Goal: Task Accomplishment & Management: Use online tool/utility

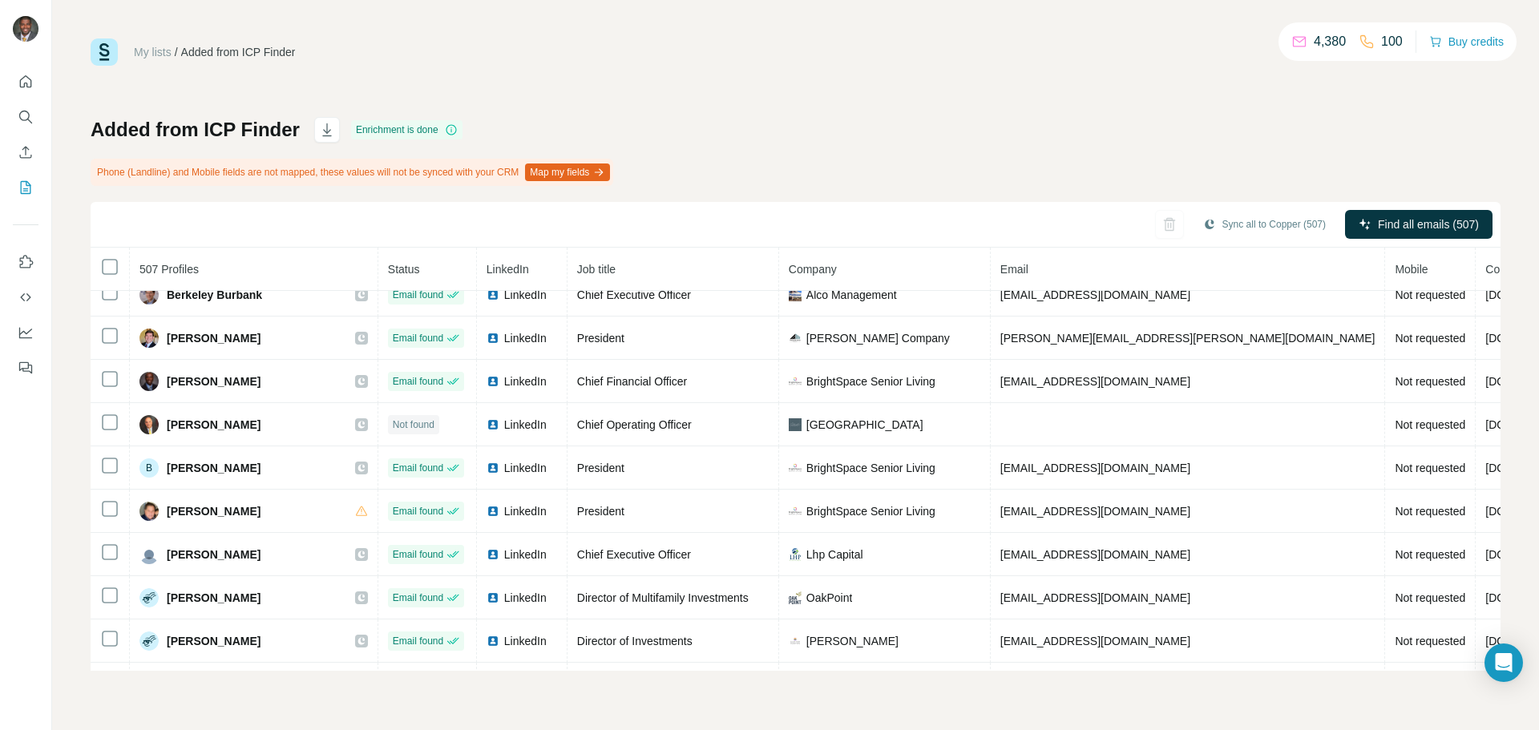
scroll to position [4821, 0]
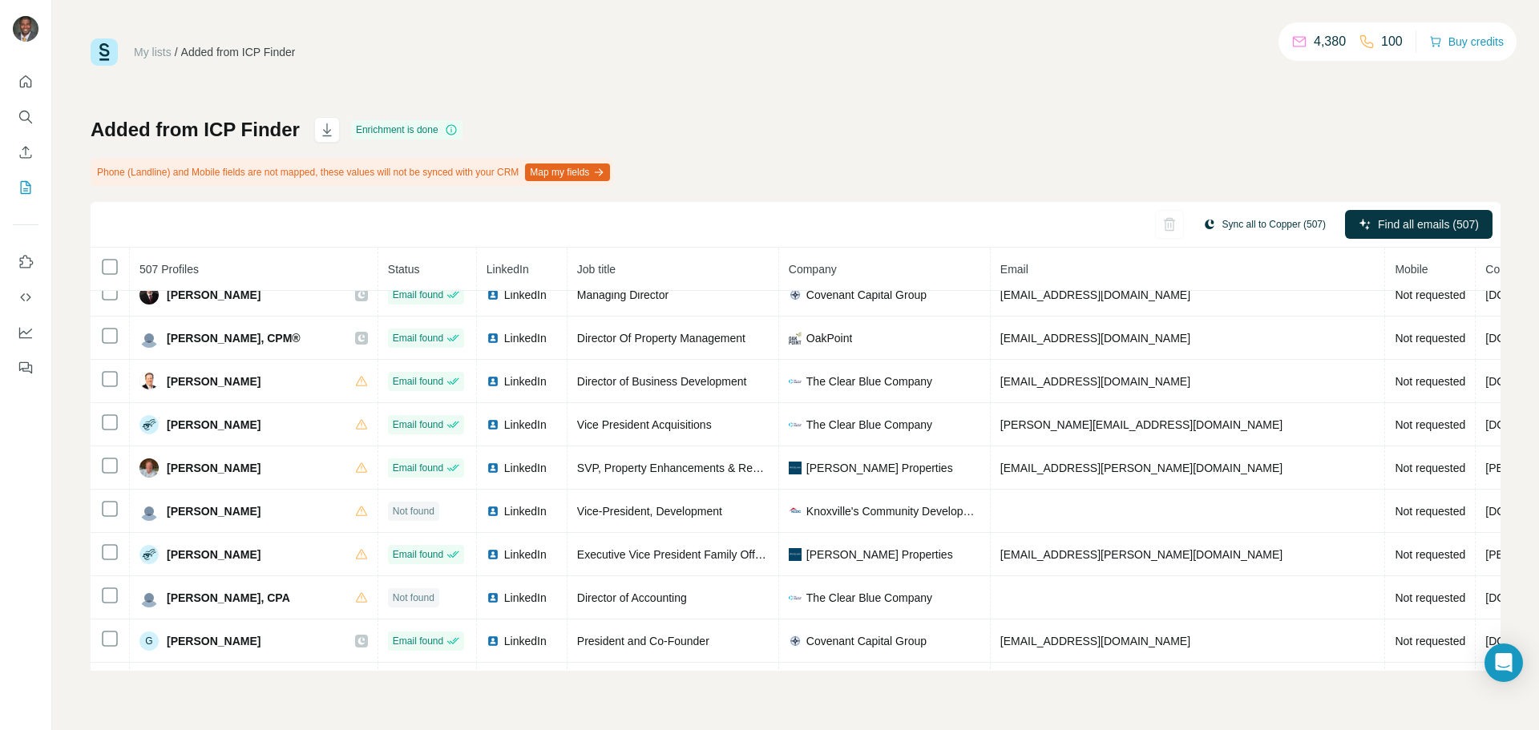
click at [1227, 216] on button "Sync all to Copper (507)" at bounding box center [1264, 224] width 145 height 24
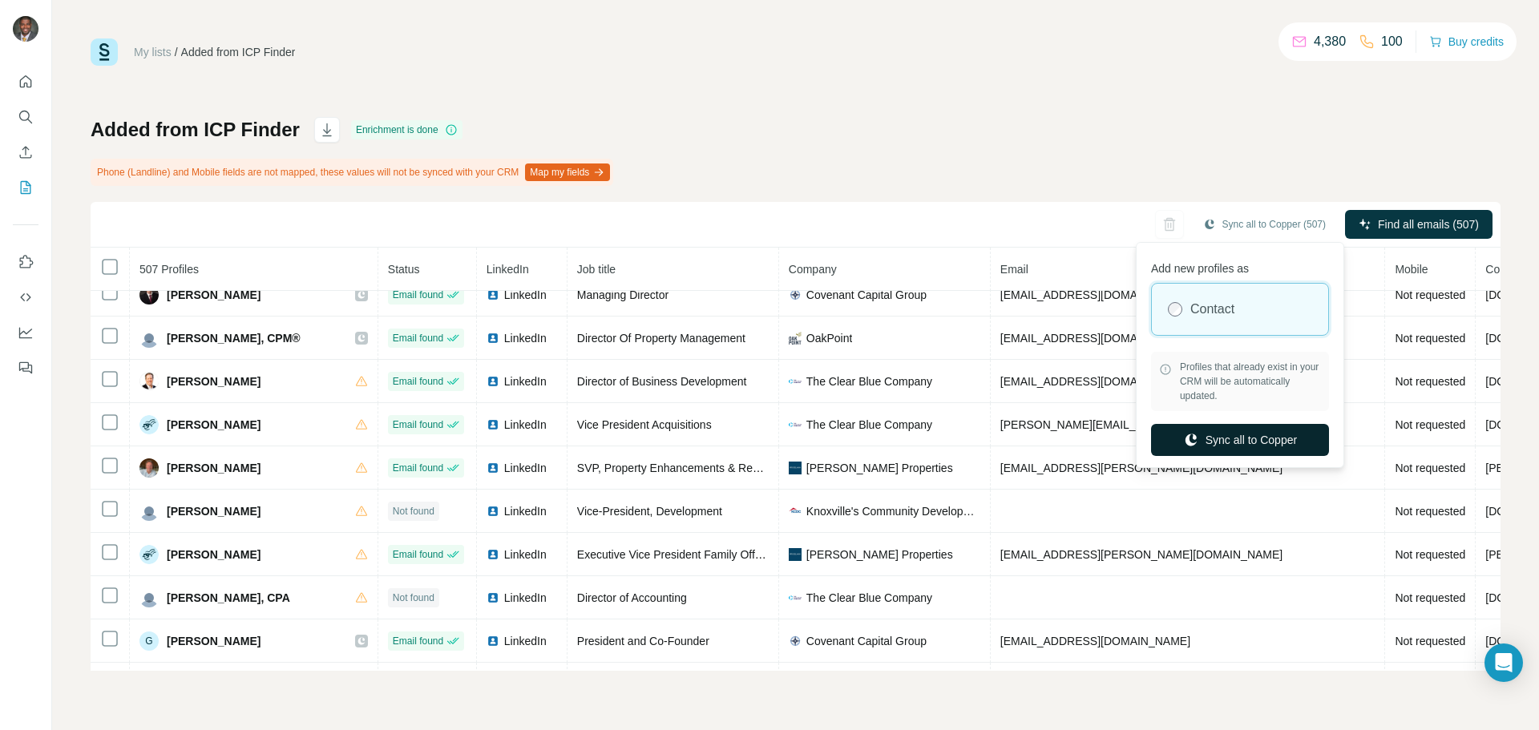
click at [1254, 435] on button "Sync all to Copper" at bounding box center [1240, 440] width 178 height 32
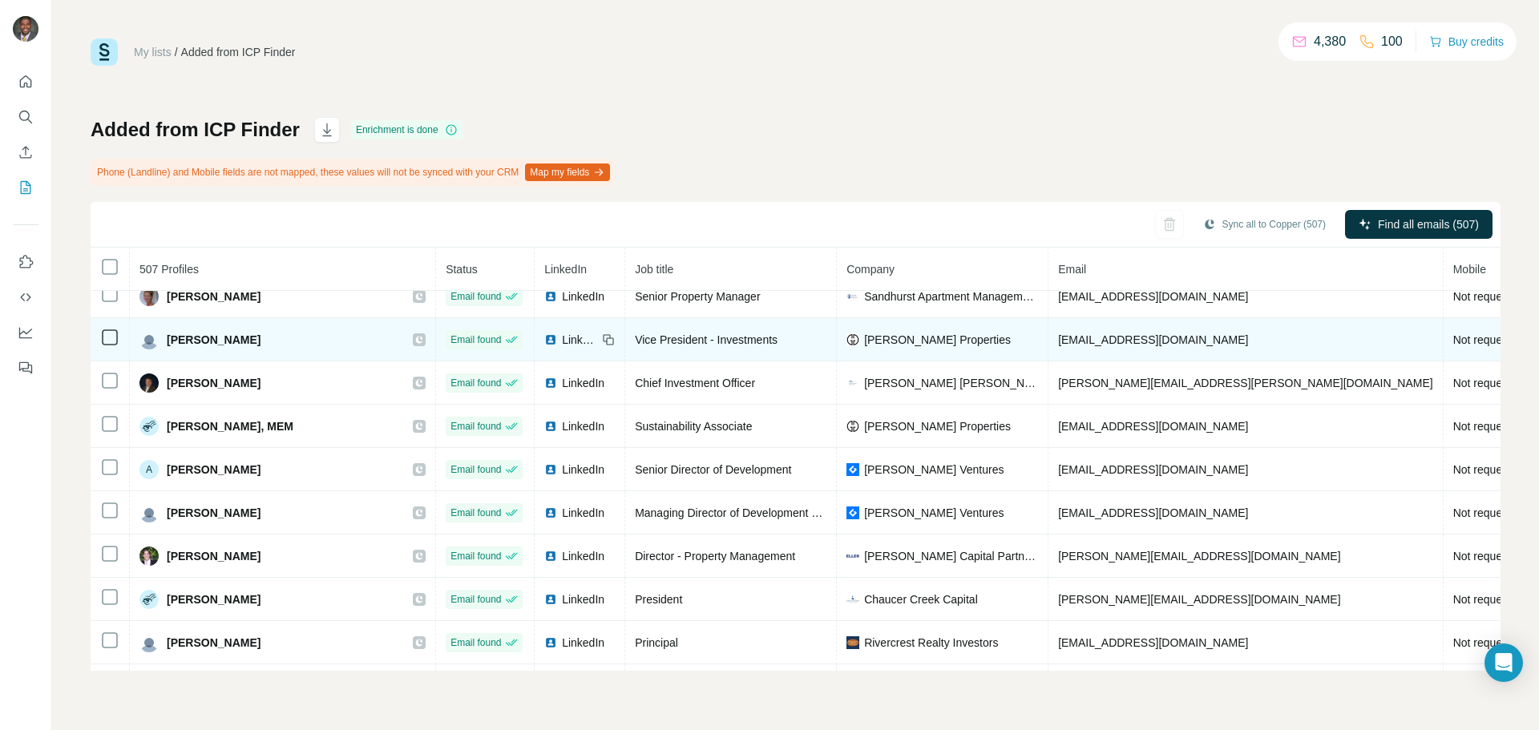
scroll to position [0, 0]
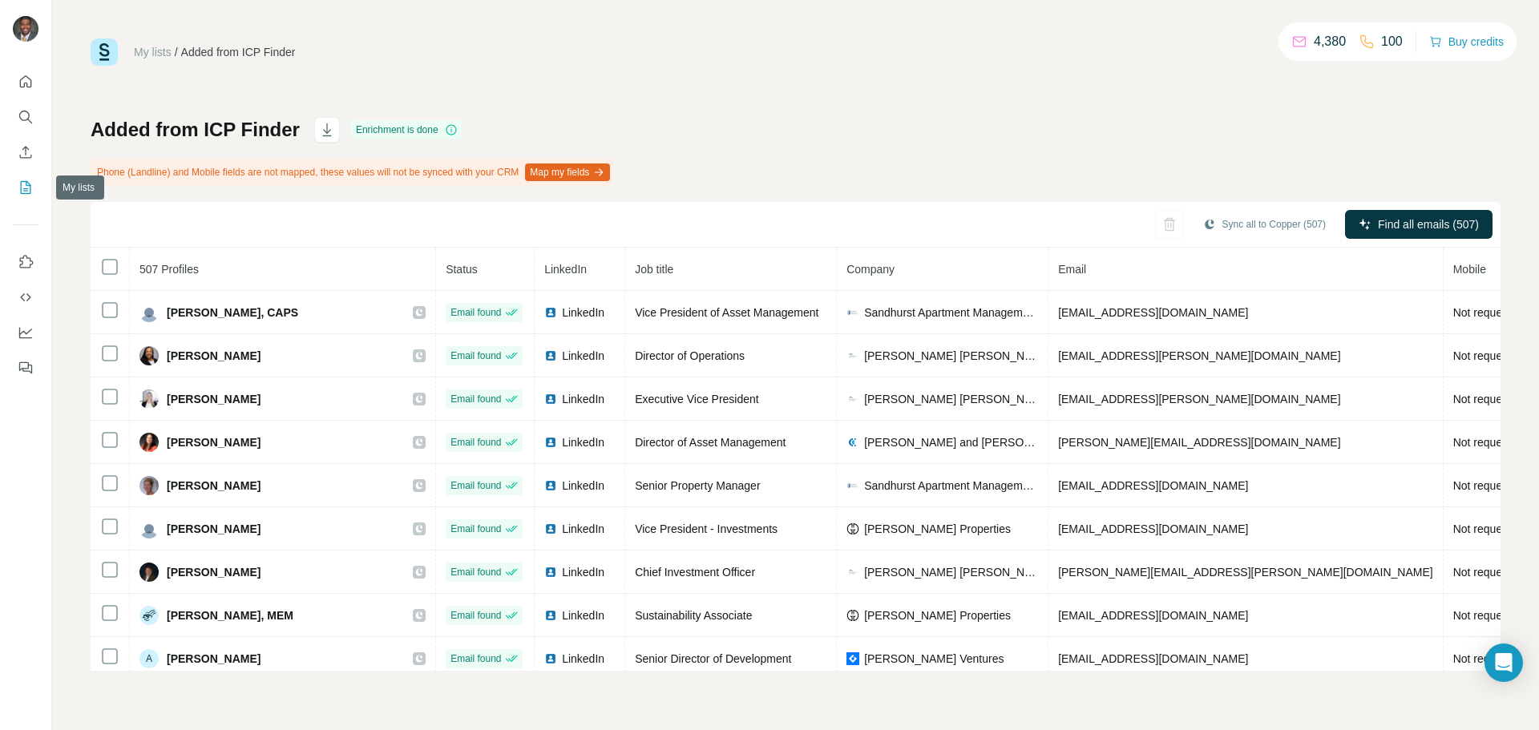
click at [26, 186] on icon "My lists" at bounding box center [27, 186] width 8 height 10
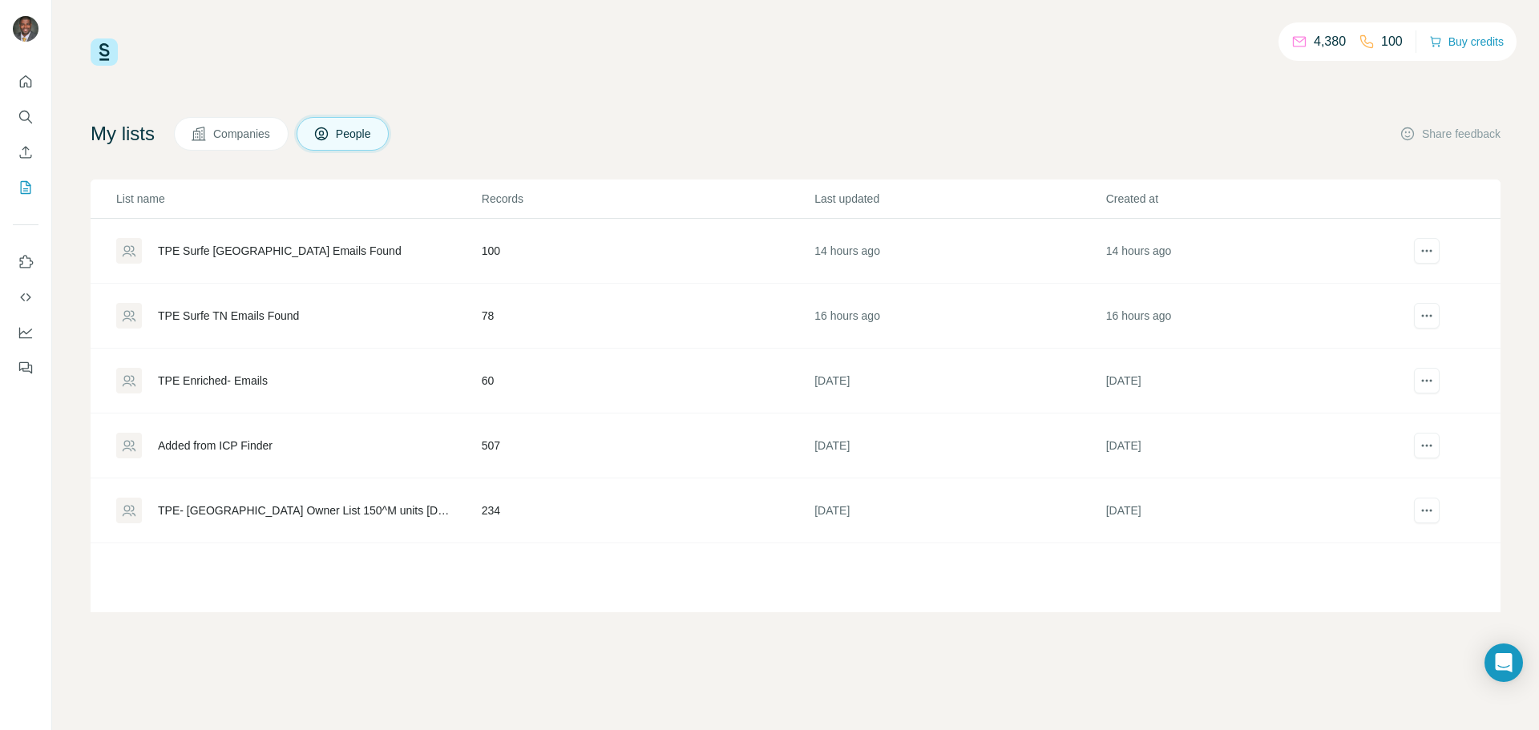
click at [252, 256] on div "TPE Surfe [GEOGRAPHIC_DATA] Emails Found" at bounding box center [280, 251] width 244 height 16
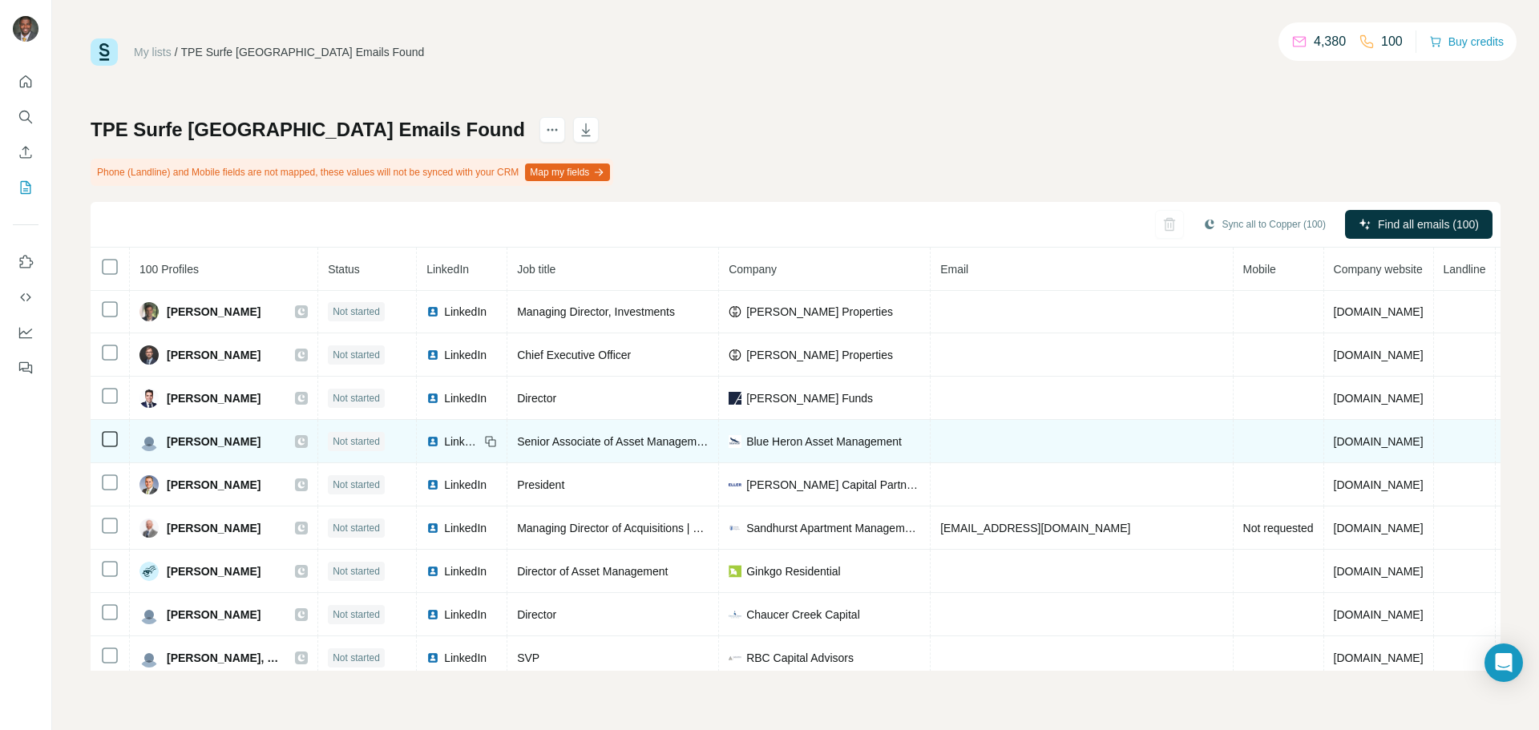
scroll to position [1007, 0]
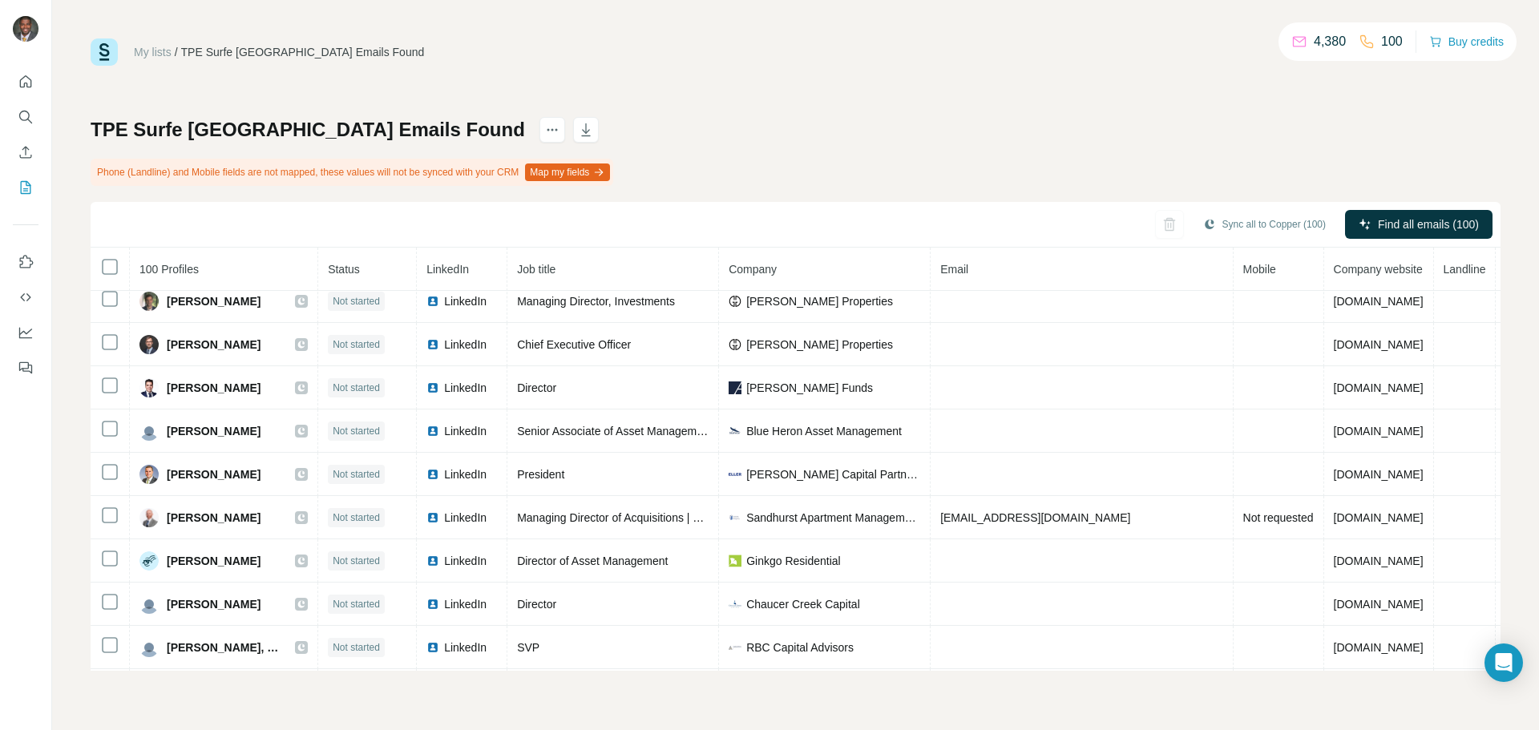
click at [777, 268] on span "Company" at bounding box center [752, 269] width 48 height 13
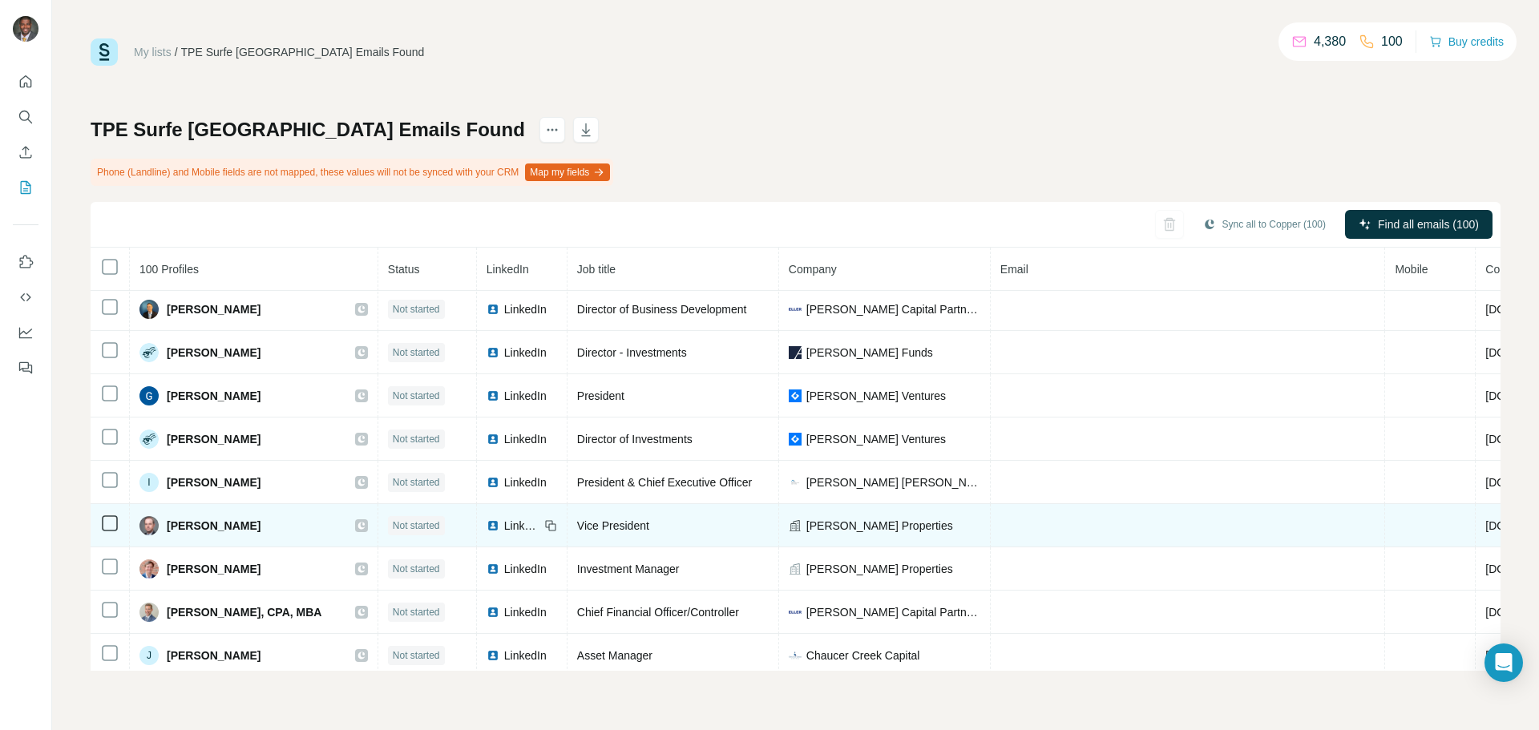
scroll to position [1551, 0]
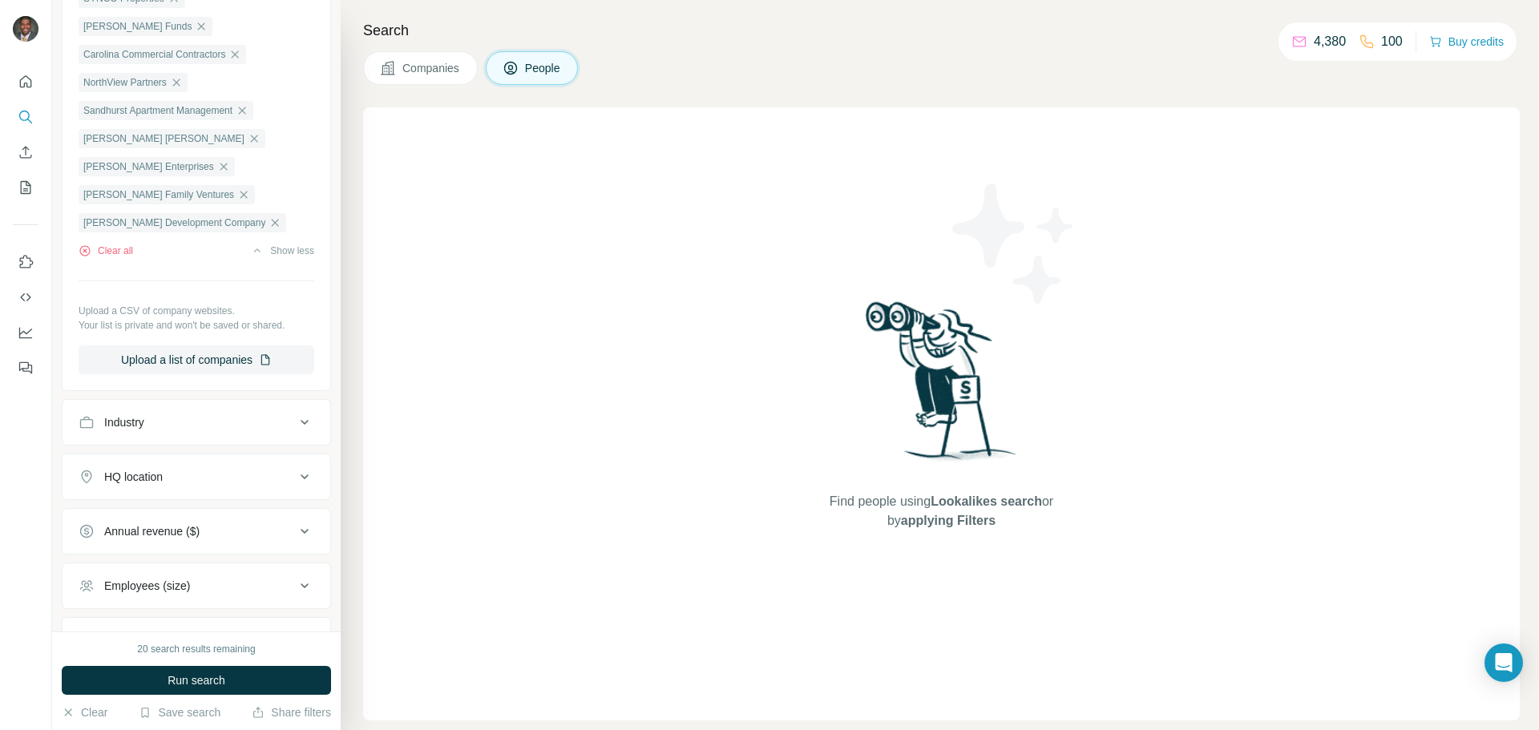
scroll to position [1243, 0]
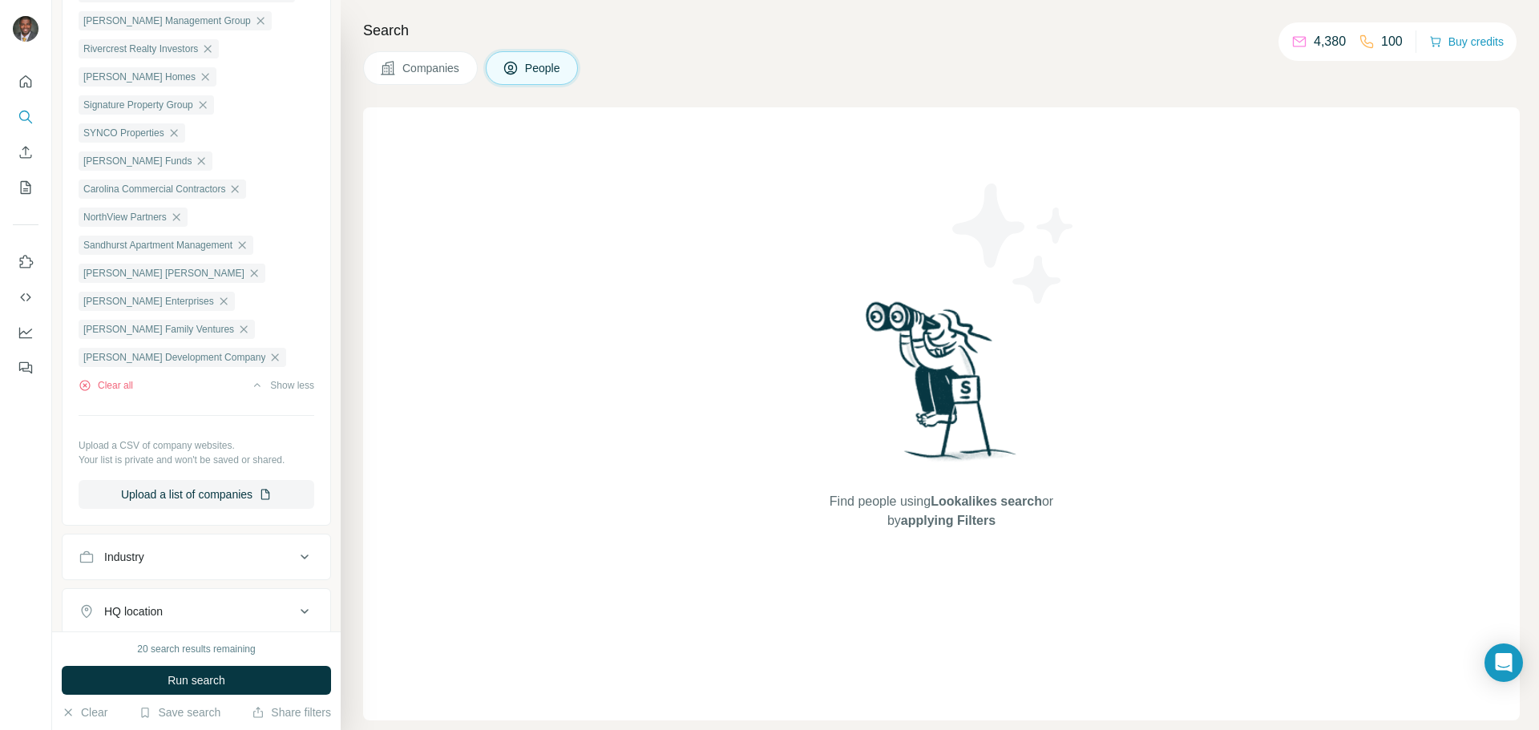
click at [514, 68] on icon at bounding box center [510, 68] width 16 height 16
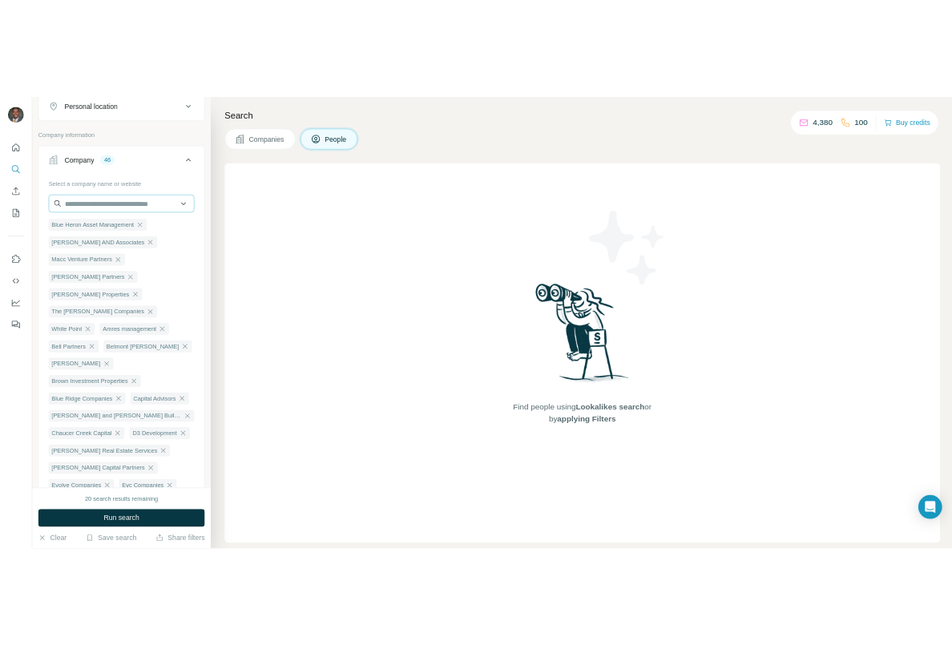
scroll to position [401, 0]
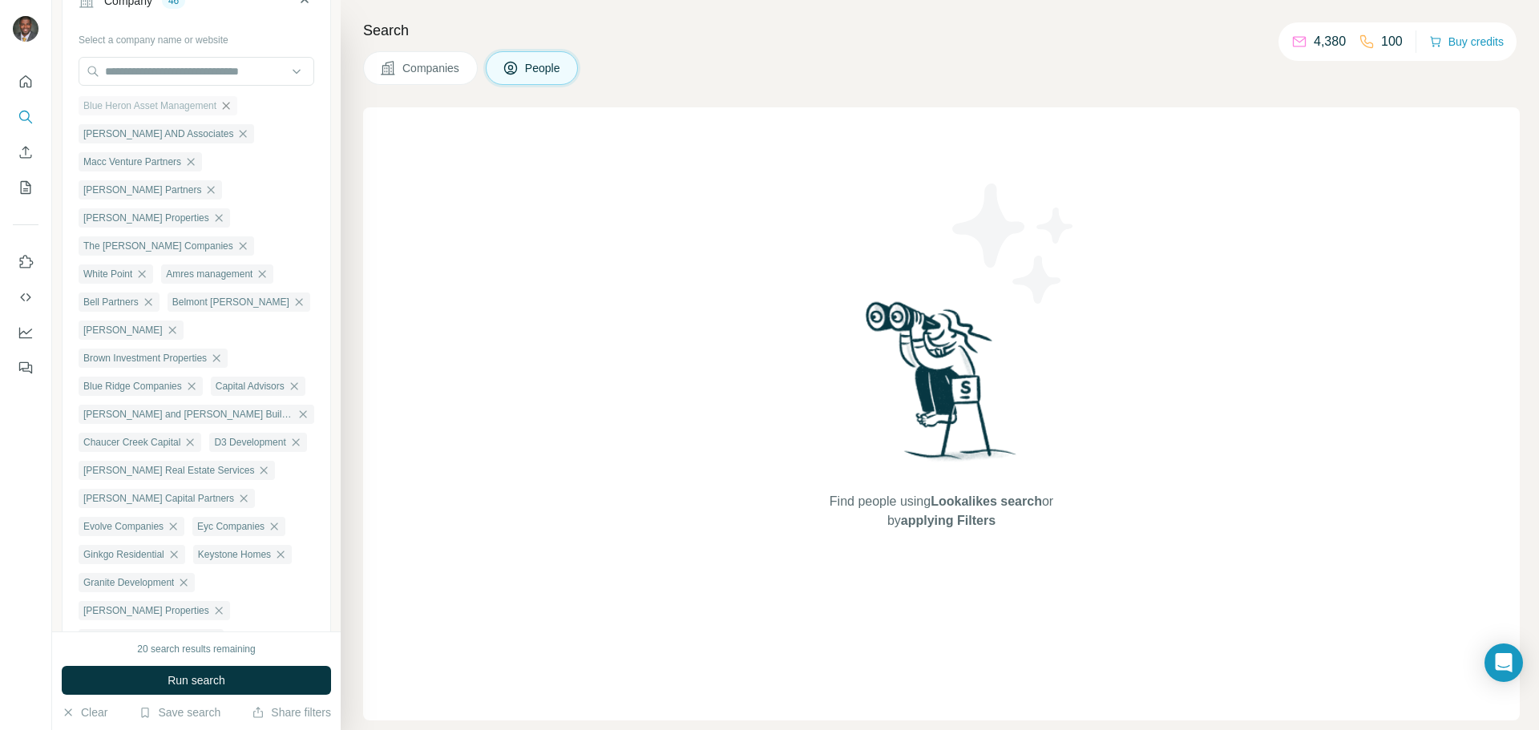
click at [230, 109] on icon "button" at bounding box center [226, 105] width 13 height 13
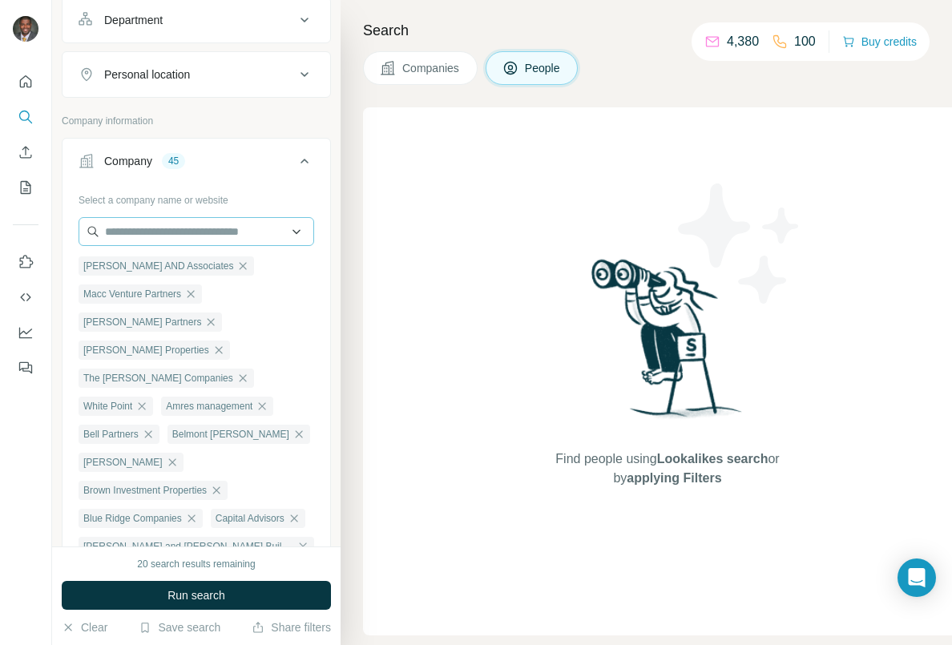
scroll to position [321, 0]
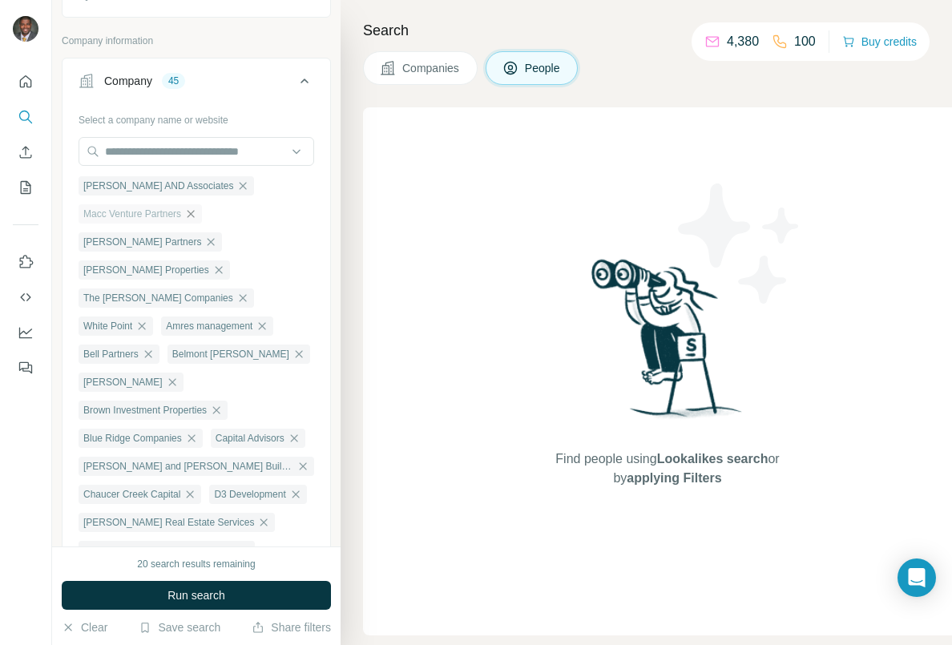
click at [197, 215] on icon "button" at bounding box center [190, 214] width 13 height 13
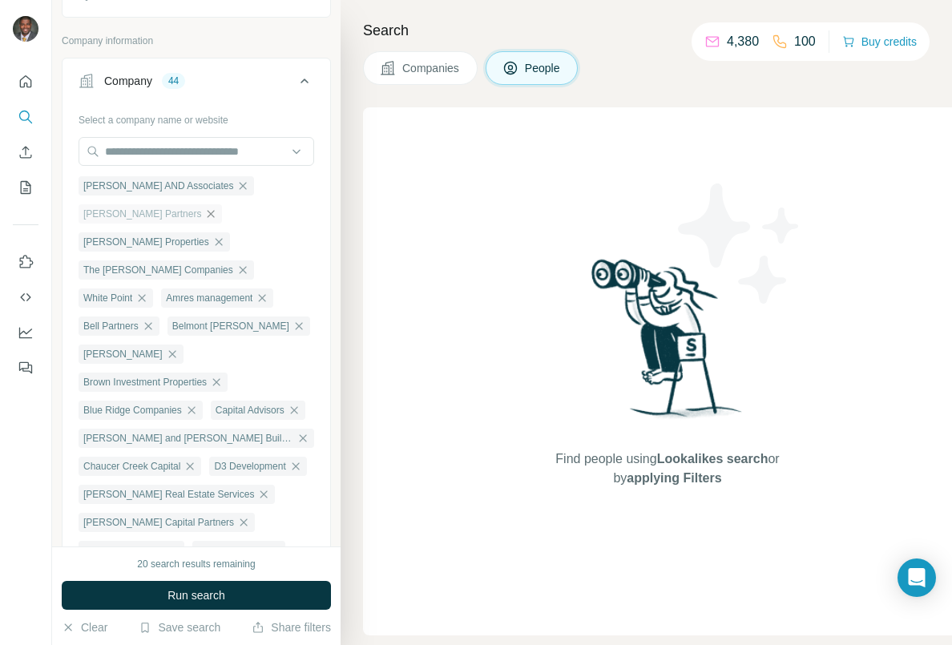
click at [204, 215] on icon "button" at bounding box center [210, 214] width 13 height 13
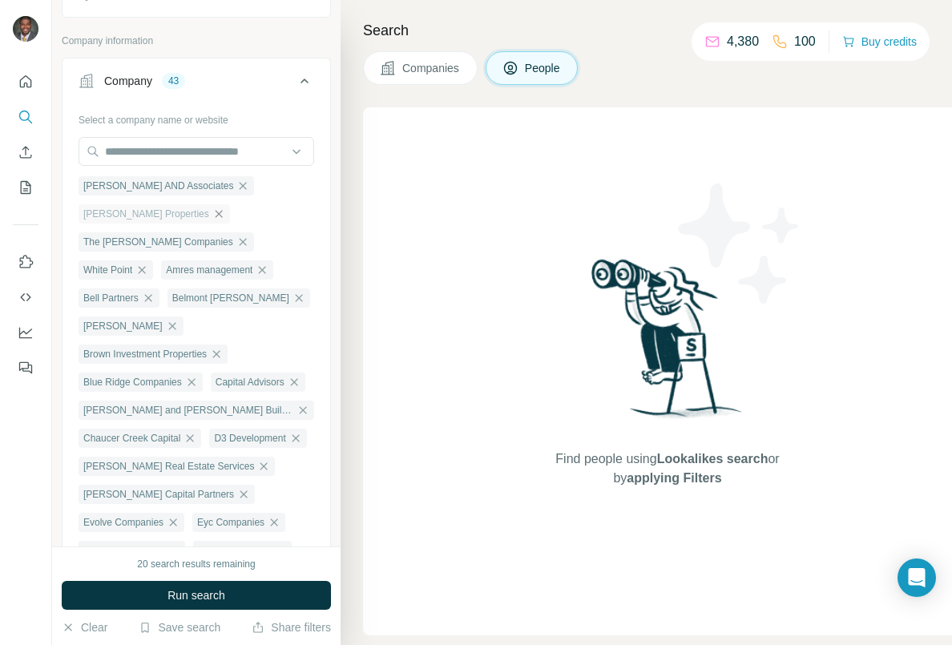
click at [215, 216] on icon "button" at bounding box center [218, 213] width 7 height 7
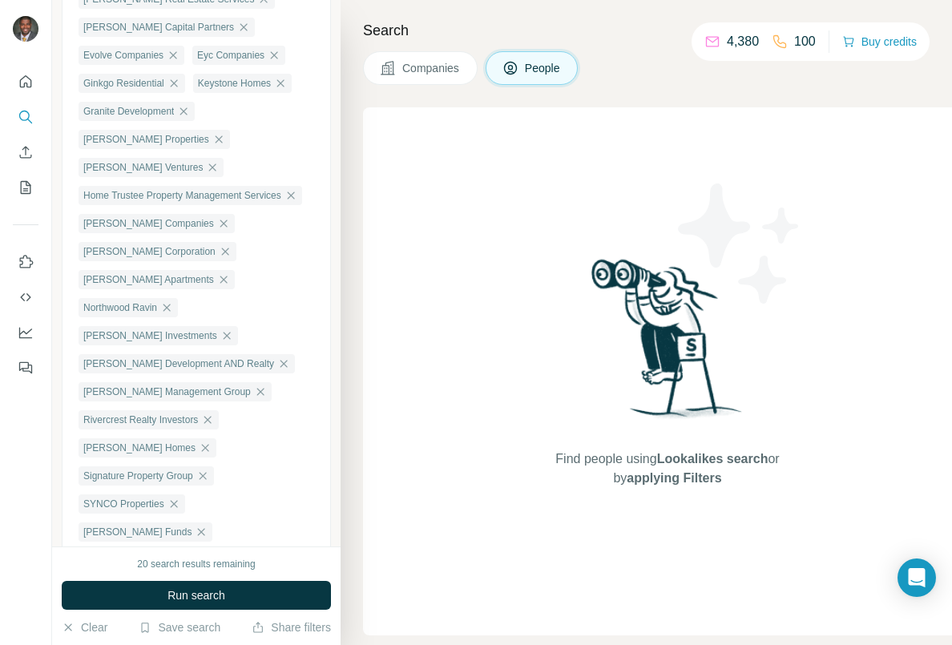
scroll to position [962, 0]
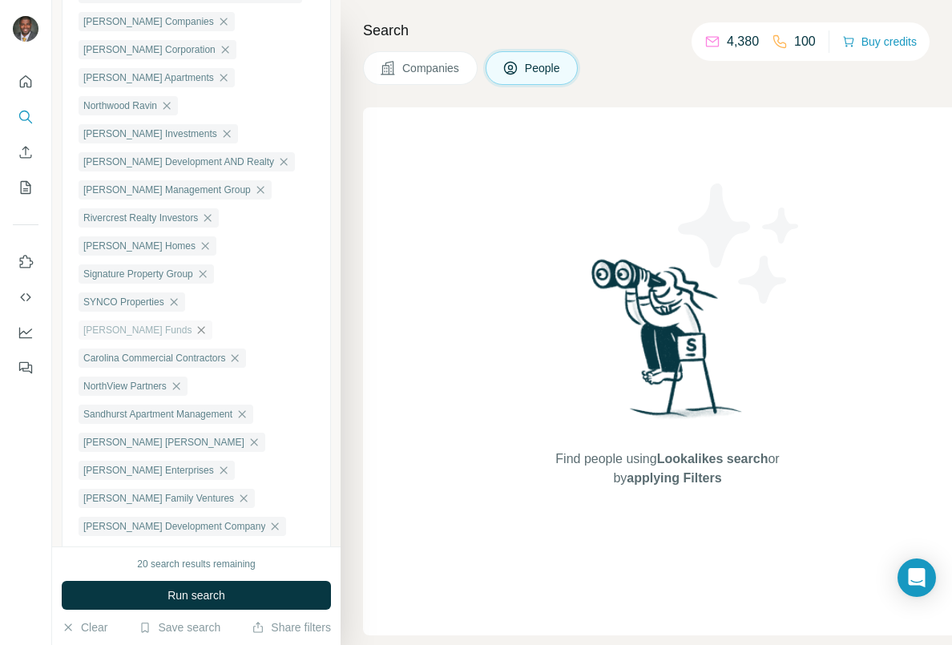
click at [208, 324] on icon "button" at bounding box center [201, 330] width 13 height 13
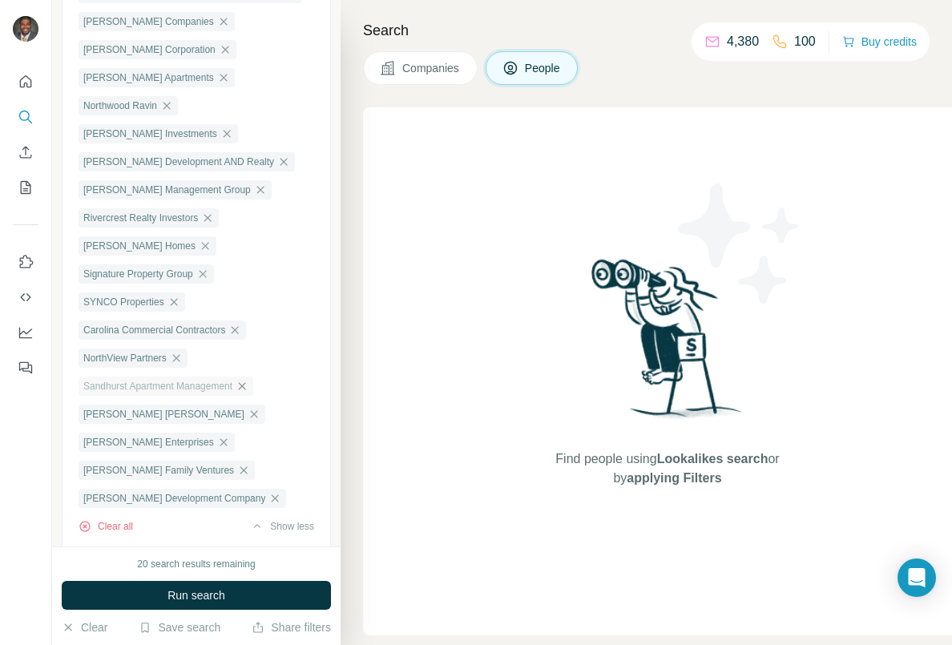
click at [248, 385] on icon "button" at bounding box center [242, 386] width 13 height 13
click at [248, 380] on icon "button" at bounding box center [254, 386] width 13 height 13
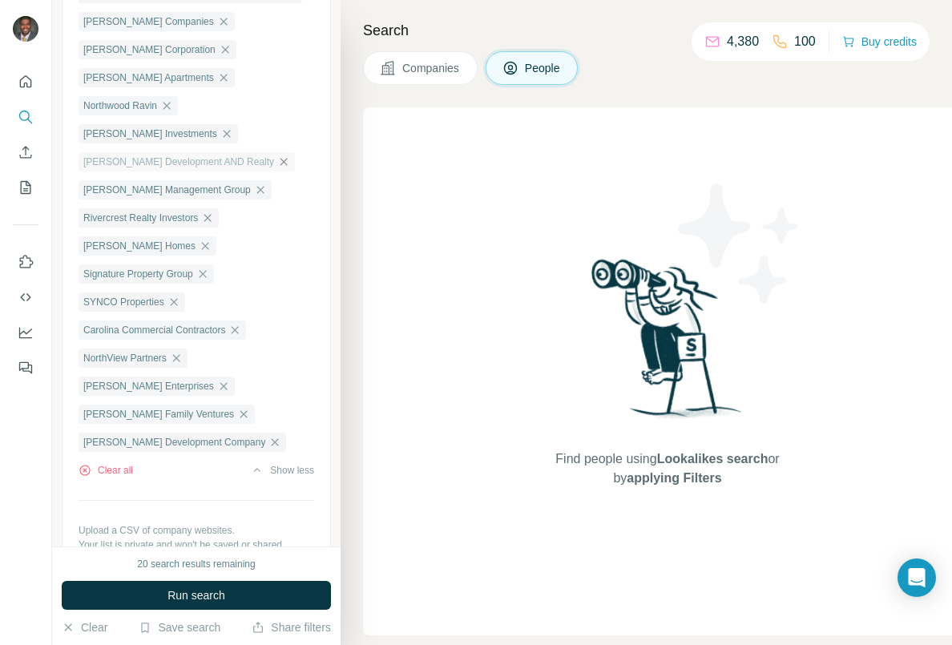
click at [277, 155] on icon "button" at bounding box center [283, 161] width 13 height 13
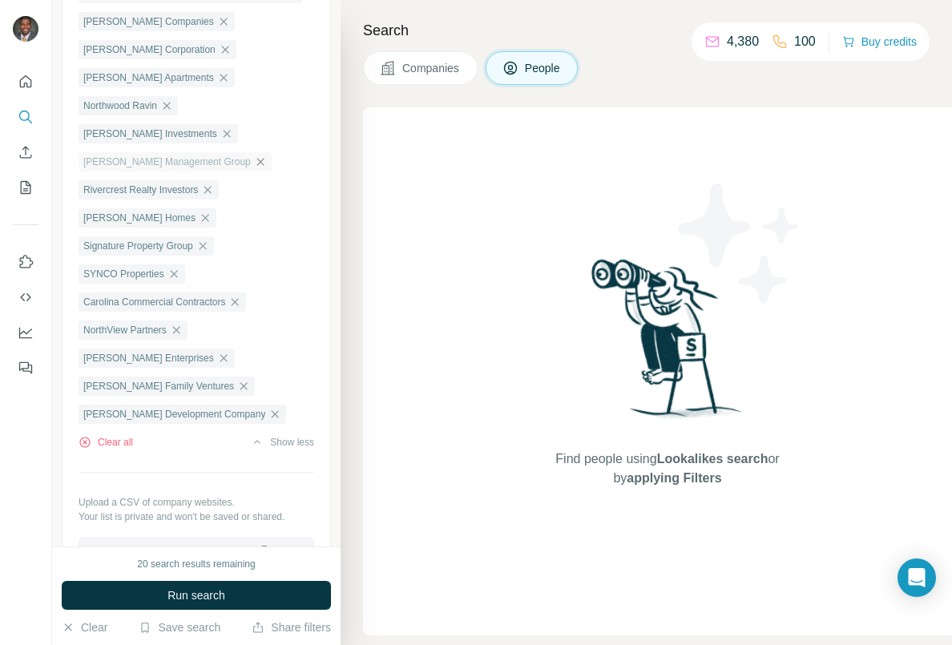
click at [254, 155] on icon "button" at bounding box center [260, 161] width 13 height 13
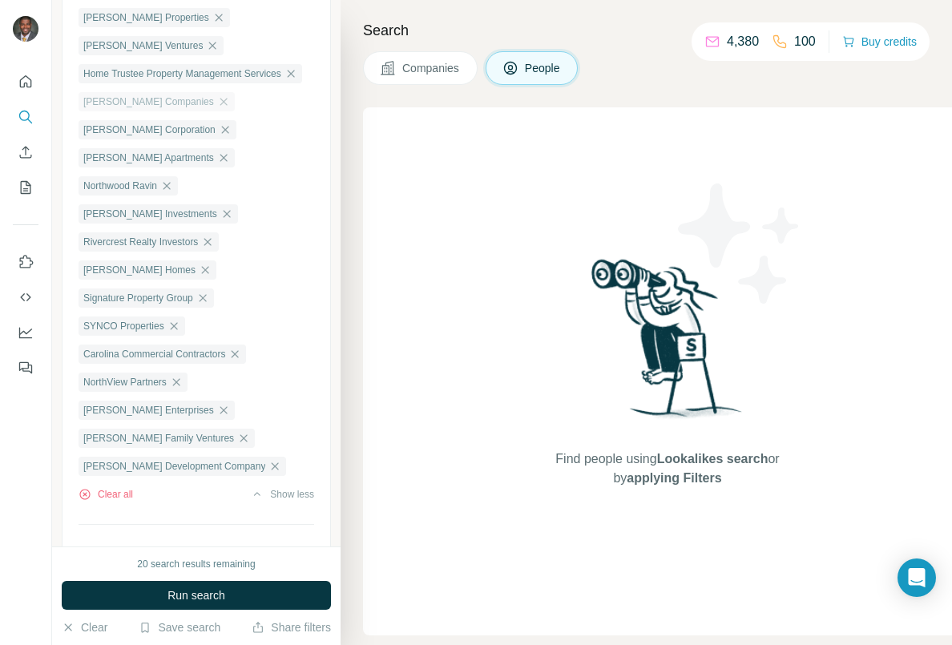
scroll to position [801, 0]
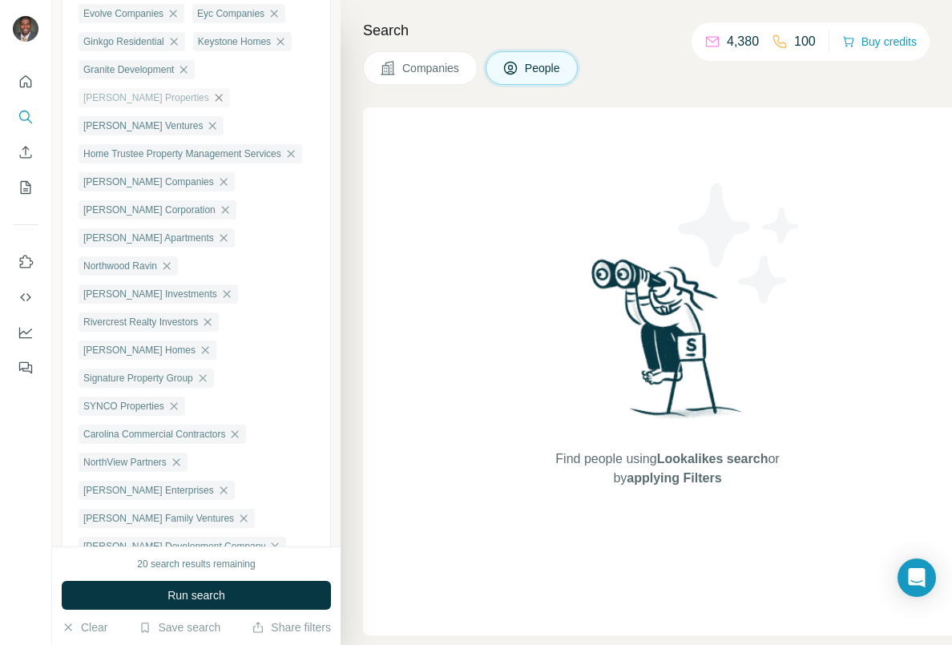
click at [212, 104] on icon "button" at bounding box center [218, 97] width 13 height 13
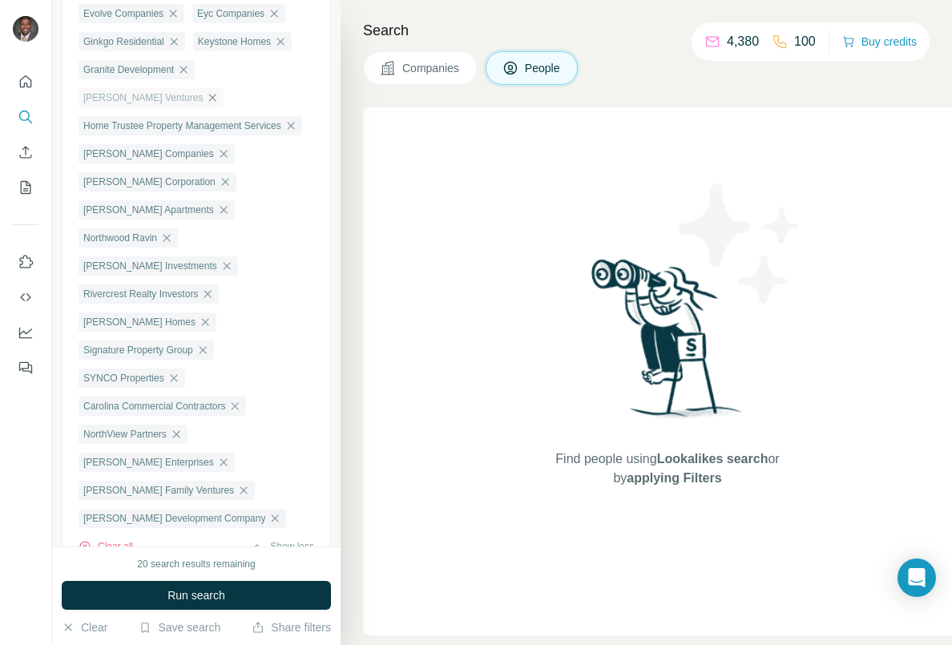
click at [206, 104] on icon "button" at bounding box center [212, 97] width 13 height 13
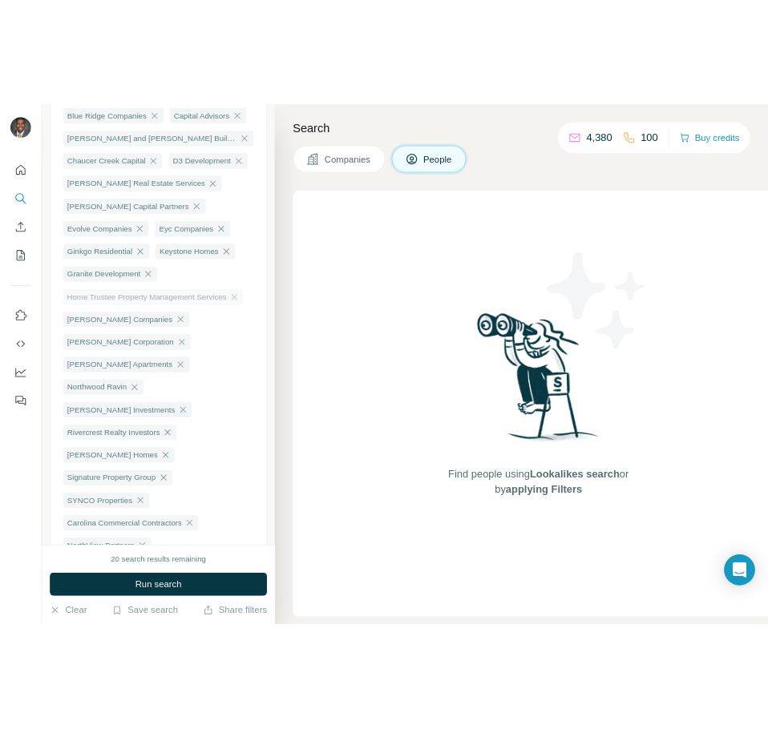
scroll to position [481, 0]
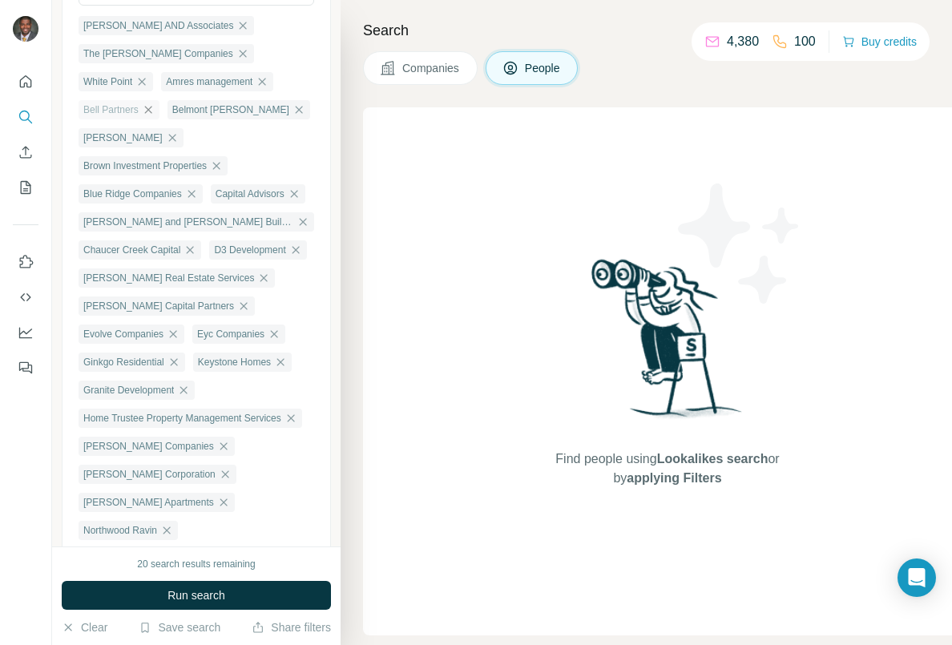
click at [155, 103] on icon "button" at bounding box center [148, 109] width 13 height 13
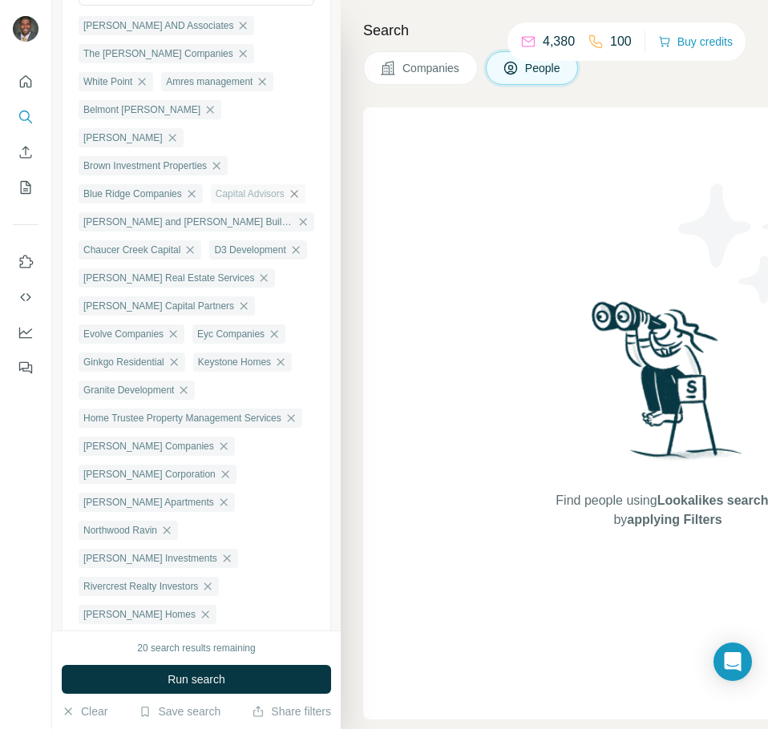
click at [288, 200] on icon "button" at bounding box center [294, 194] width 13 height 13
click at [297, 216] on icon "button" at bounding box center [303, 222] width 13 height 13
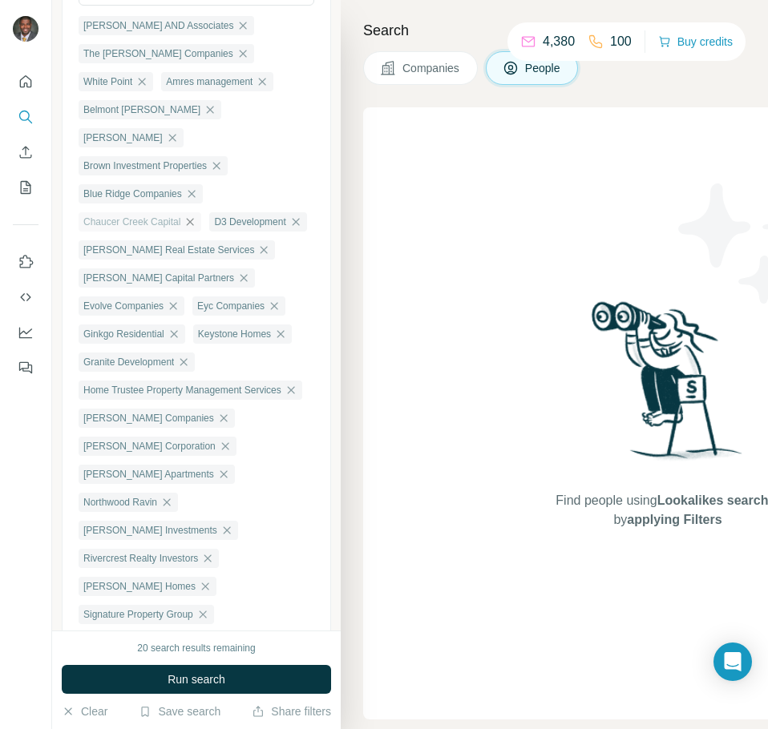
click at [194, 218] on icon "button" at bounding box center [190, 221] width 7 height 7
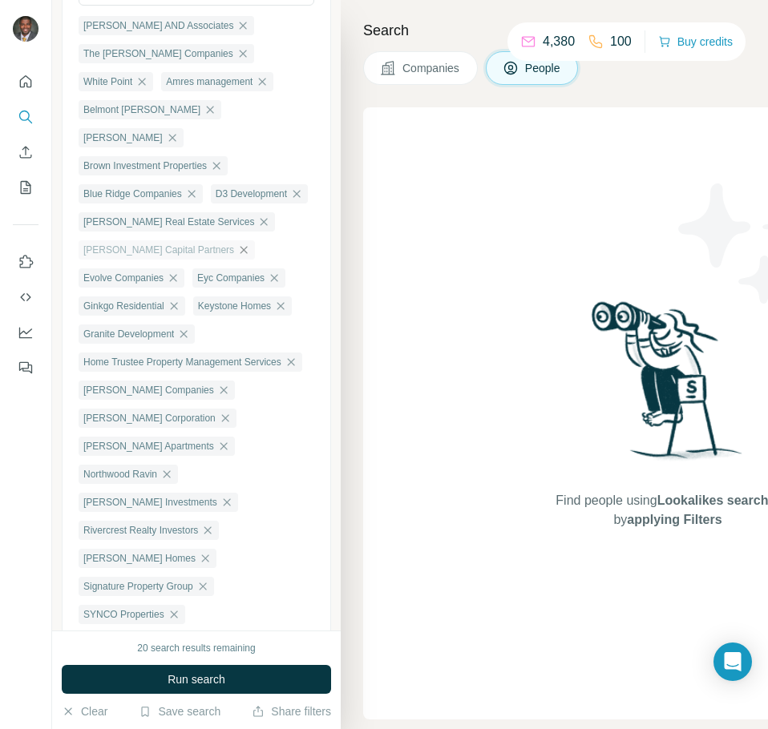
click at [237, 256] on icon "button" at bounding box center [243, 250] width 13 height 13
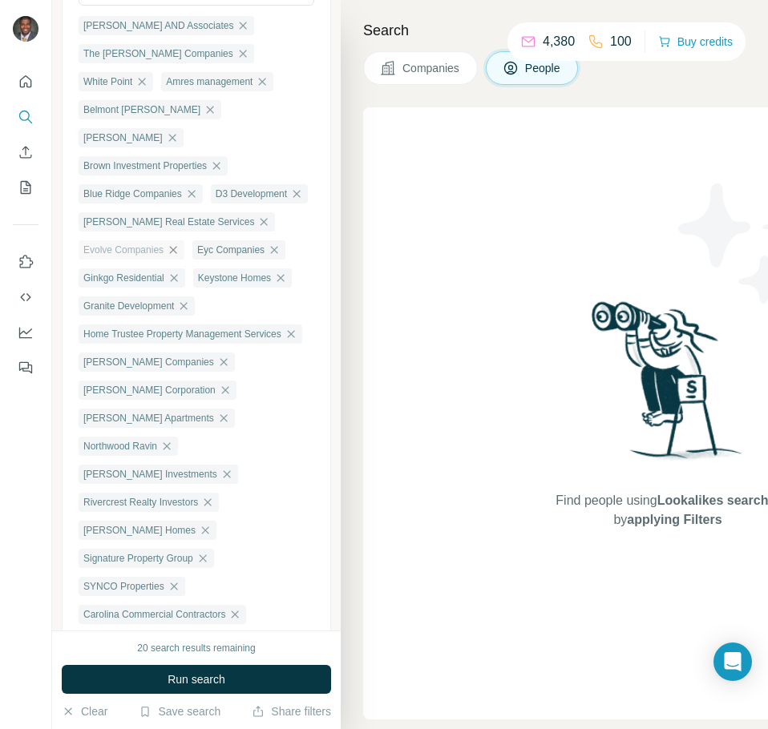
click at [180, 255] on icon "button" at bounding box center [173, 250] width 13 height 13
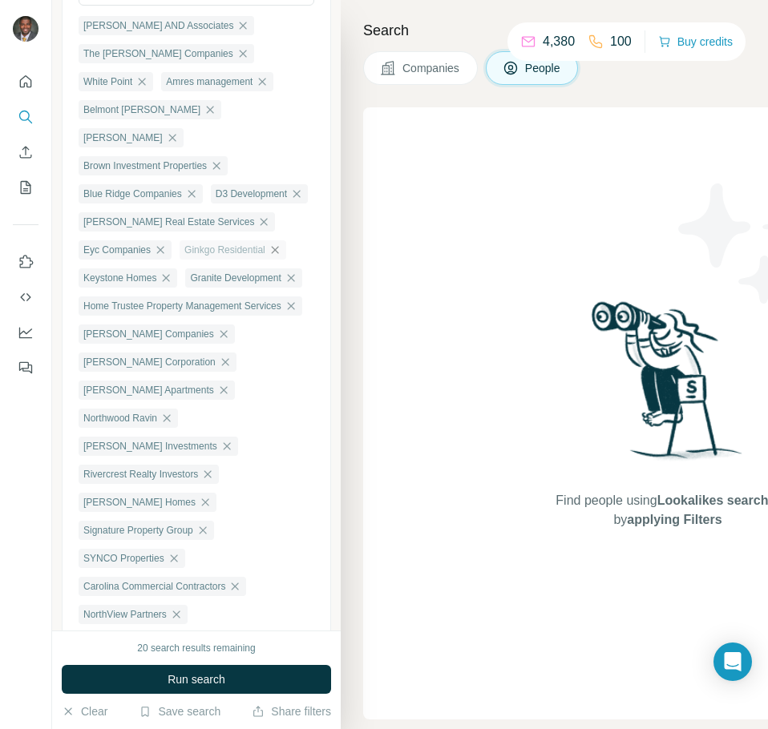
click at [277, 255] on icon "button" at bounding box center [274, 250] width 13 height 13
click at [272, 256] on icon "button" at bounding box center [266, 250] width 13 height 13
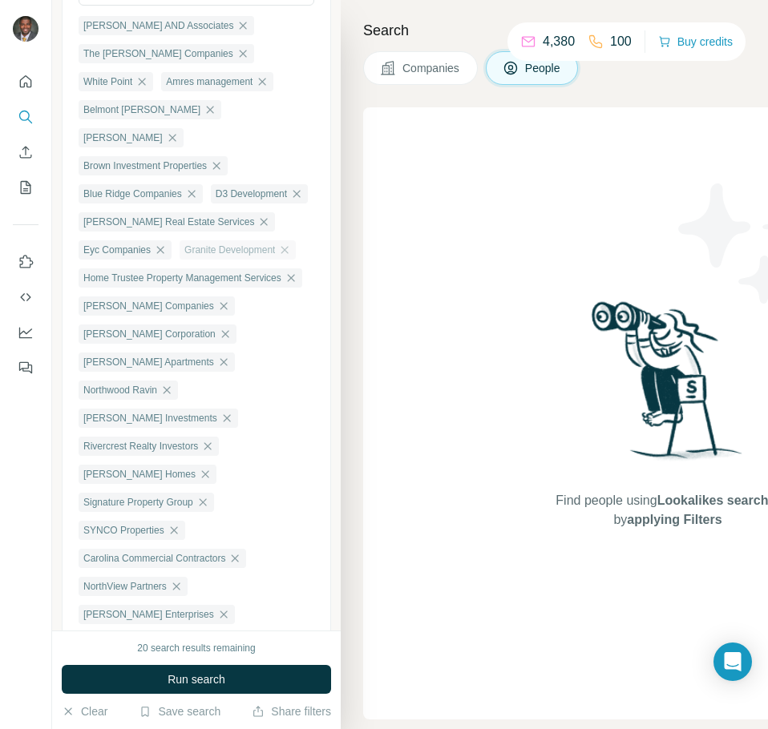
click at [196, 260] on div "Granite Development" at bounding box center [238, 249] width 116 height 19
click at [278, 256] on icon "button" at bounding box center [284, 250] width 13 height 13
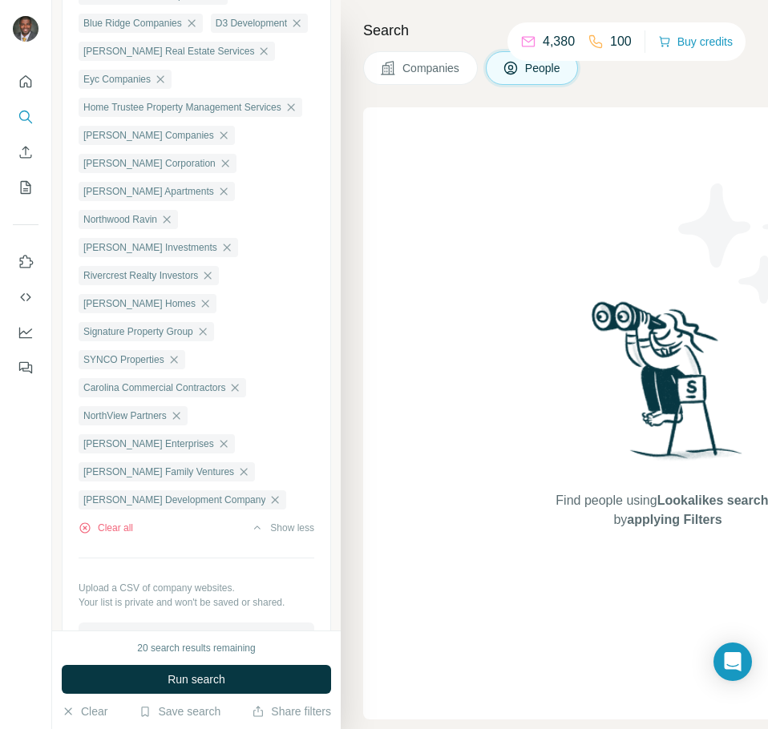
scroll to position [641, 0]
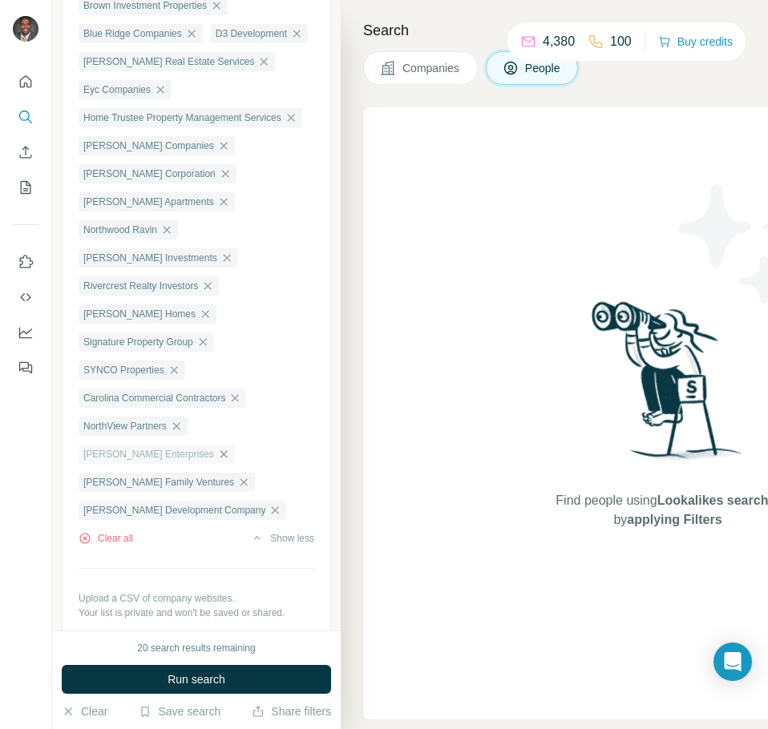
click at [217, 448] on icon "button" at bounding box center [223, 454] width 13 height 13
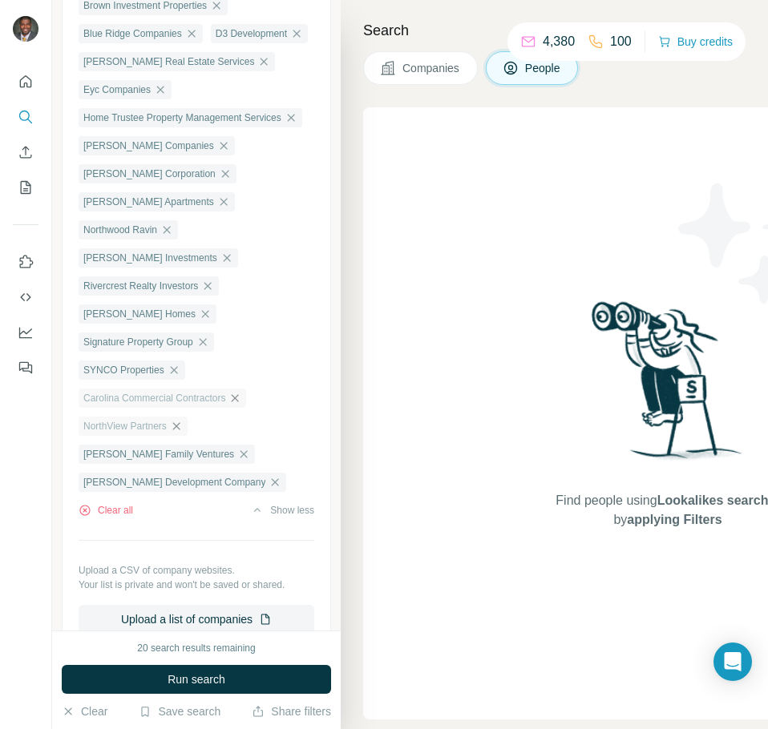
click at [238, 392] on icon "button" at bounding box center [234, 398] width 13 height 13
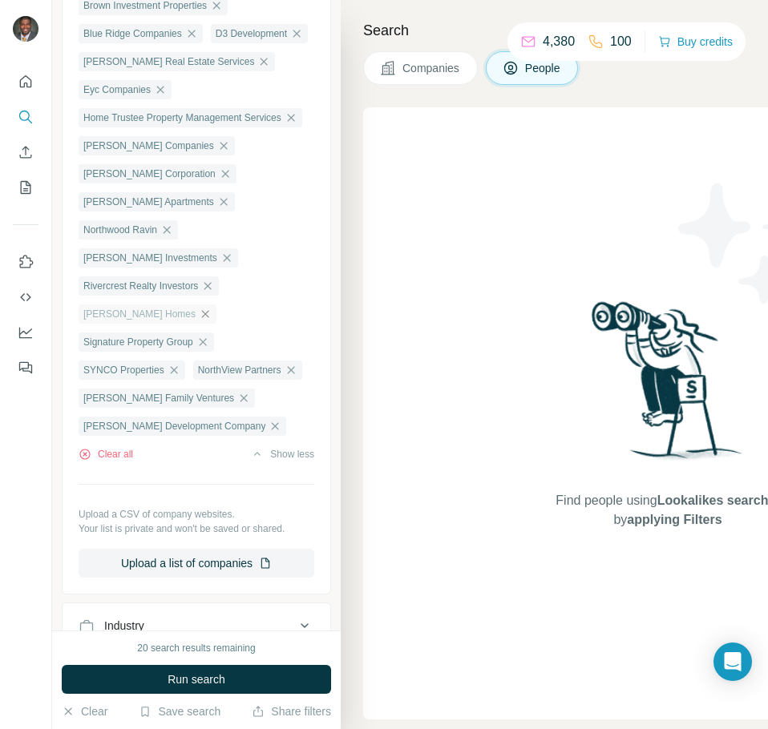
click at [199, 308] on icon "button" at bounding box center [205, 314] width 13 height 13
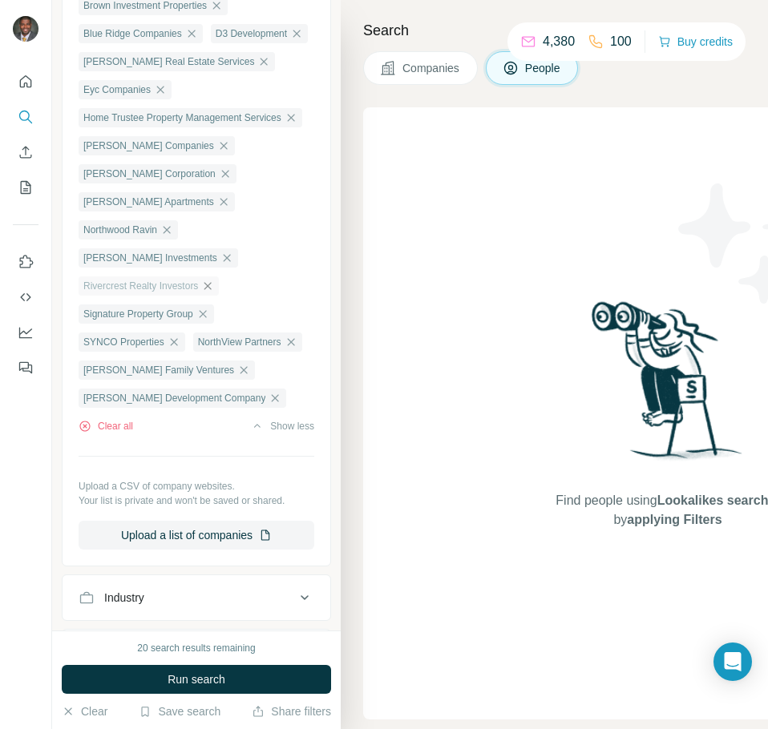
click at [214, 280] on icon "button" at bounding box center [207, 286] width 13 height 13
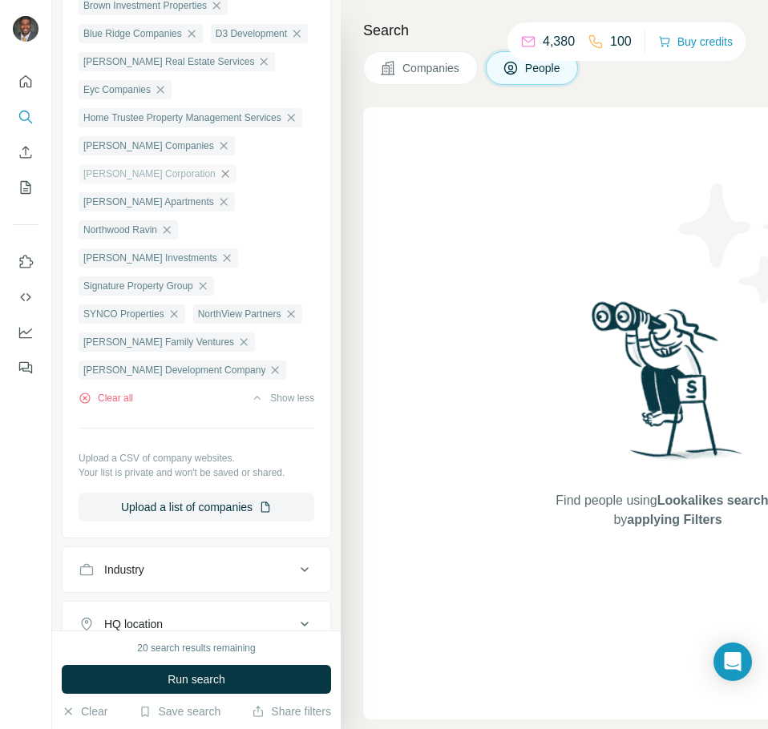
click at [219, 180] on icon "button" at bounding box center [225, 173] width 13 height 13
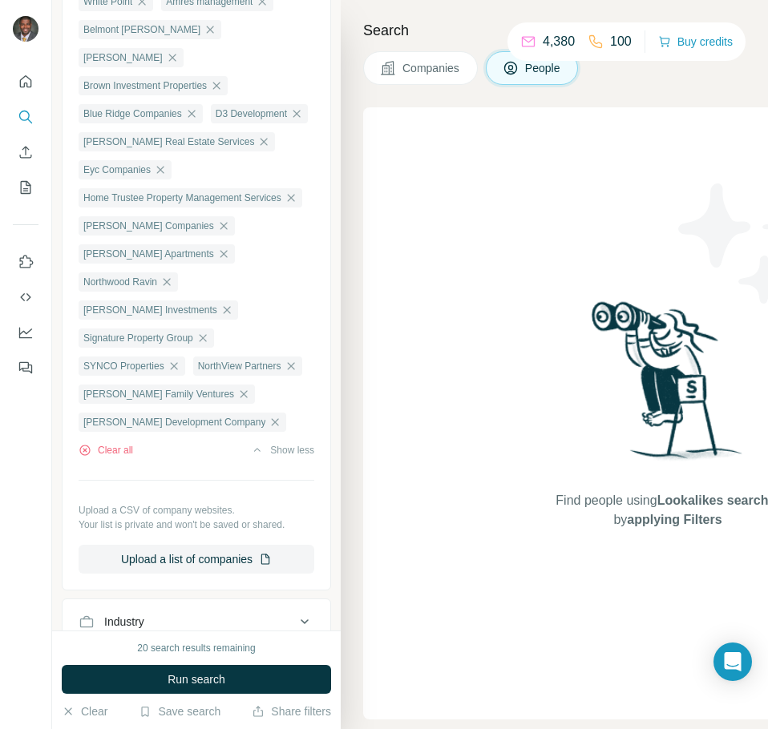
scroll to position [481, 0]
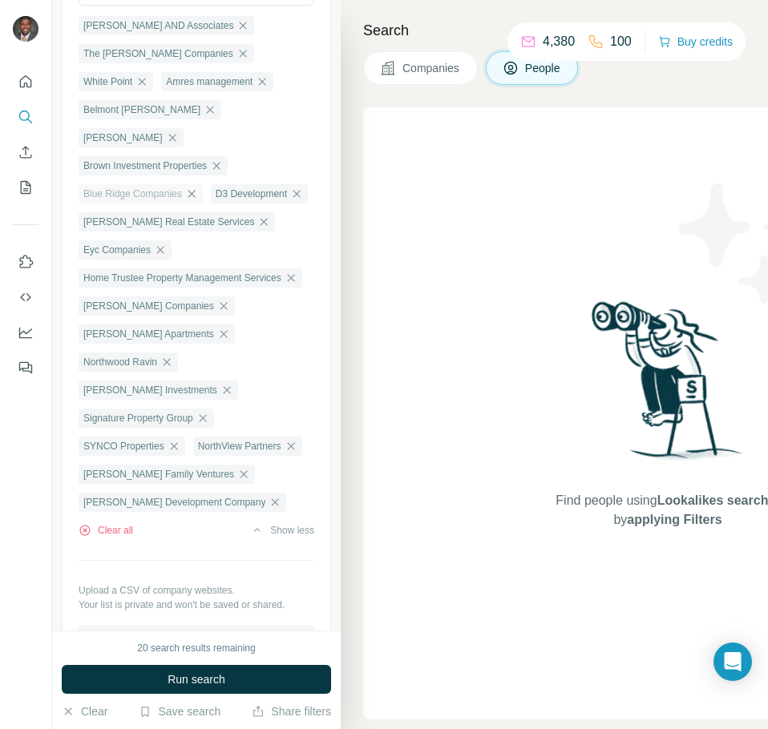
click at [193, 188] on icon "button" at bounding box center [191, 194] width 13 height 13
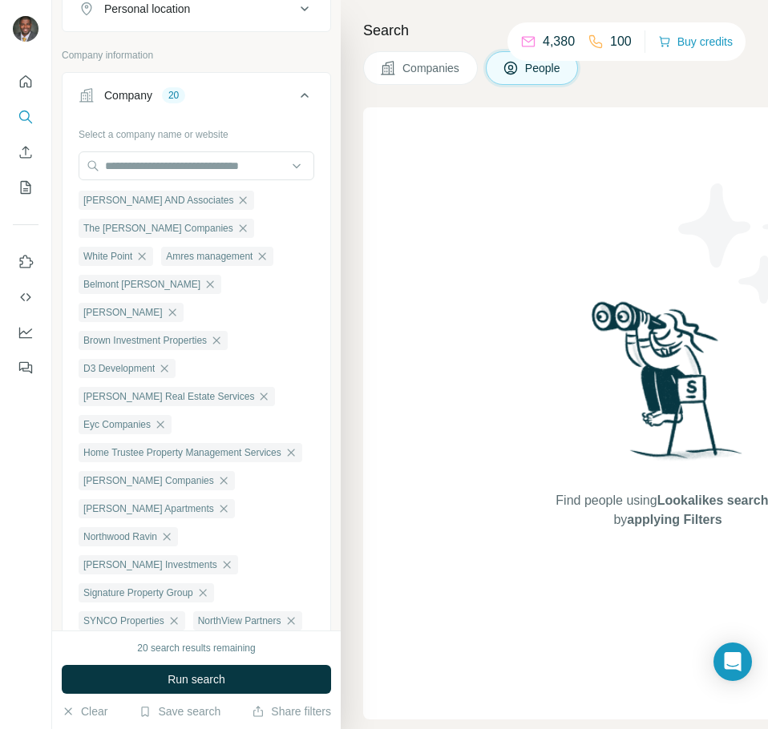
scroll to position [321, 0]
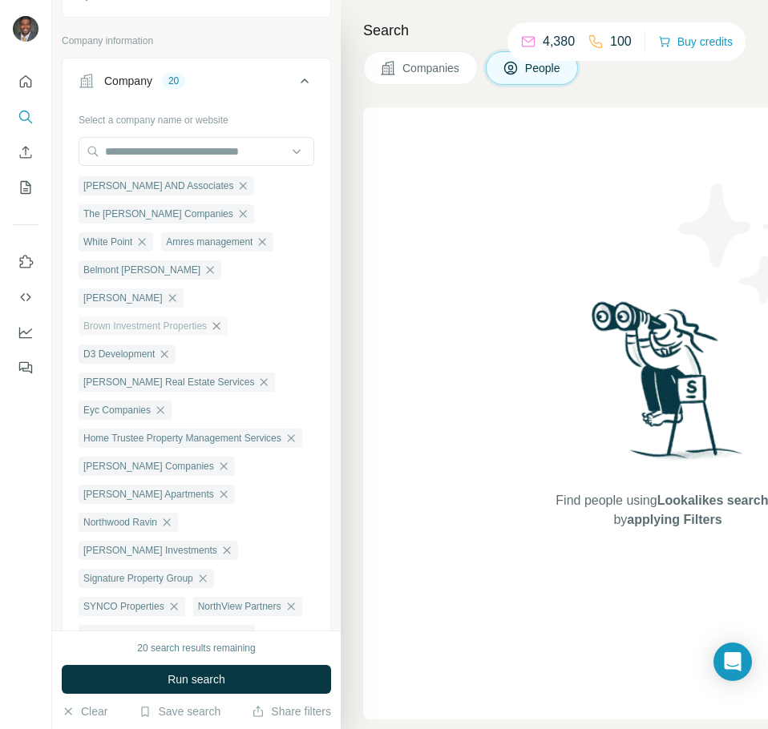
click at [222, 320] on icon "button" at bounding box center [216, 326] width 13 height 13
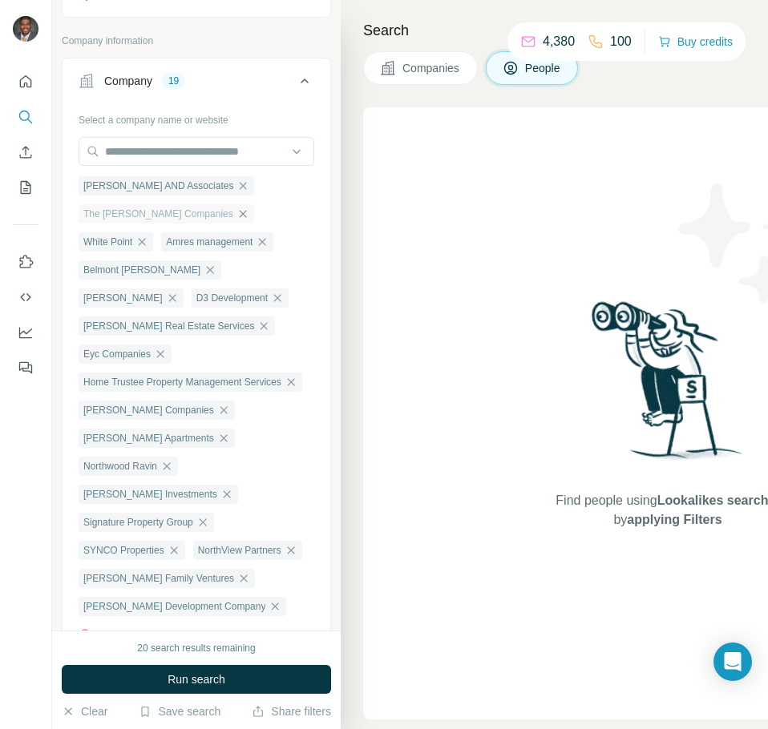
click at [236, 213] on icon "button" at bounding box center [242, 214] width 13 height 13
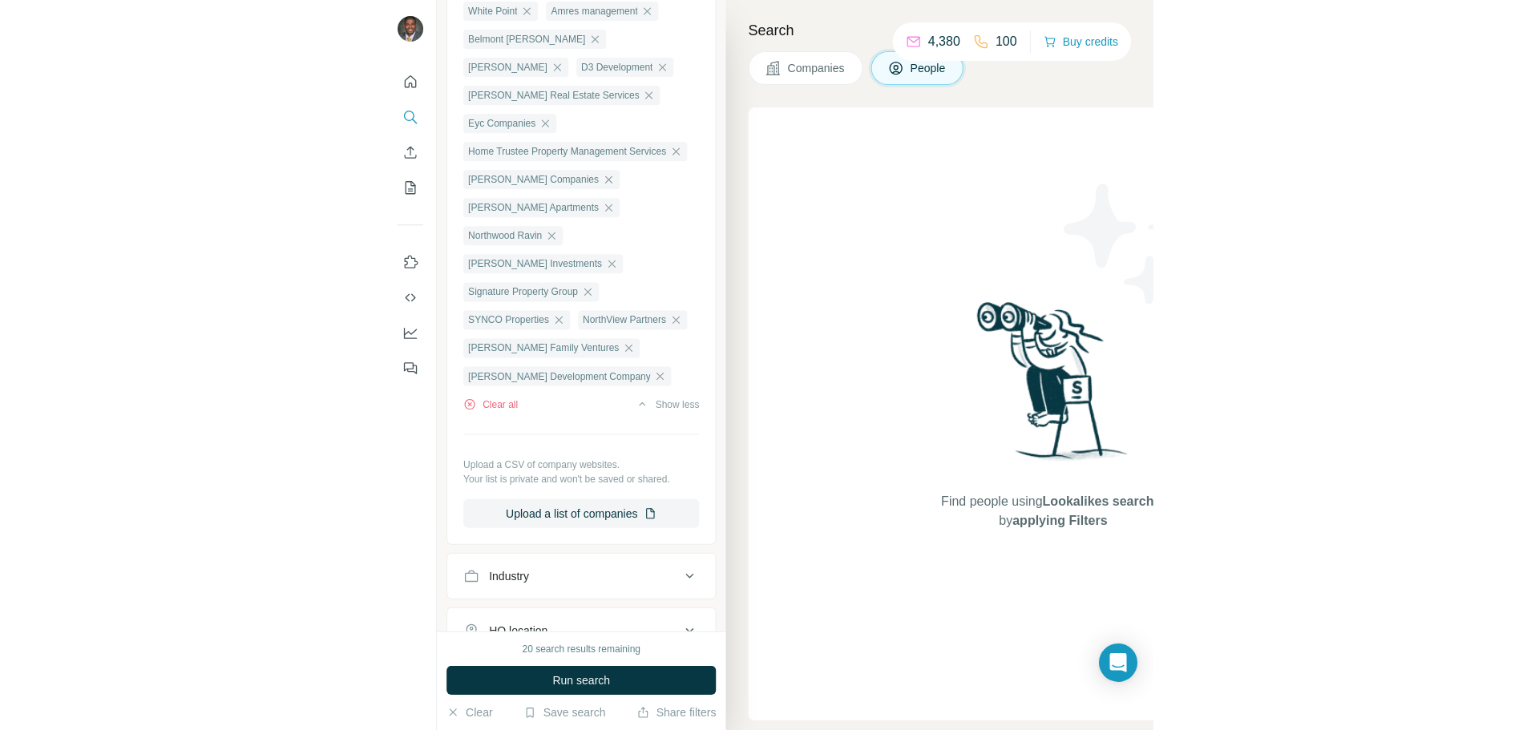
scroll to position [561, 0]
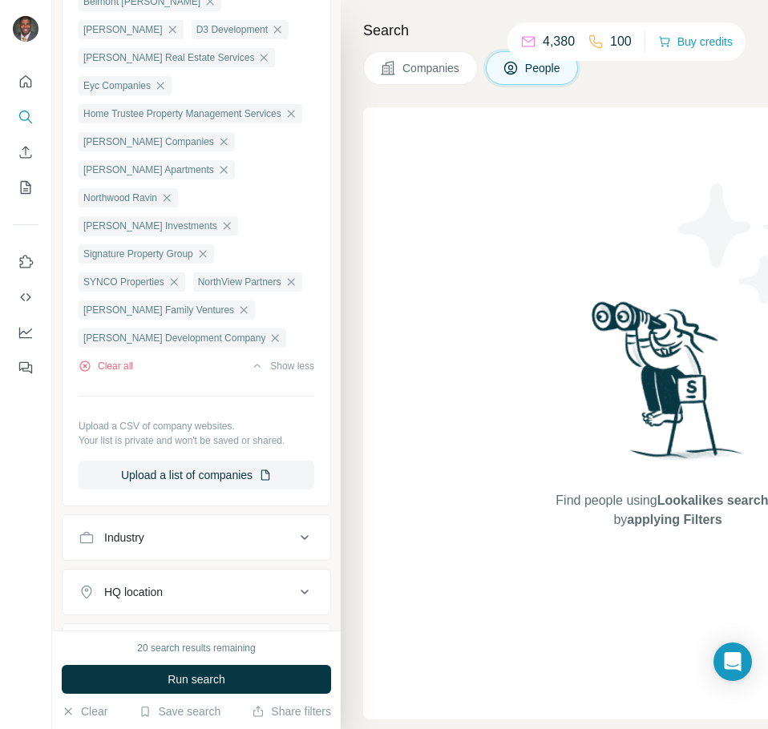
click at [371, 390] on div "Find people using Lookalikes search or by applying Filters" at bounding box center [667, 413] width 609 height 612
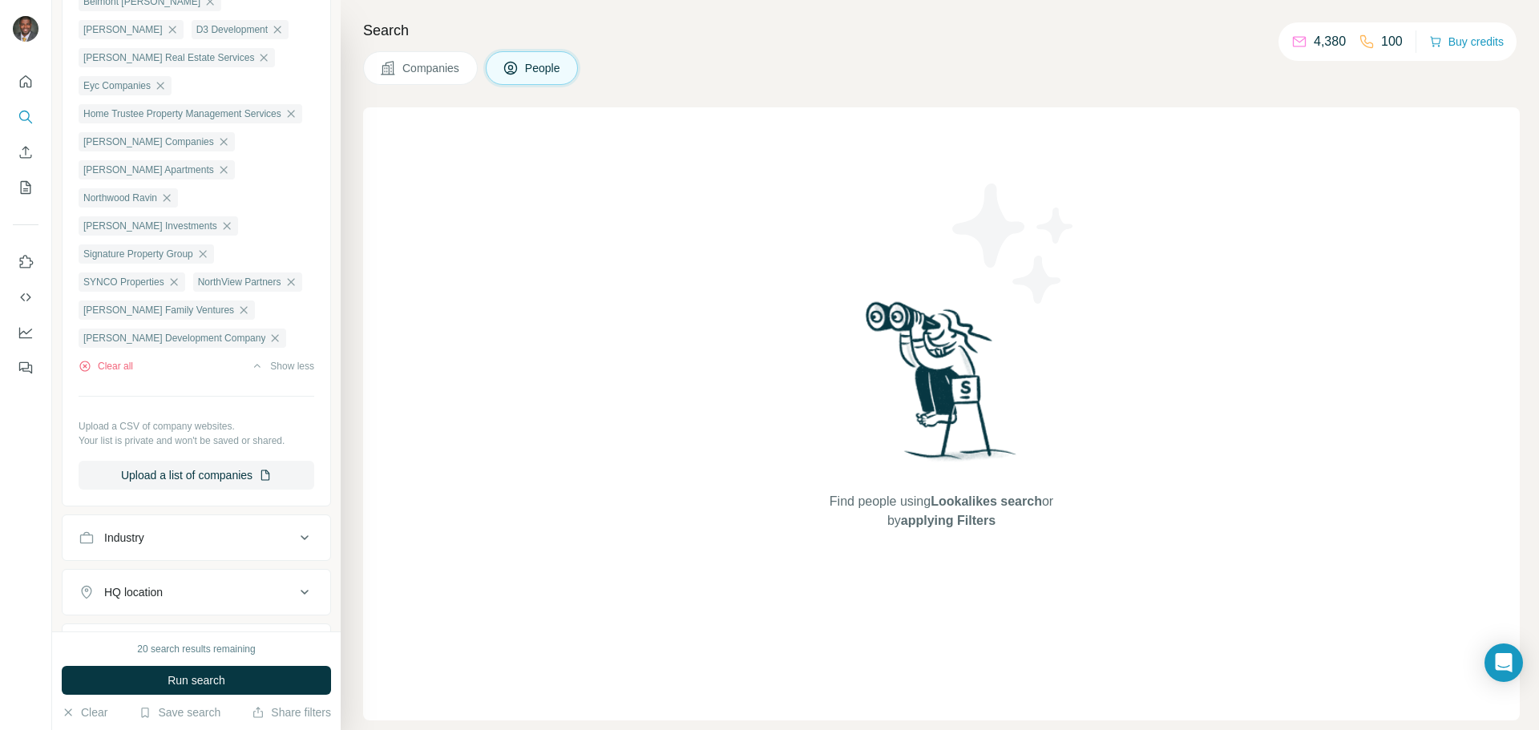
click at [421, 66] on span "Companies" at bounding box center [431, 68] width 59 height 16
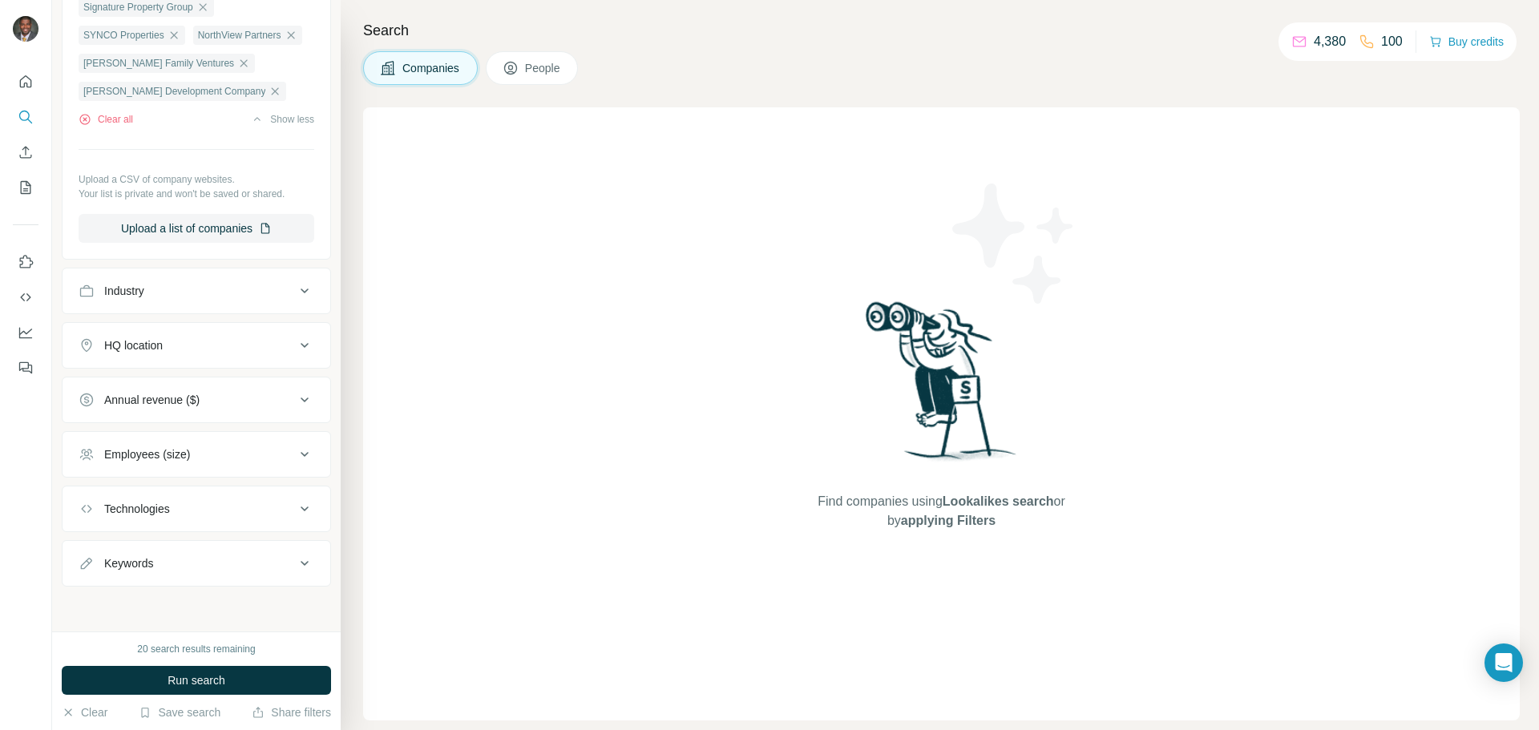
scroll to position [311, 0]
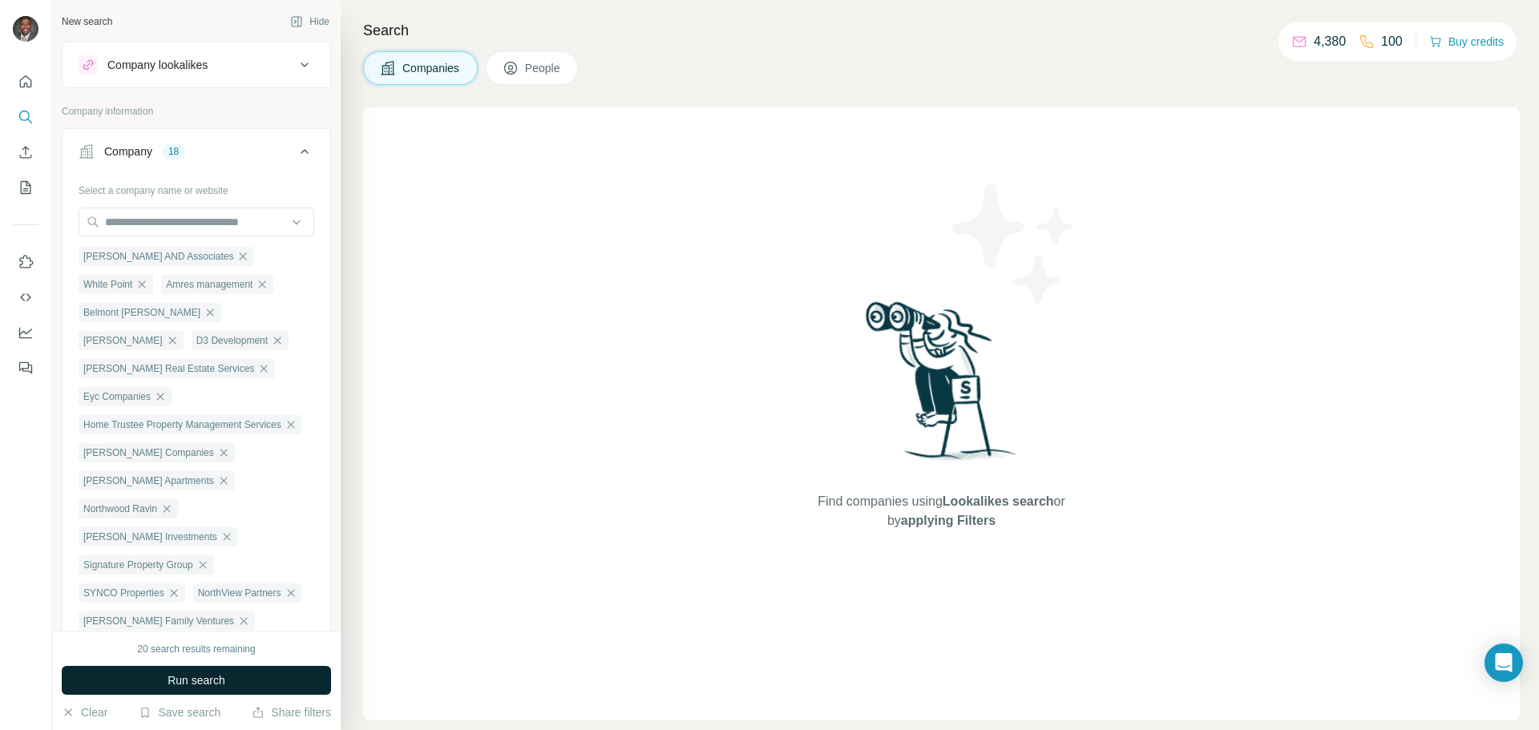
click at [243, 681] on button "Run search" at bounding box center [196, 680] width 269 height 29
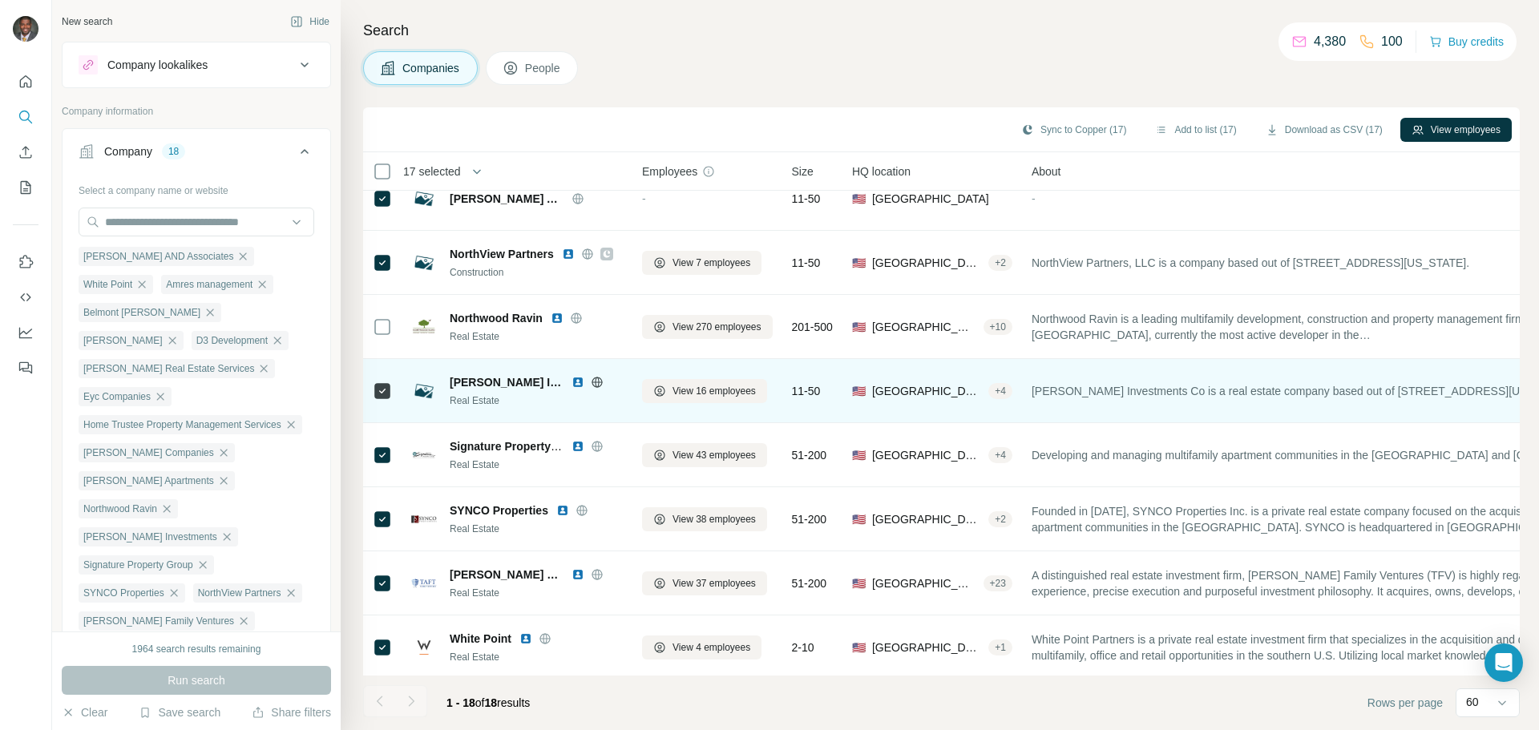
scroll to position [677, 0]
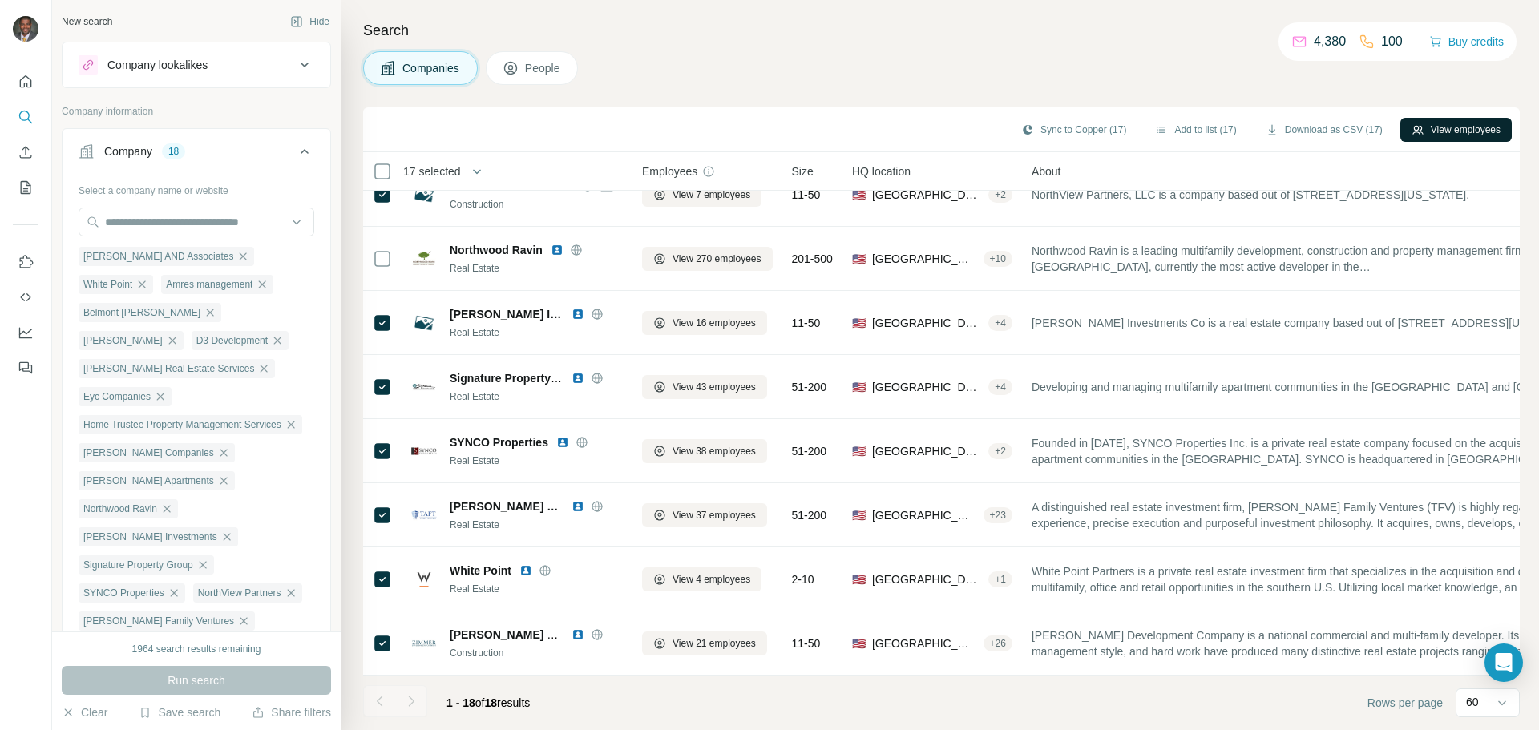
click at [1423, 124] on button "View employees" at bounding box center [1455, 130] width 111 height 24
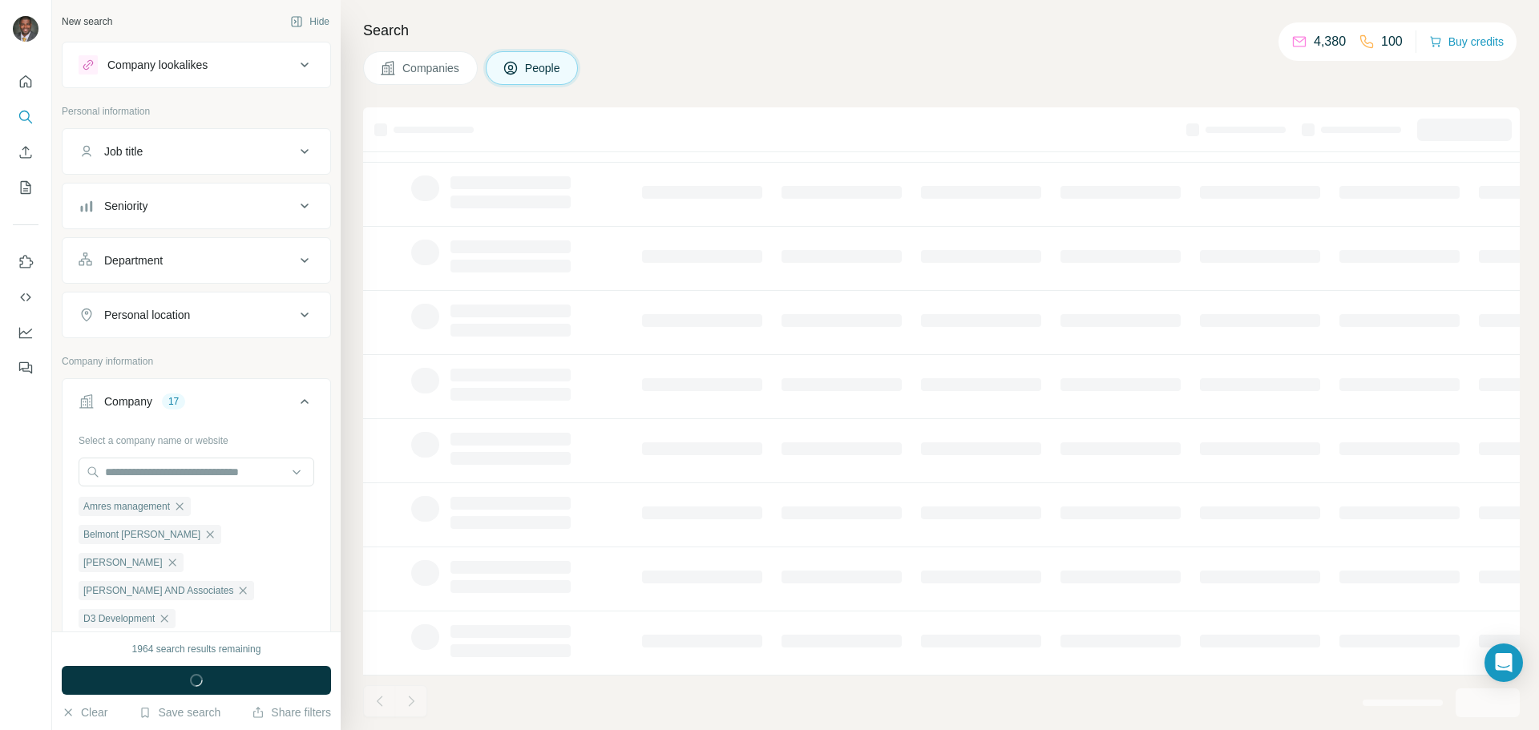
scroll to position [164, 0]
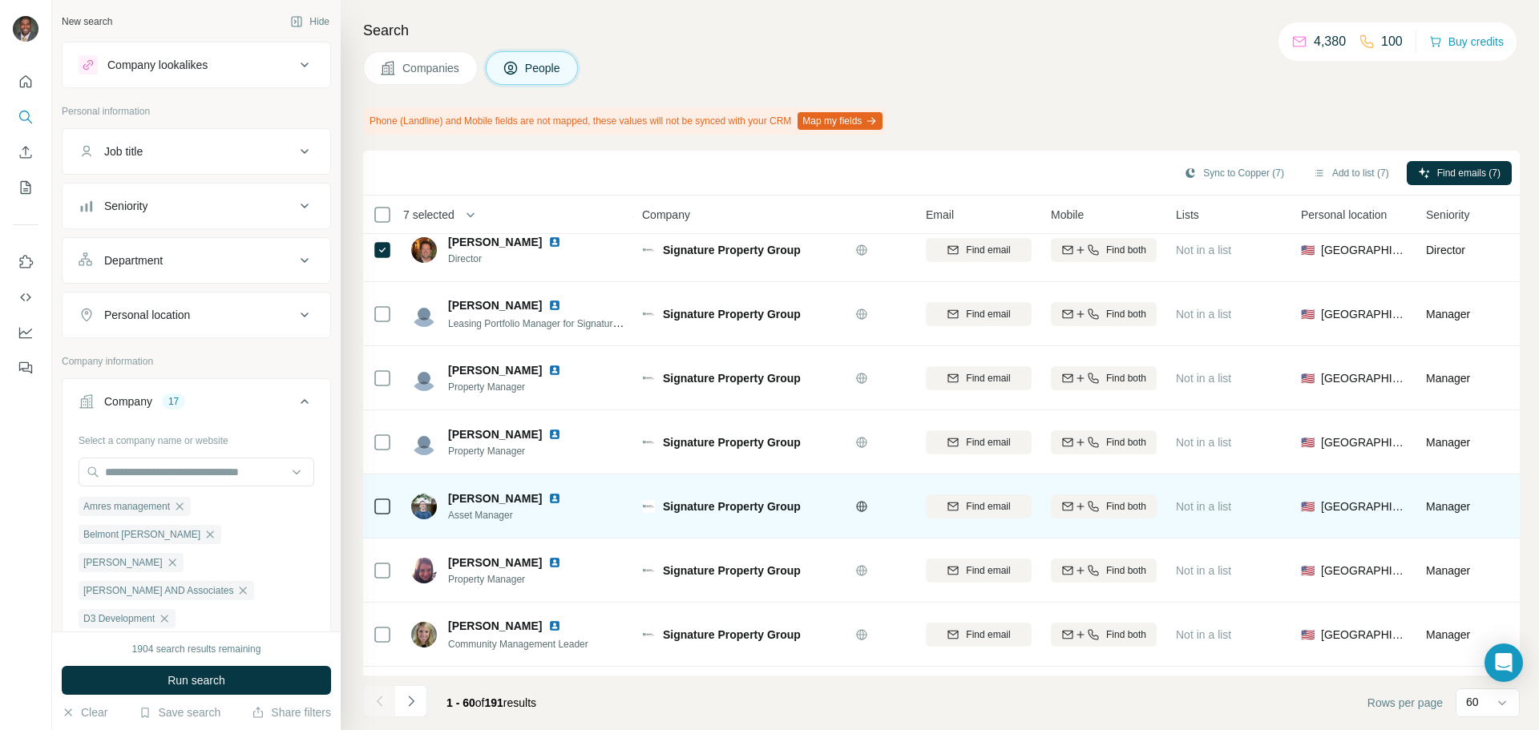
scroll to position [3413, 0]
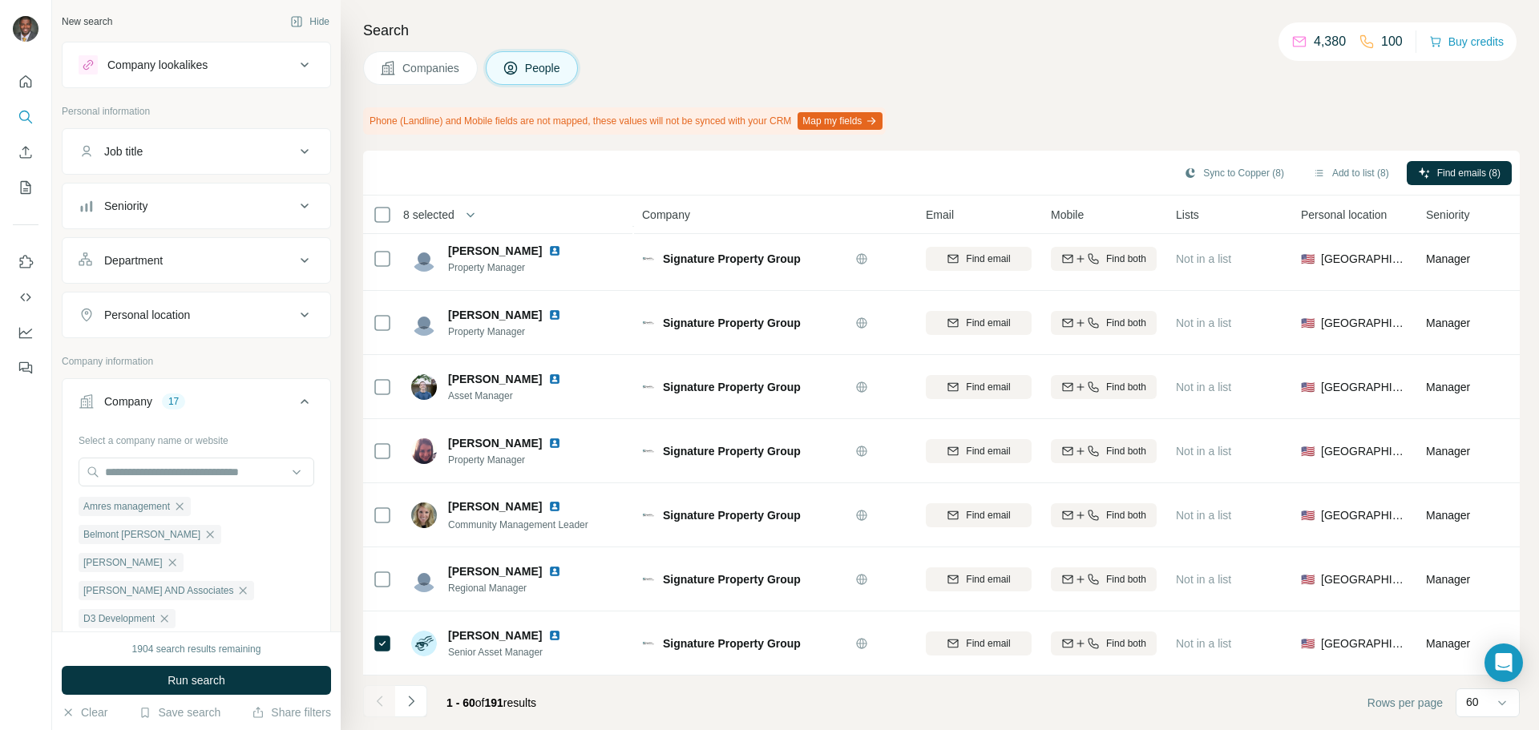
drag, startPoint x: 410, startPoint y: 693, endPoint x: 401, endPoint y: 693, distance: 9.6
click at [410, 693] on icon "Navigate to next page" at bounding box center [411, 701] width 16 height 16
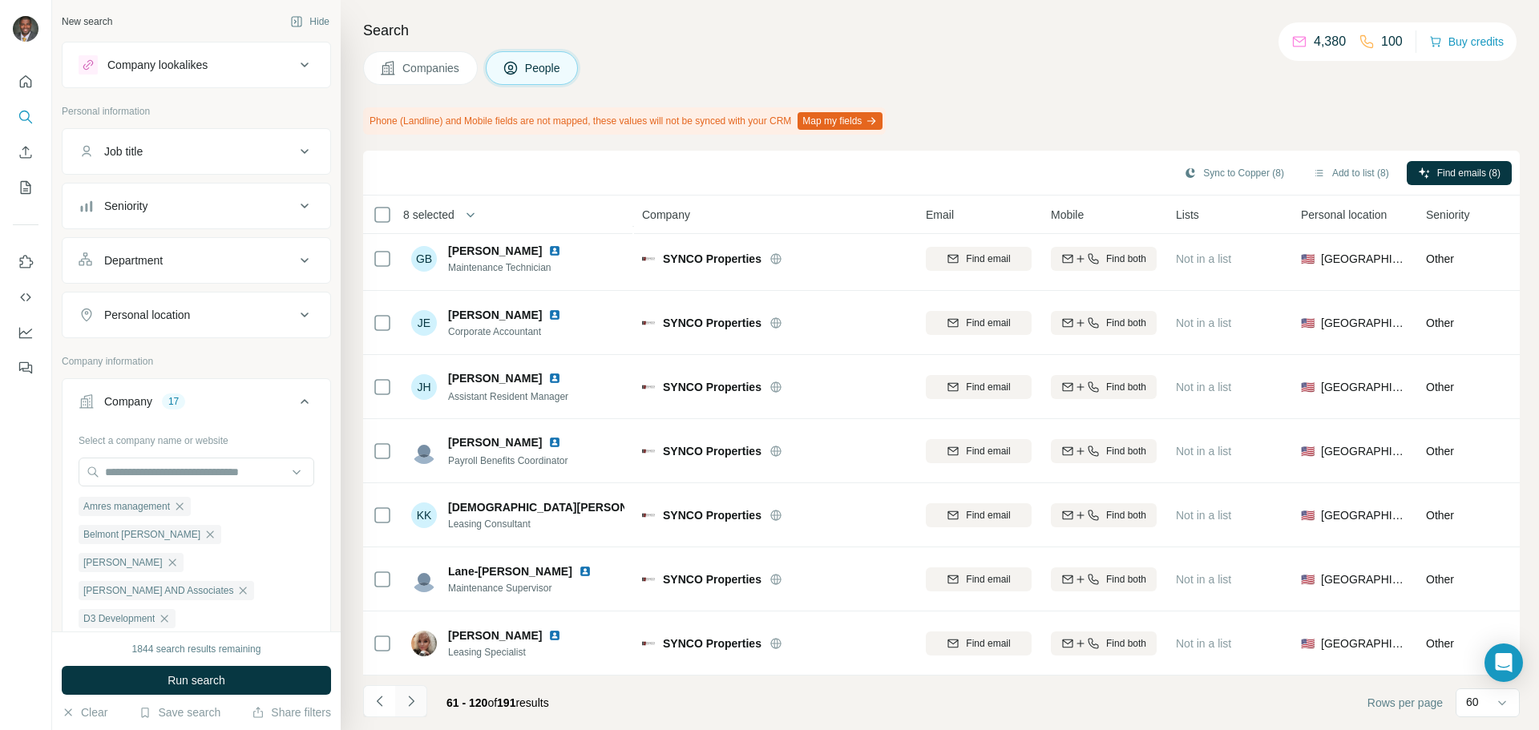
click at [418, 708] on icon "Navigate to next page" at bounding box center [411, 701] width 16 height 16
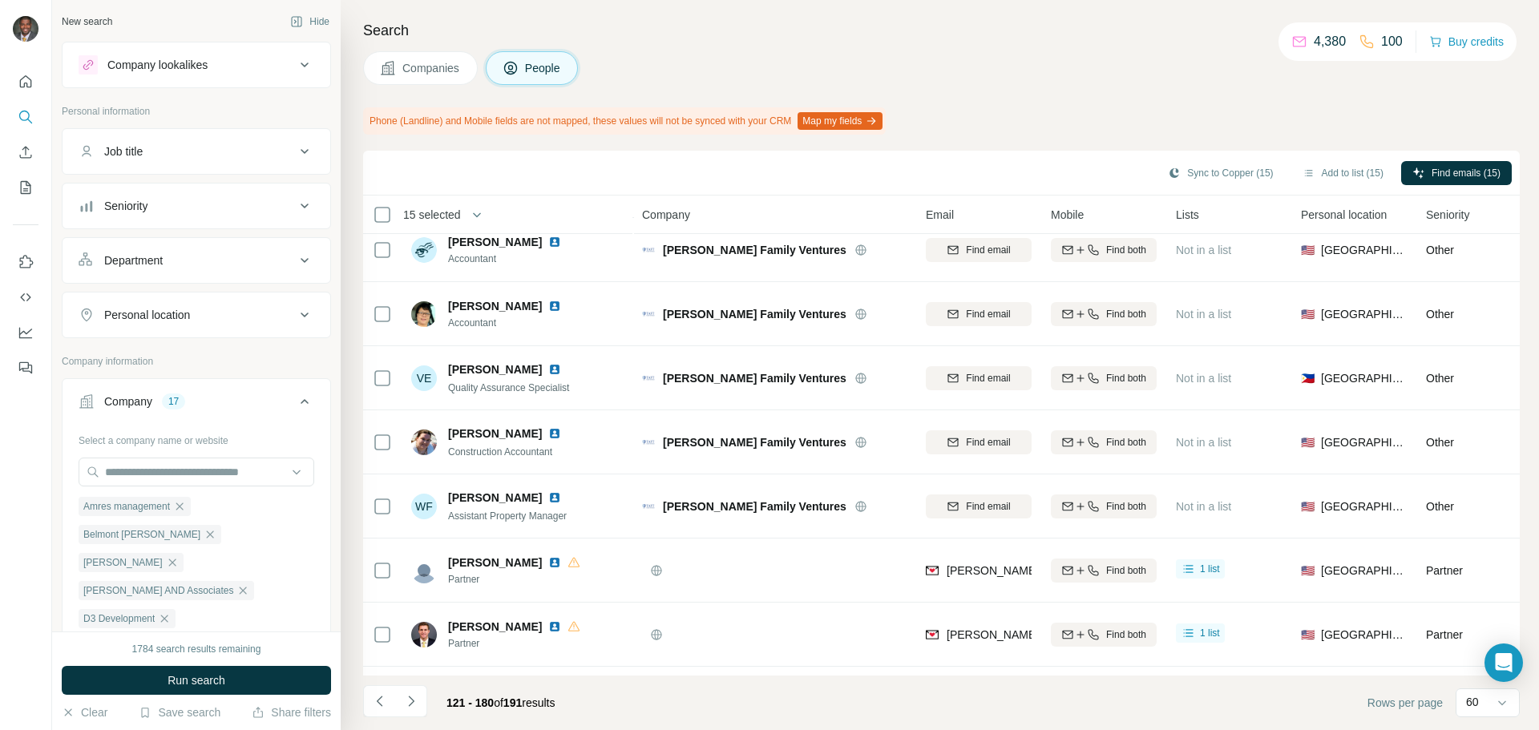
scroll to position [2725, 0]
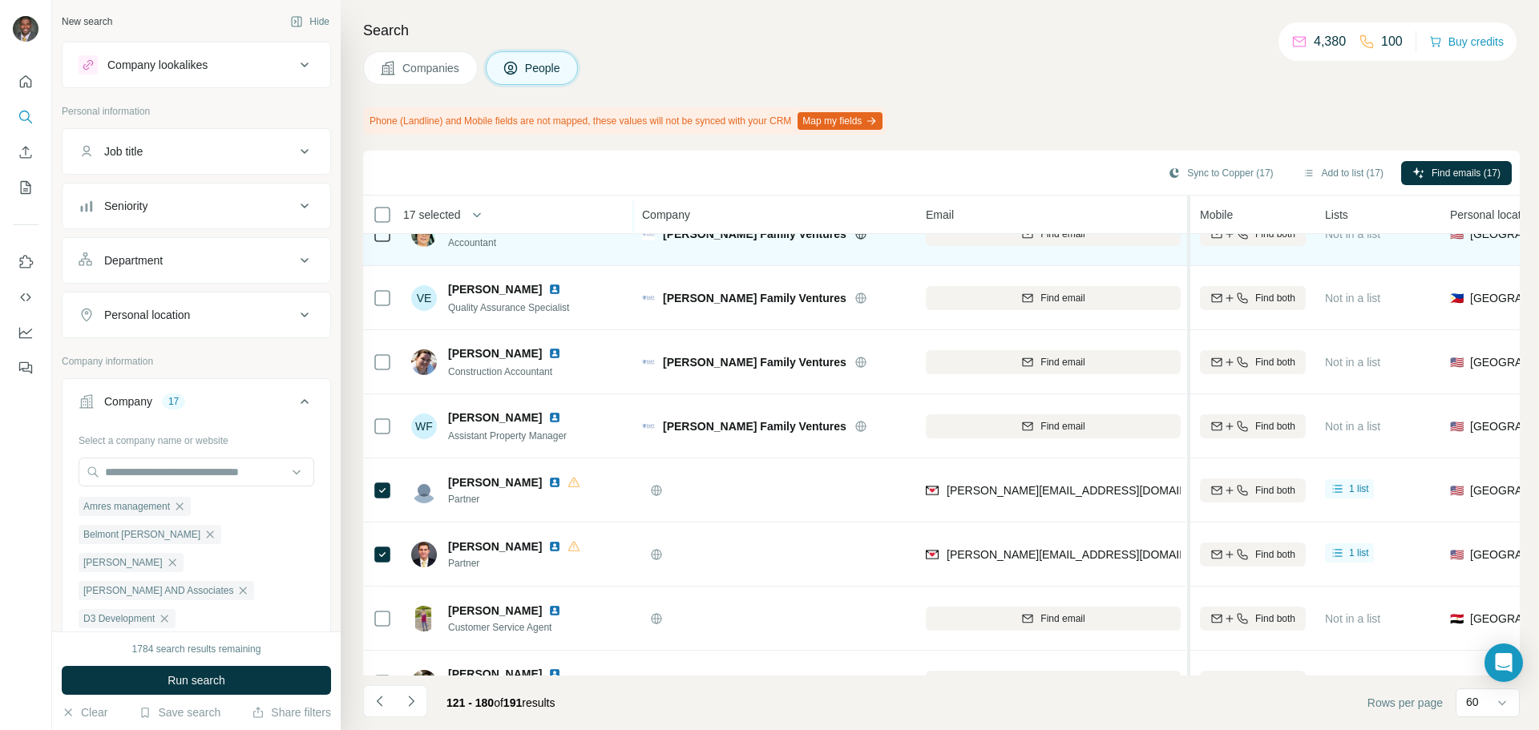
drag, startPoint x: 1039, startPoint y: 222, endPoint x: 1190, endPoint y: 243, distance: 152.1
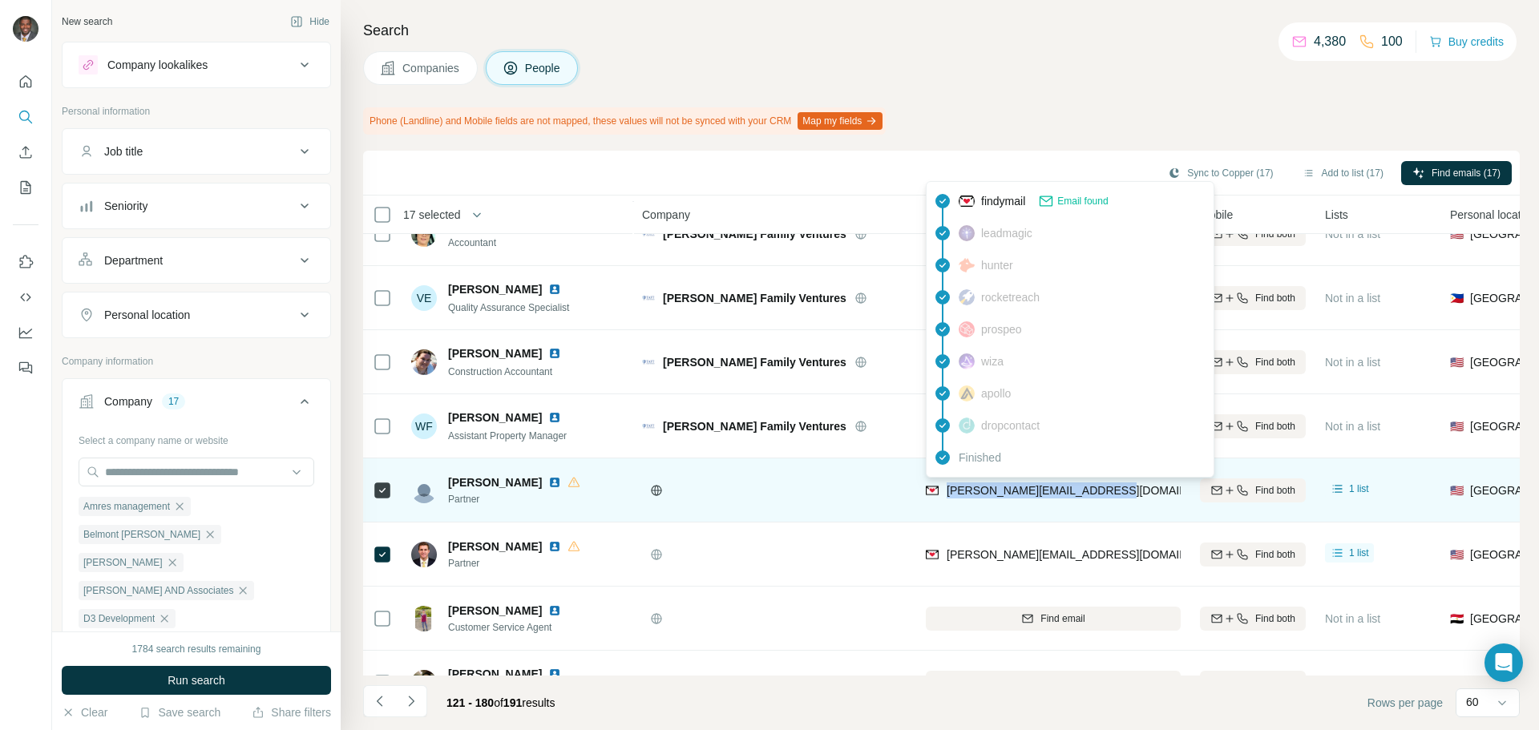
drag, startPoint x: 1110, startPoint y: 491, endPoint x: 942, endPoint y: 495, distance: 167.5
click at [942, 495] on div "[PERSON_NAME][EMAIL_ADDRESS][DOMAIN_NAME]" at bounding box center [1053, 490] width 255 height 44
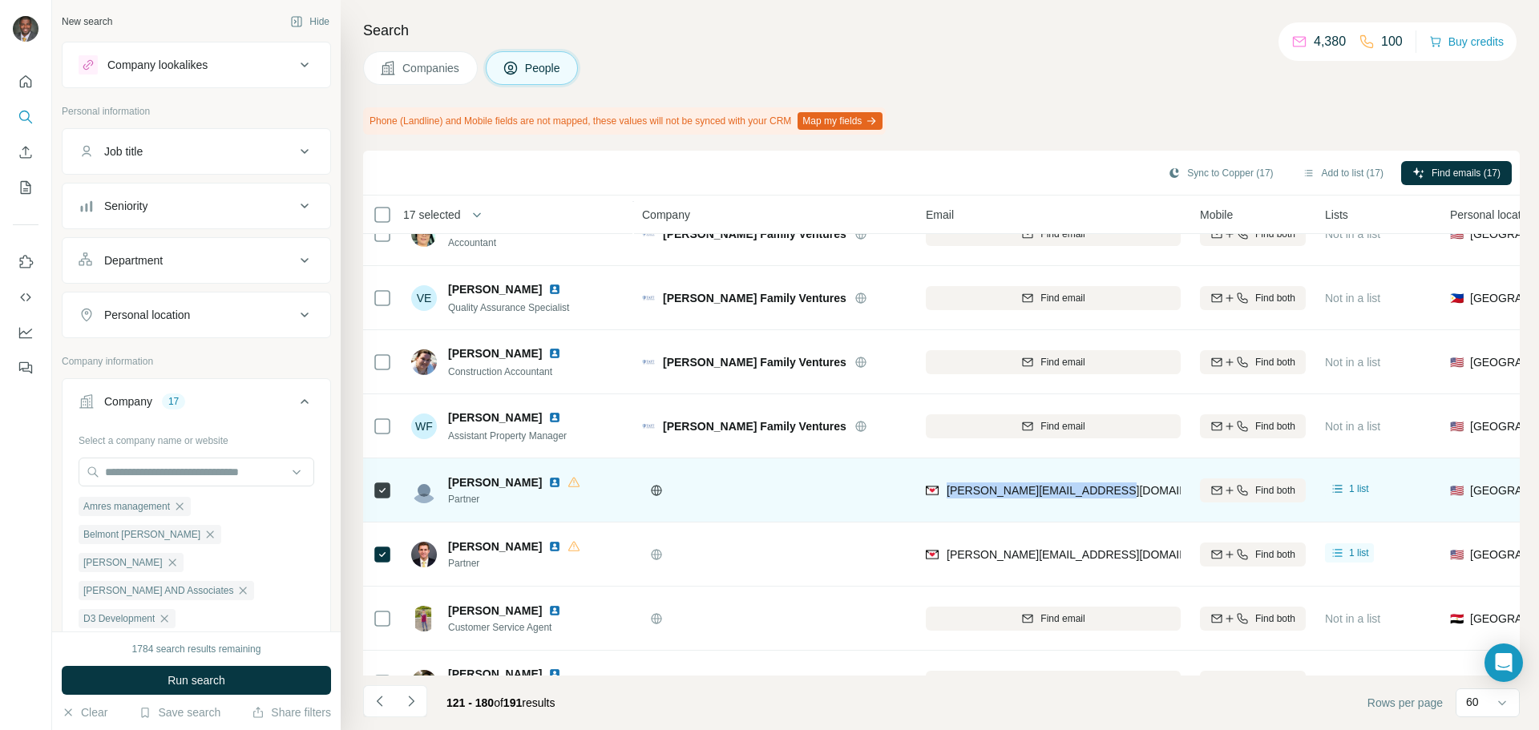
copy span "[PERSON_NAME][EMAIL_ADDRESS][DOMAIN_NAME]"
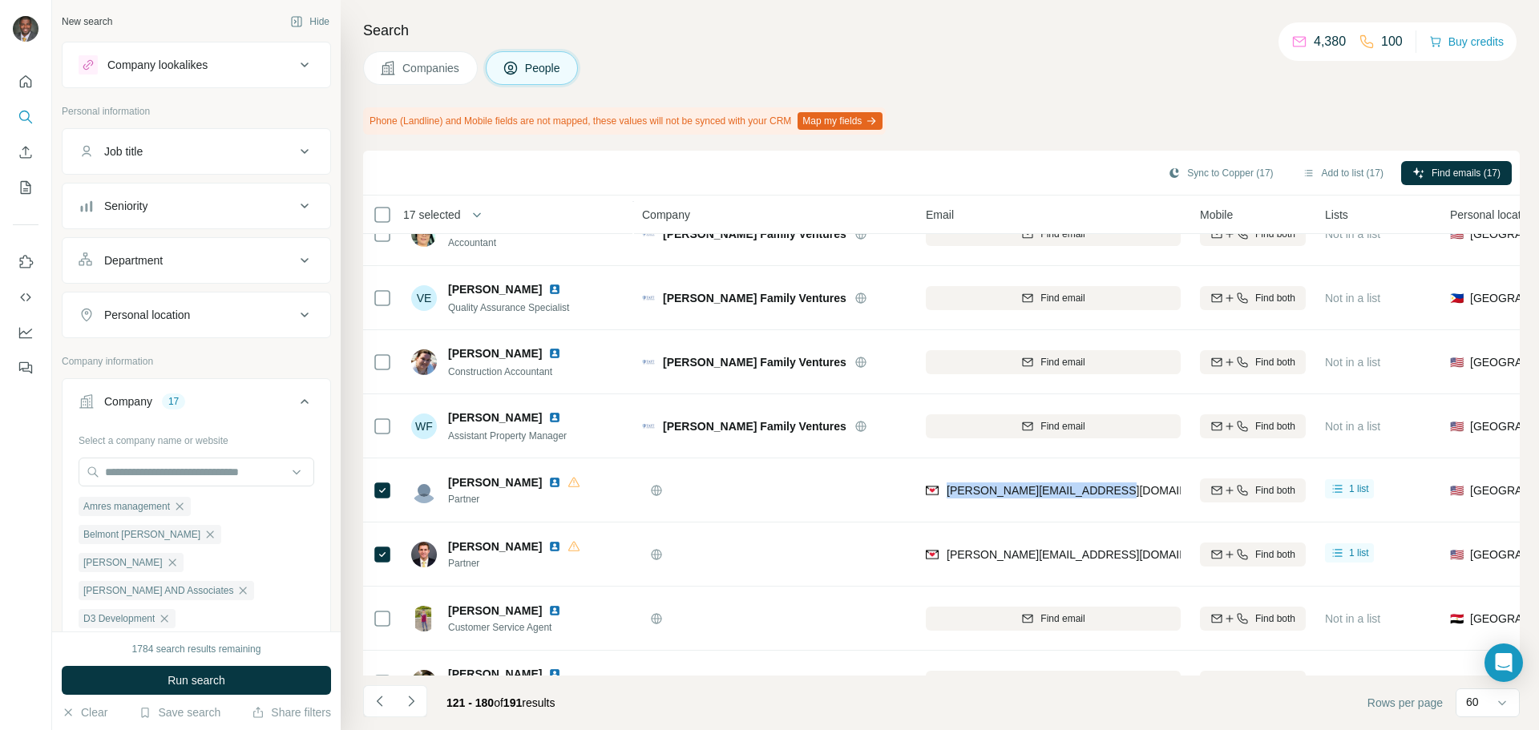
click at [658, 76] on div "Companies People" at bounding box center [941, 68] width 1156 height 34
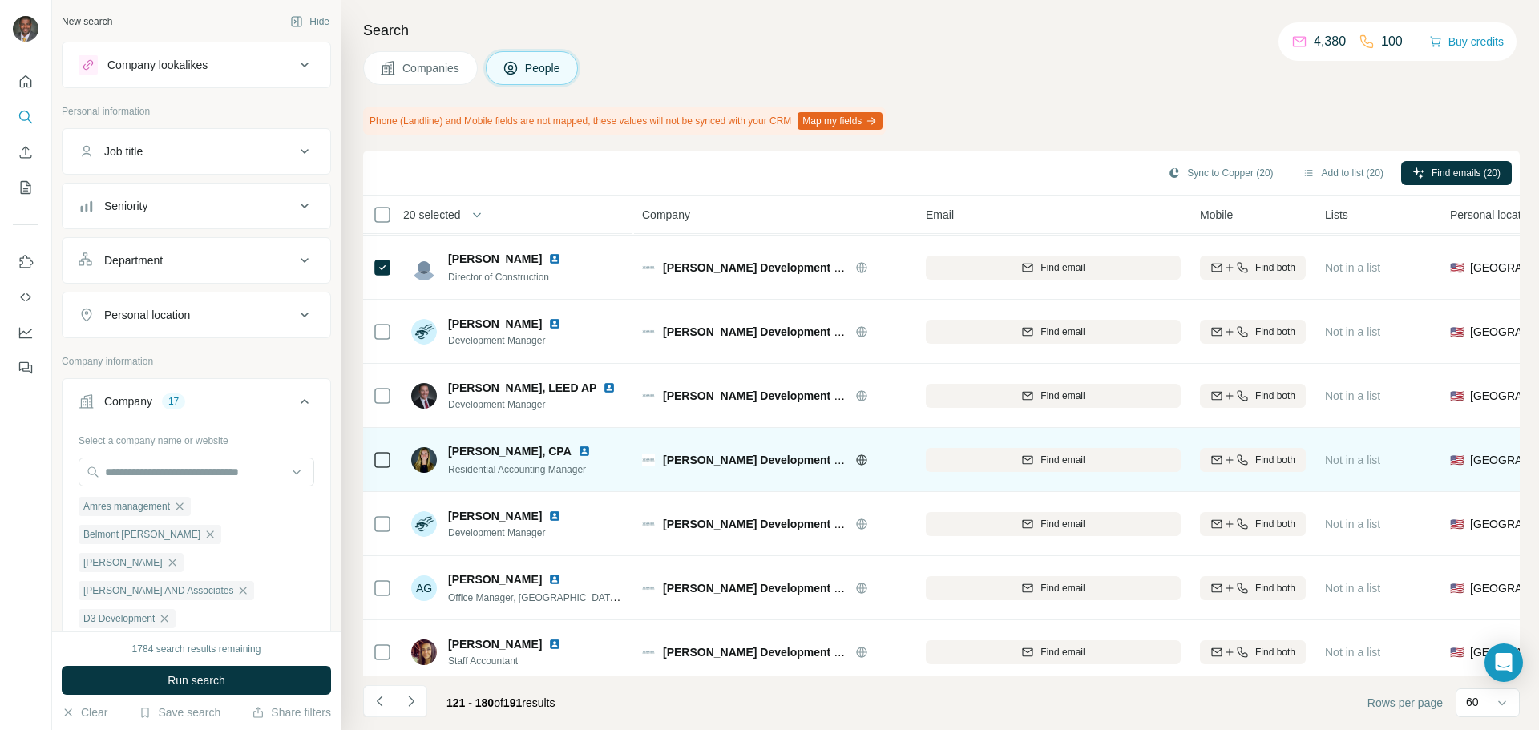
scroll to position [3413, 0]
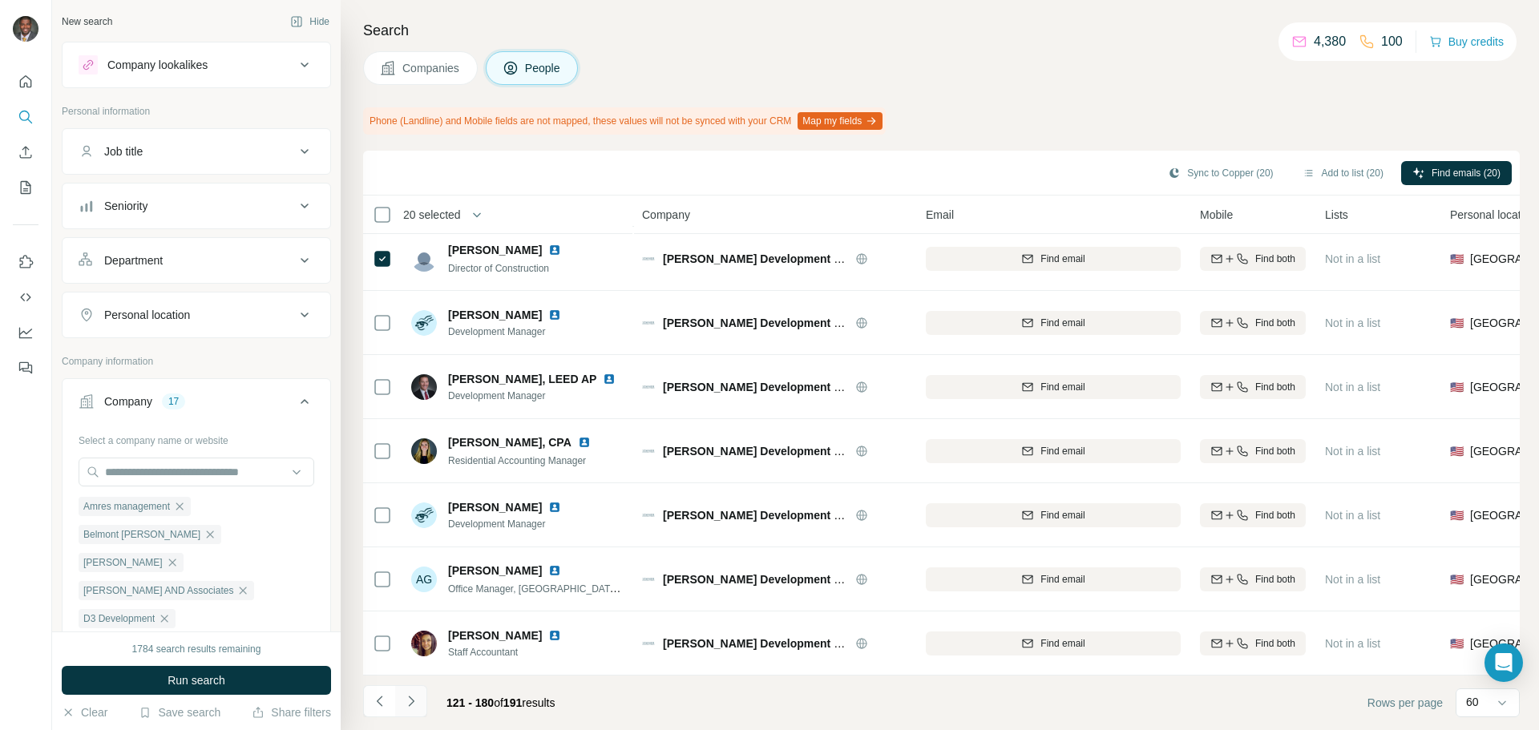
click at [410, 700] on icon "Navigate to next page" at bounding box center [411, 701] width 16 height 16
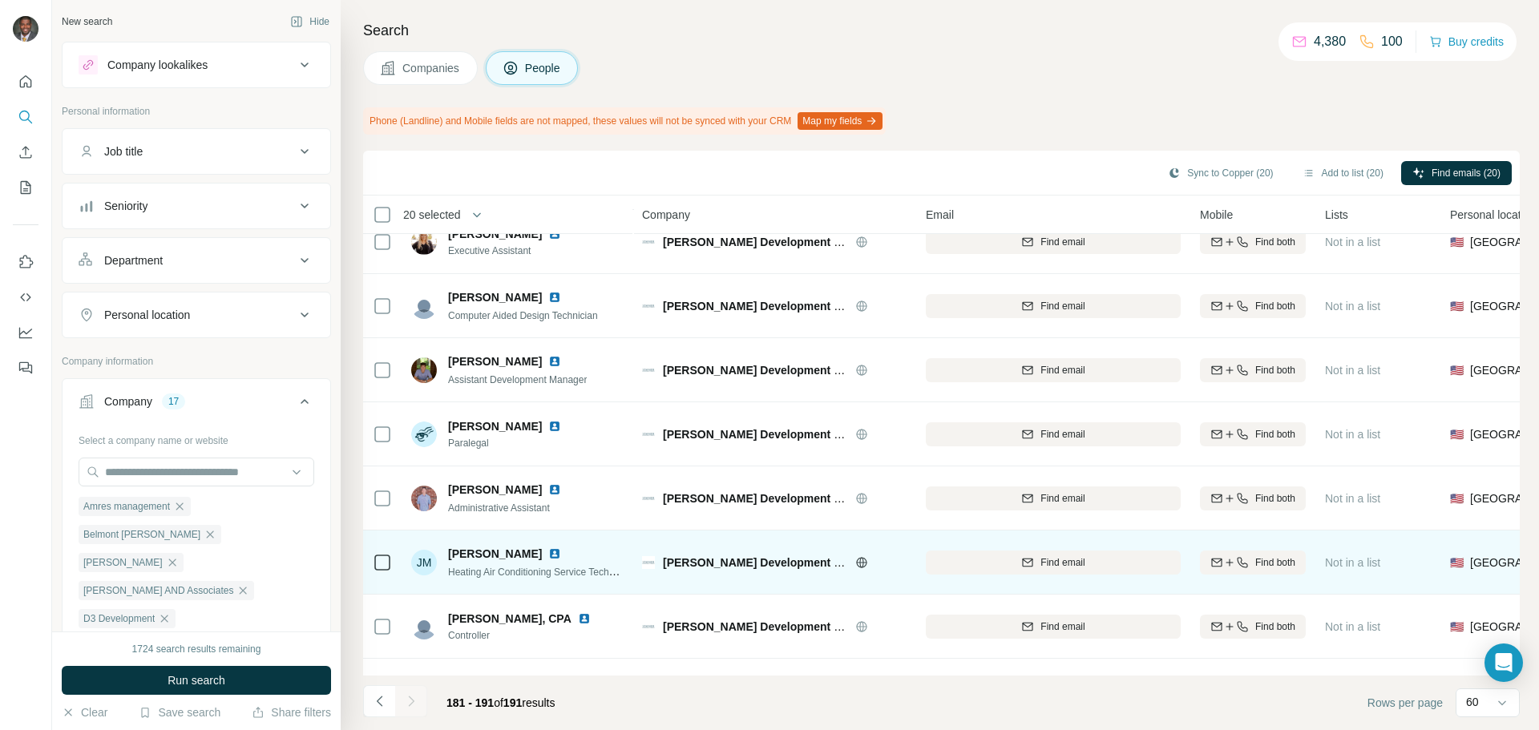
scroll to position [0, 0]
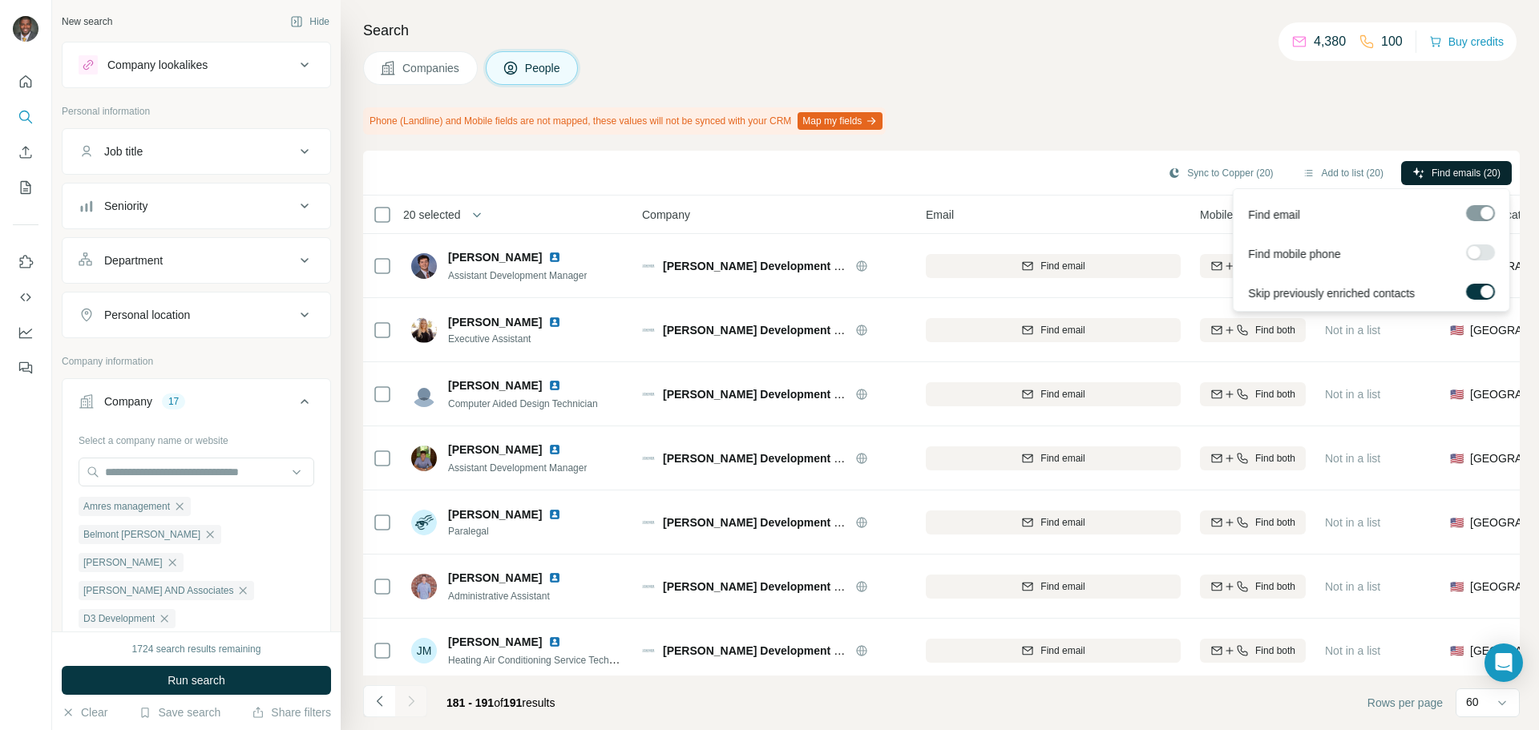
click at [1439, 166] on span "Find emails (20)" at bounding box center [1465, 173] width 69 height 14
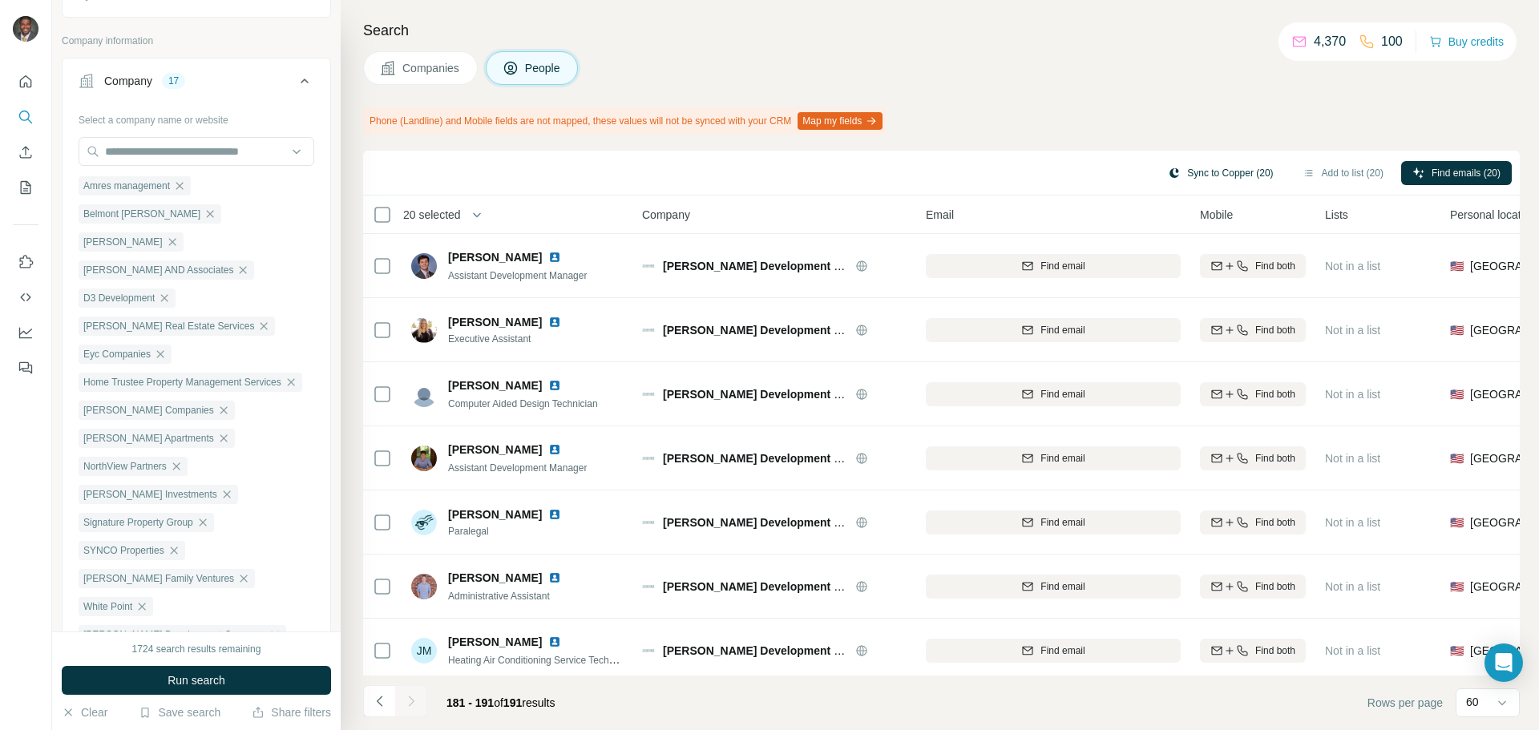
click at [1234, 174] on button "Sync to Copper (20)" at bounding box center [1219, 173] width 127 height 24
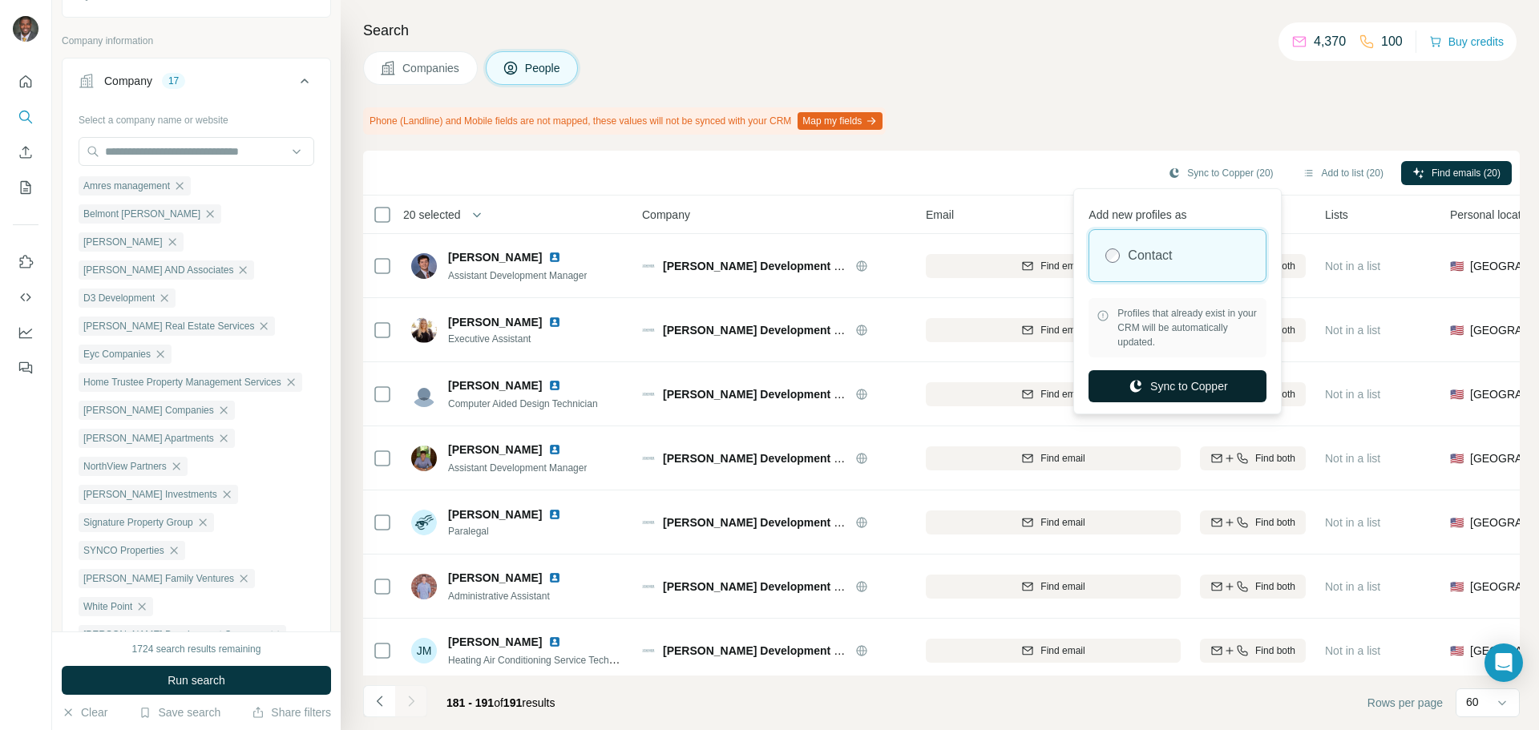
click at [1196, 385] on button "Sync to Copper" at bounding box center [1177, 386] width 178 height 32
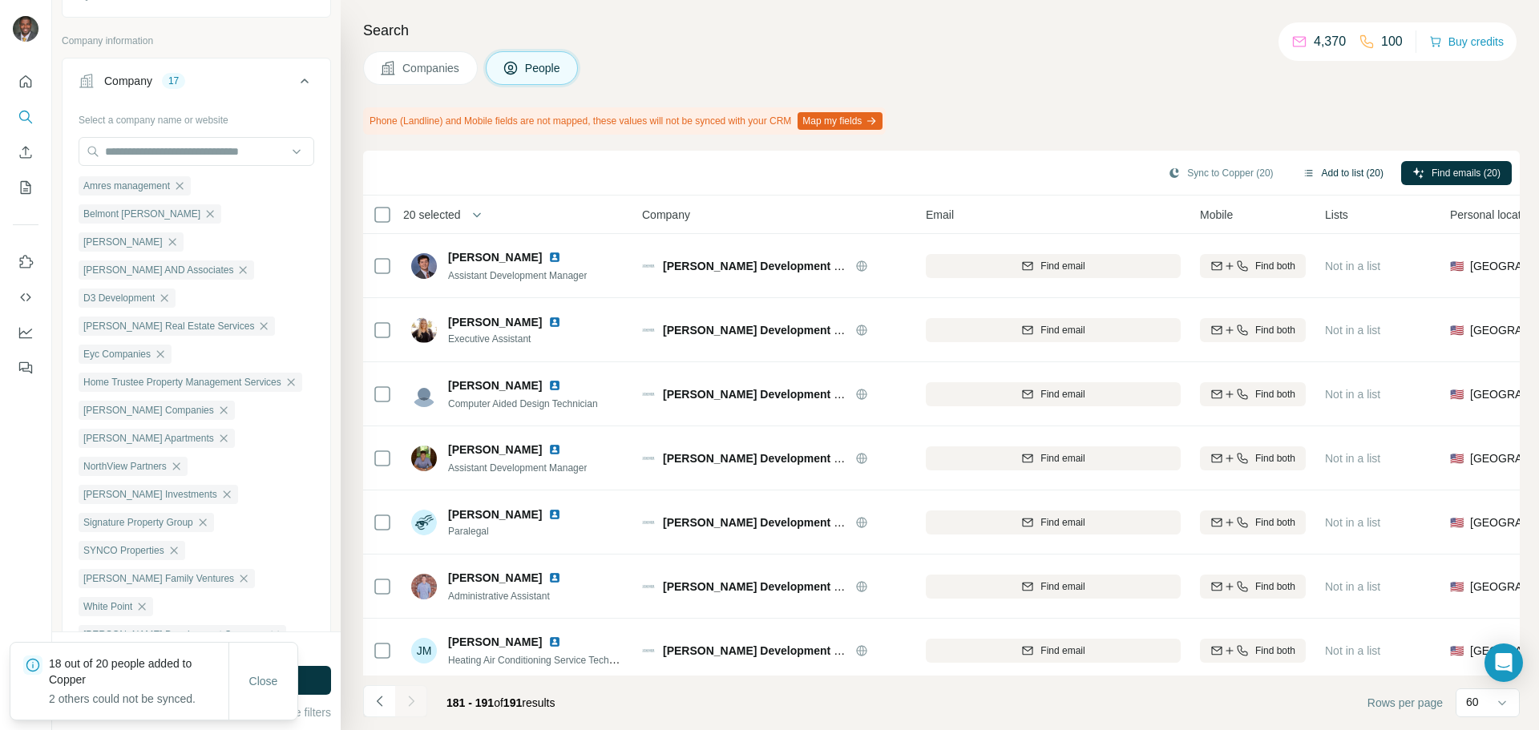
click at [1330, 175] on button "Add to list (20)" at bounding box center [1342, 173] width 103 height 24
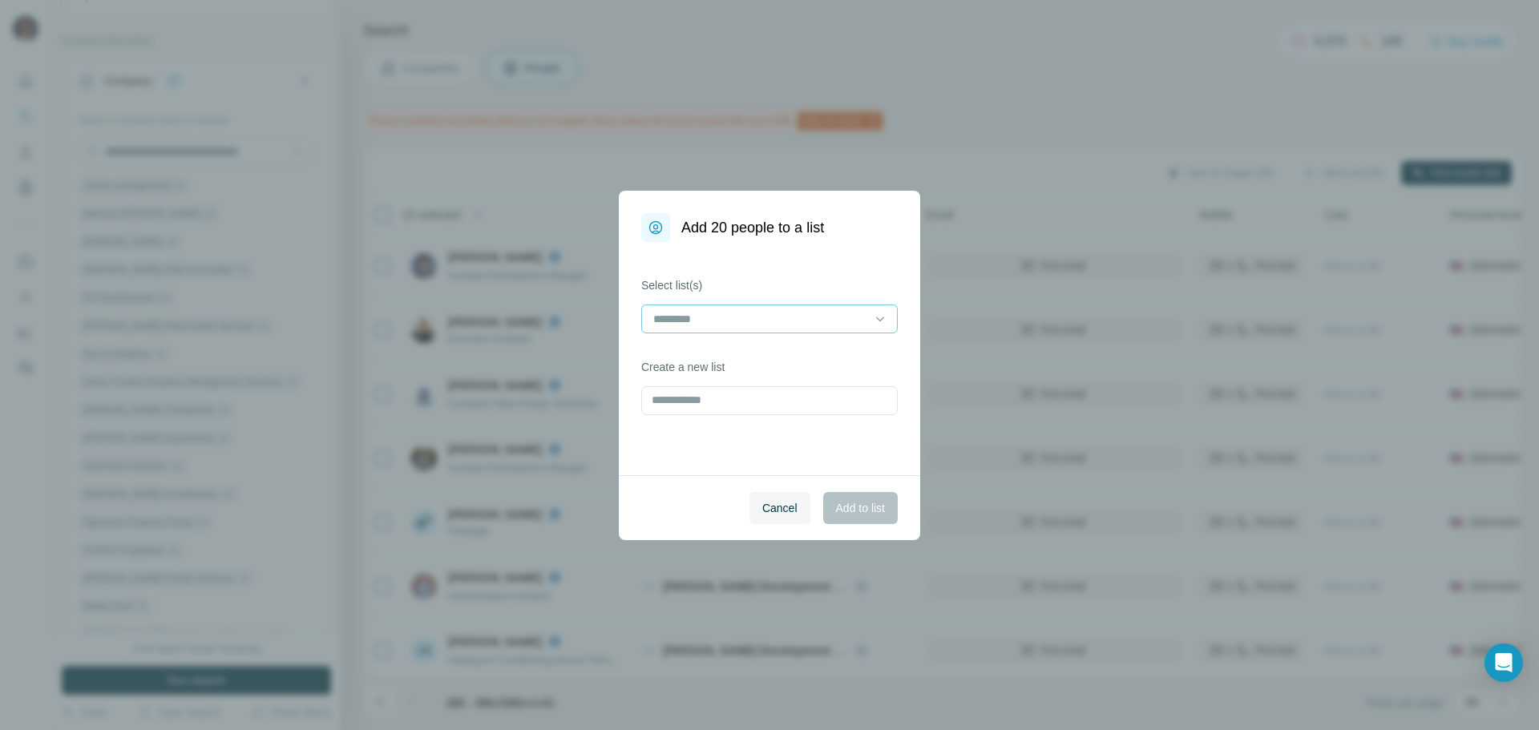
click at [783, 321] on input at bounding box center [760, 319] width 216 height 18
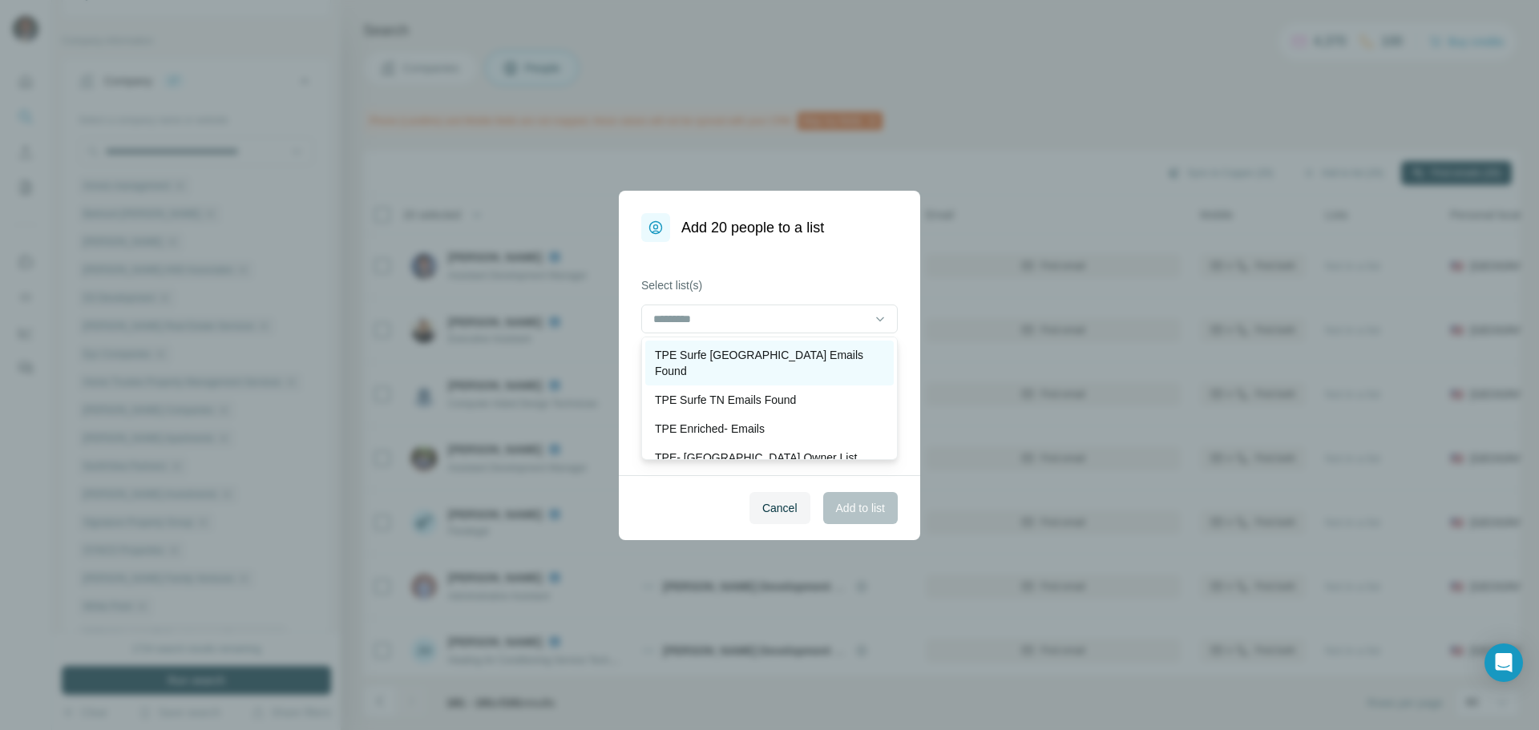
click at [791, 361] on p "TPE Surfe [GEOGRAPHIC_DATA] Emails Found" at bounding box center [769, 363] width 229 height 32
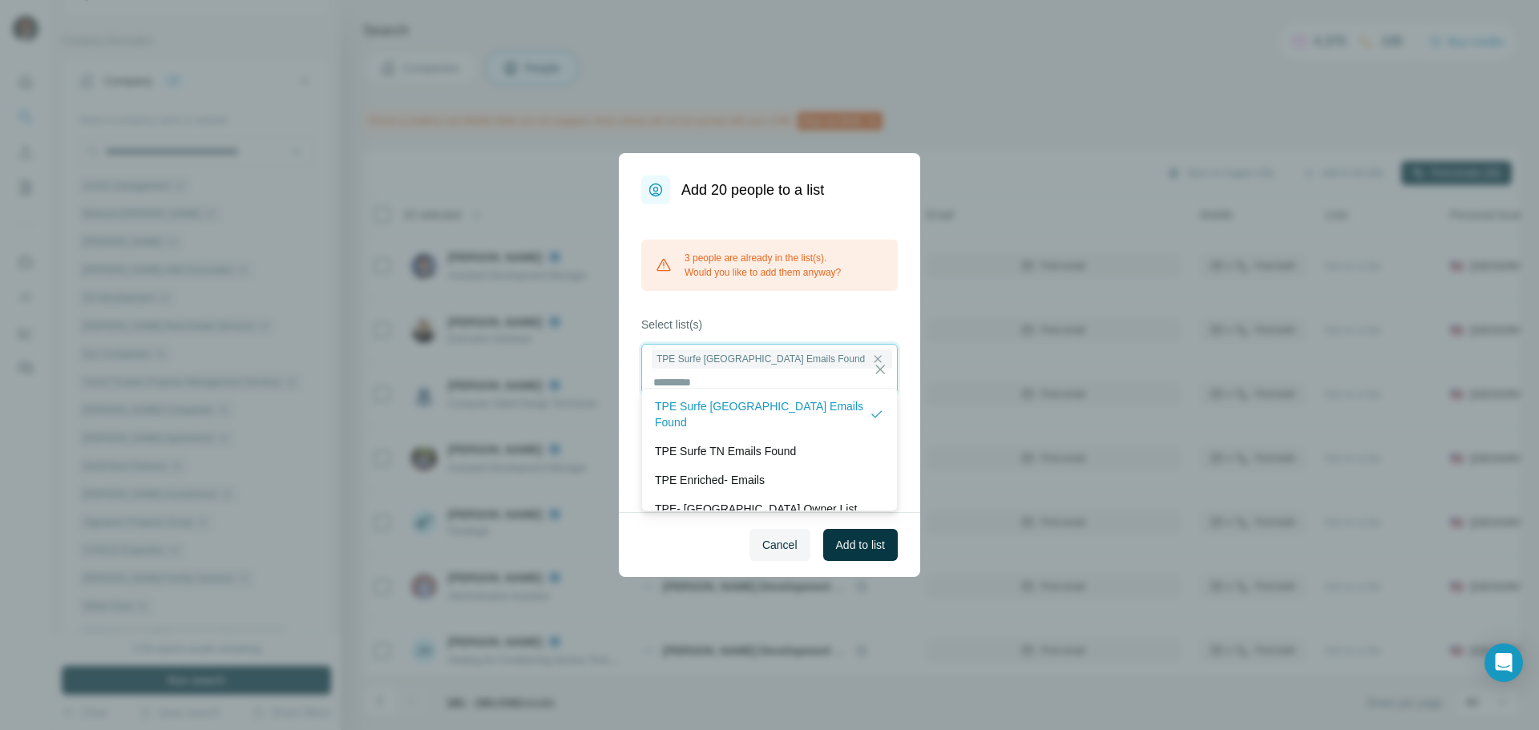
click at [840, 373] on input at bounding box center [760, 382] width 216 height 18
click at [853, 537] on span "Add to list" at bounding box center [860, 545] width 49 height 16
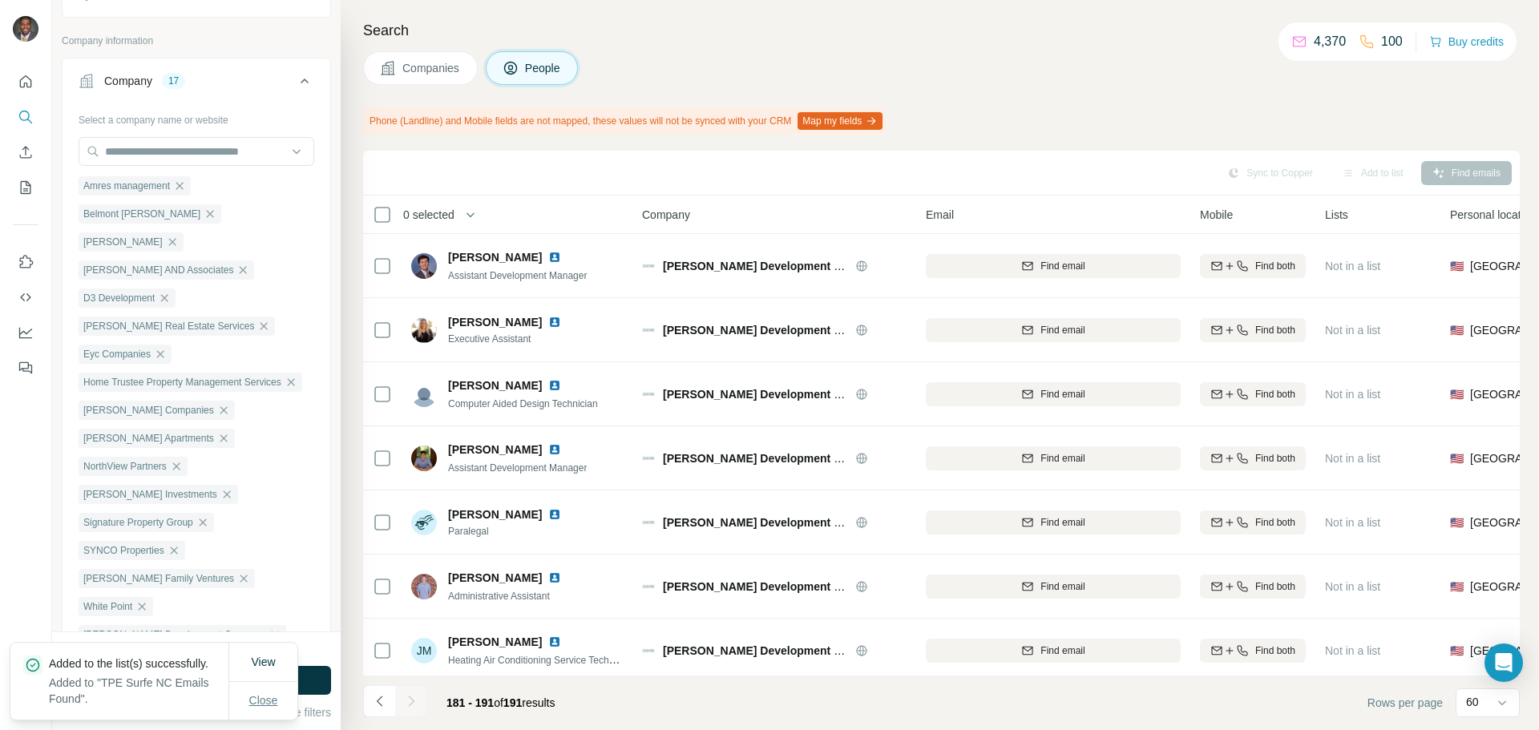
click at [271, 692] on span "Close" at bounding box center [263, 700] width 29 height 16
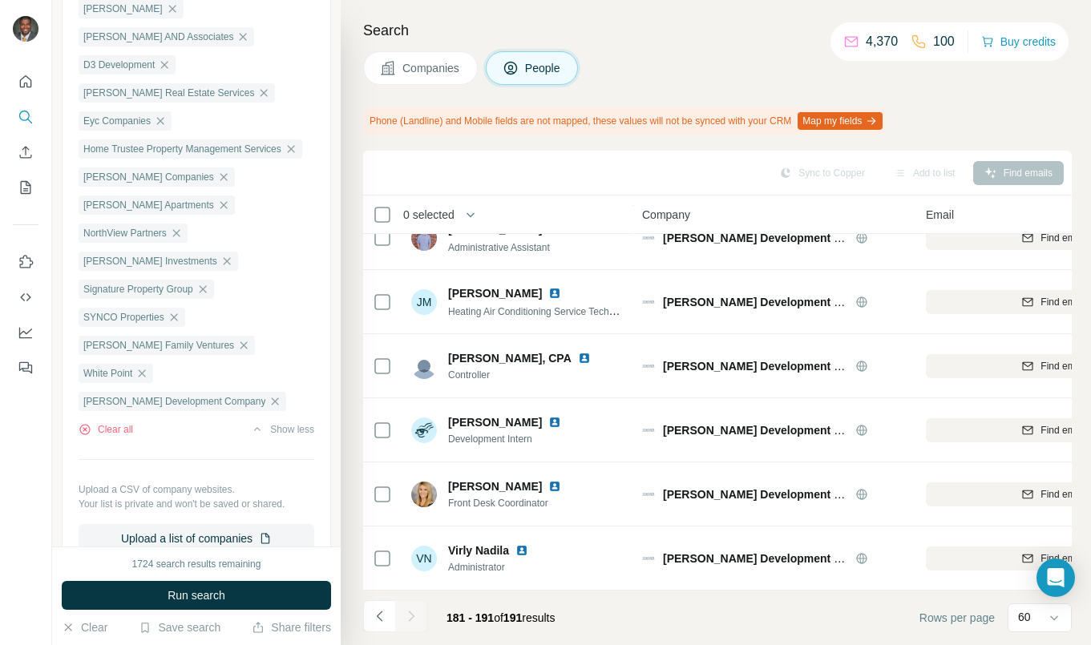
scroll to position [561, 0]
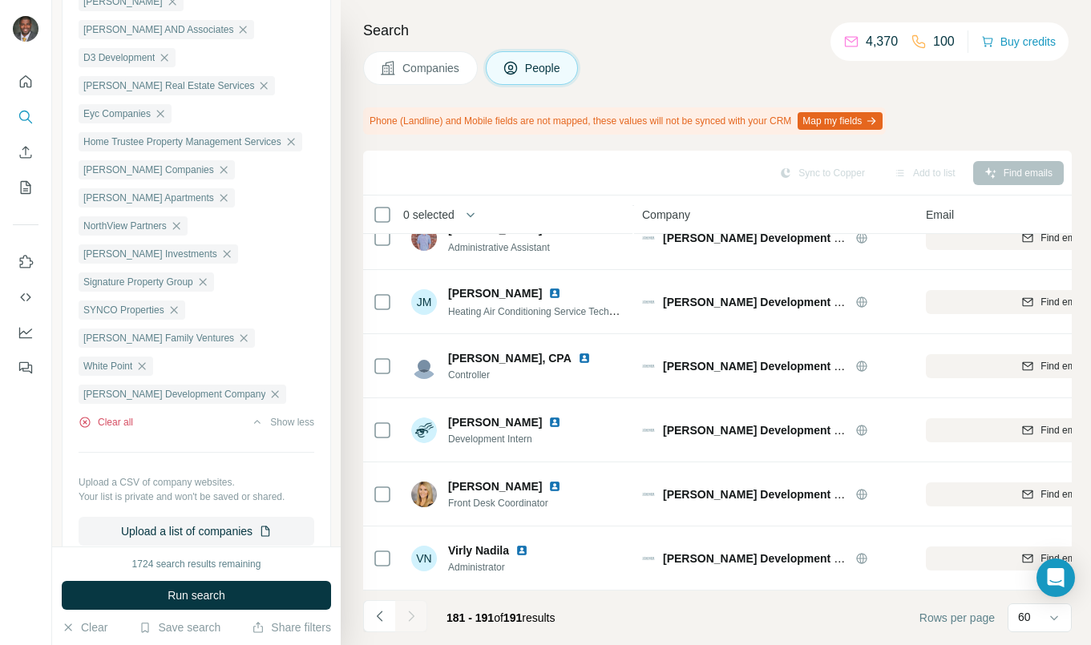
click at [126, 415] on button "Clear all" at bounding box center [106, 422] width 54 height 14
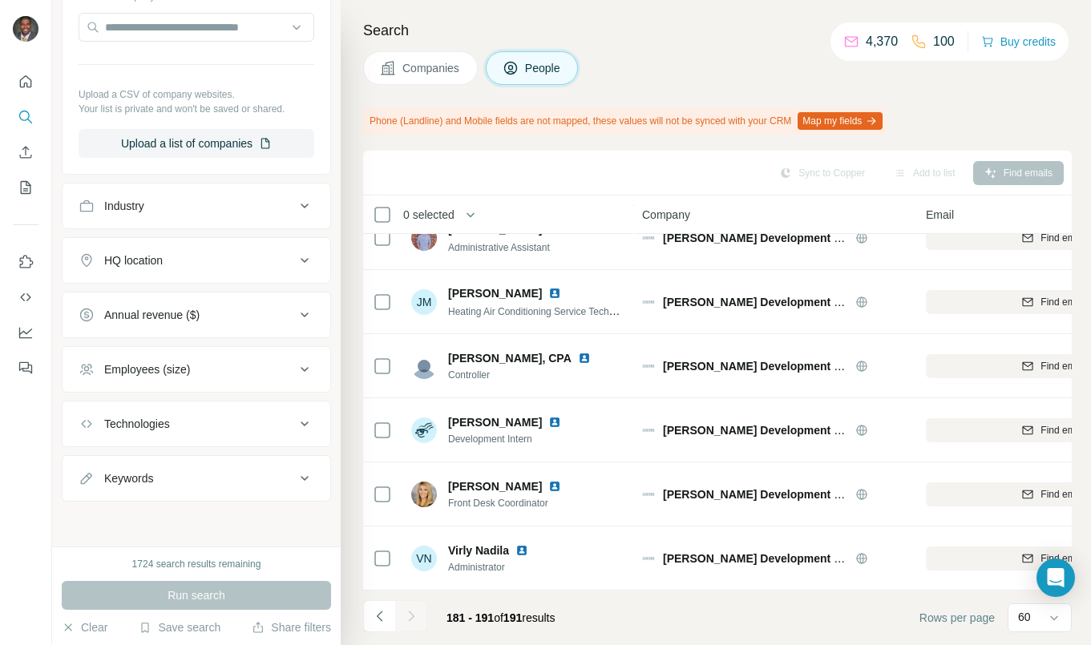
scroll to position [130, 0]
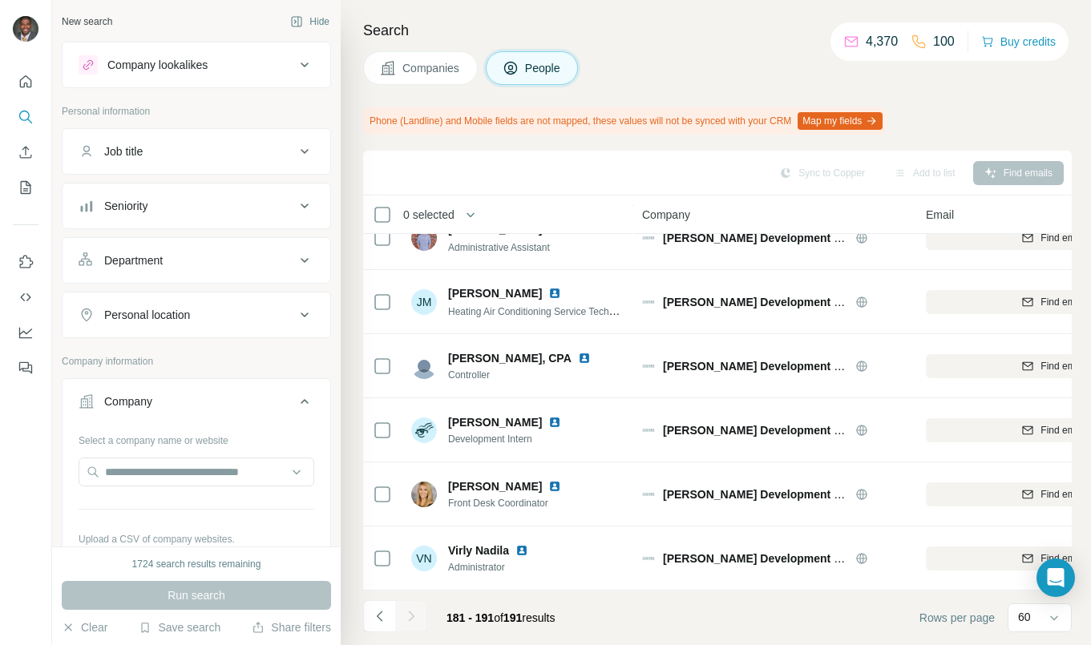
click at [410, 71] on span "Companies" at bounding box center [431, 68] width 59 height 16
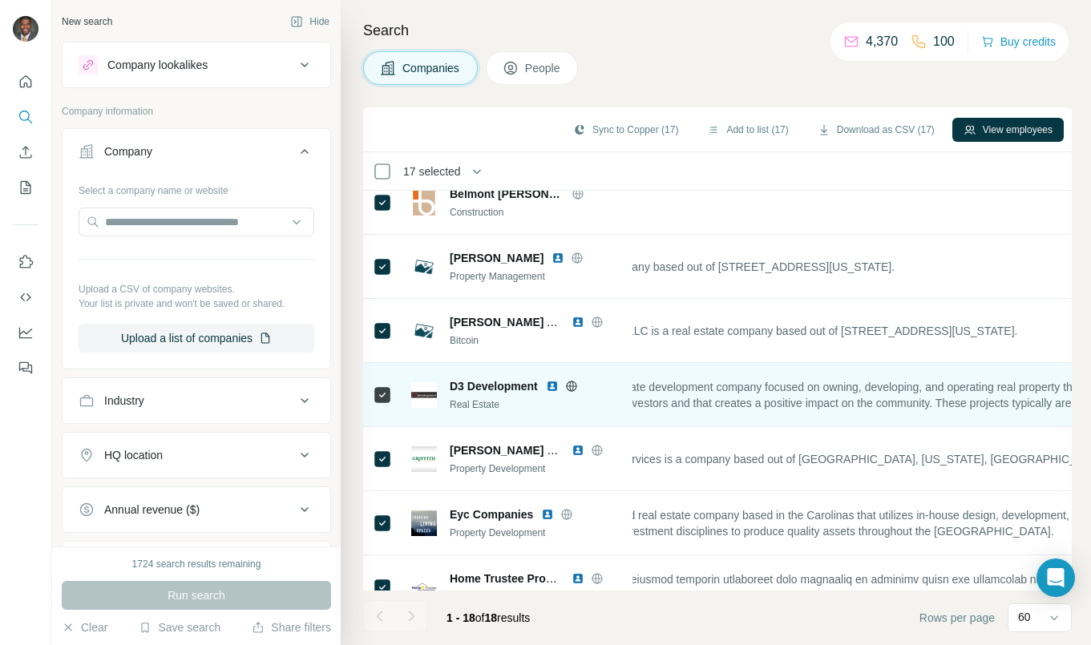
scroll to position [0, 570]
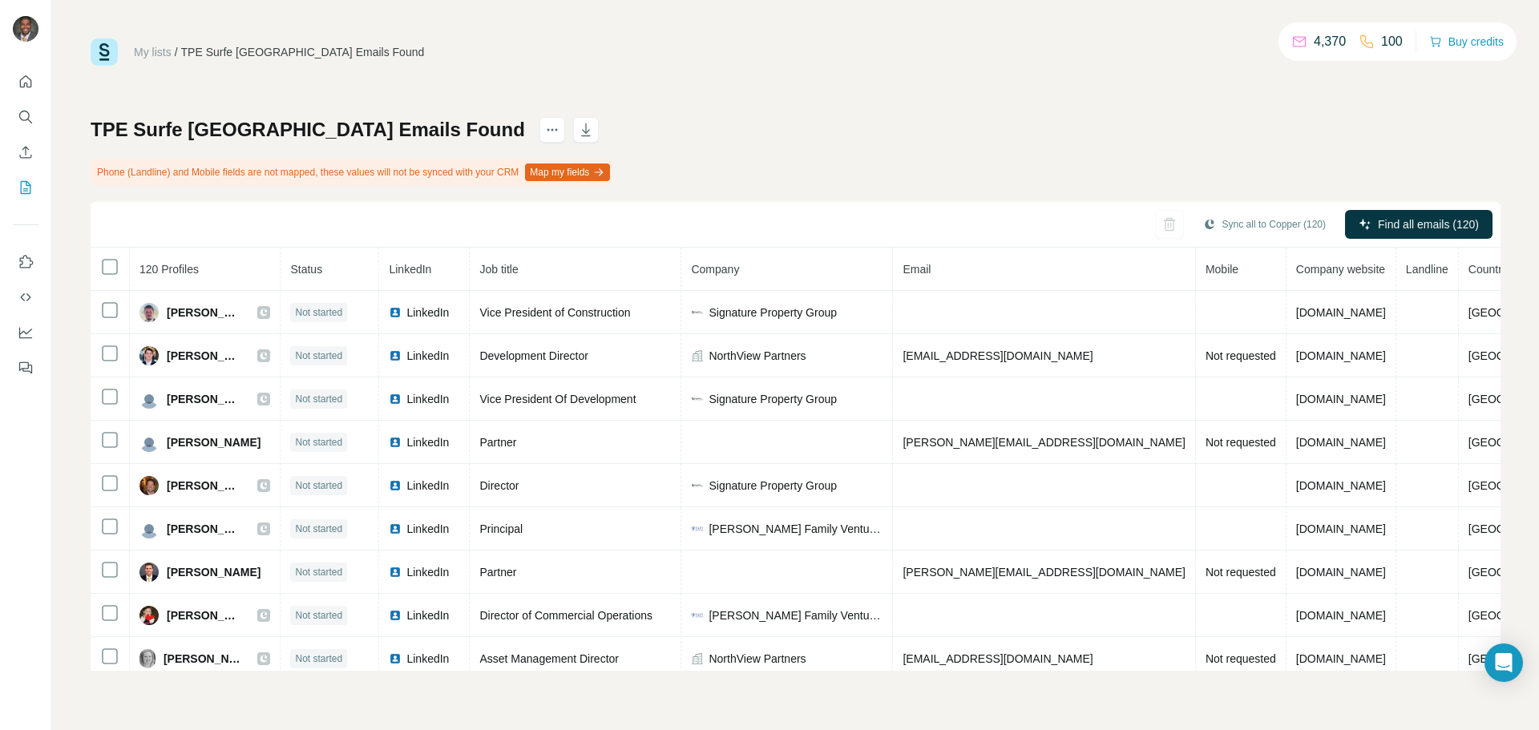
click at [718, 264] on span "Company" at bounding box center [715, 269] width 48 height 13
click at [720, 258] on th "Company" at bounding box center [787, 269] width 212 height 43
click at [1279, 228] on button "Sync all to Copper (120)" at bounding box center [1264, 224] width 145 height 24
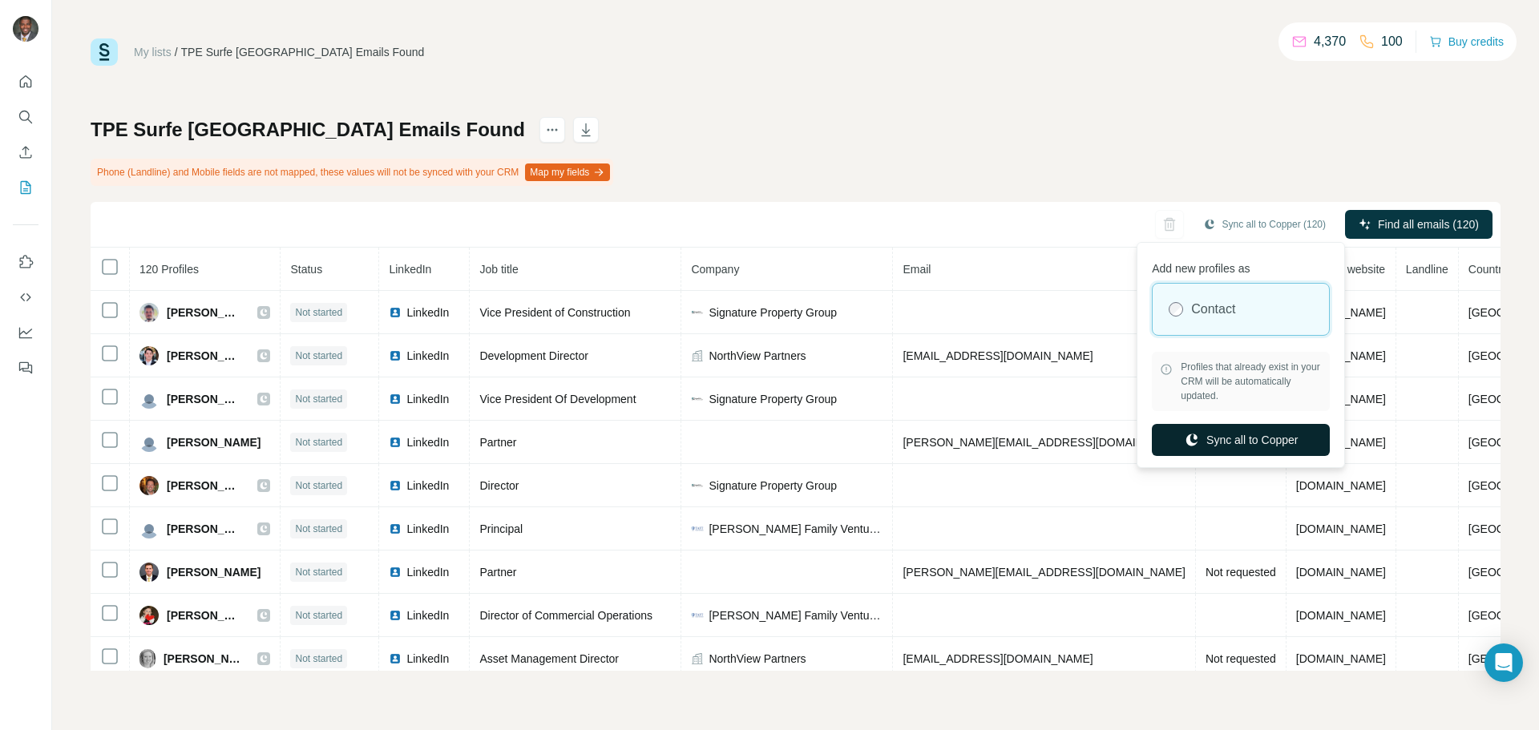
click at [1286, 446] on button "Sync all to Copper" at bounding box center [1241, 440] width 178 height 32
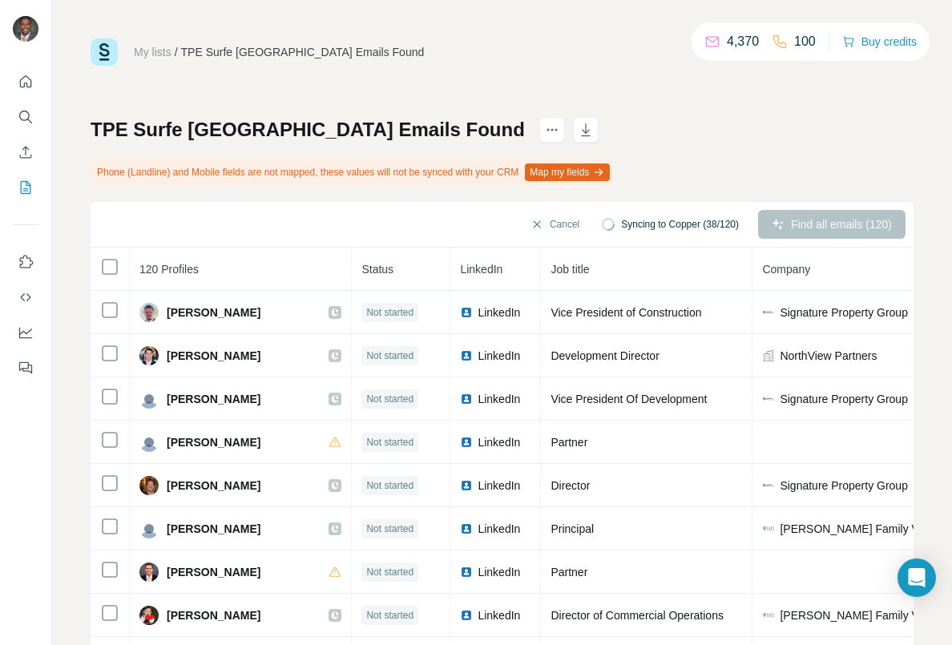
click at [401, 214] on div "Cancel Syncing to Copper (38/120) Find all emails (120)" at bounding box center [502, 225] width 823 height 46
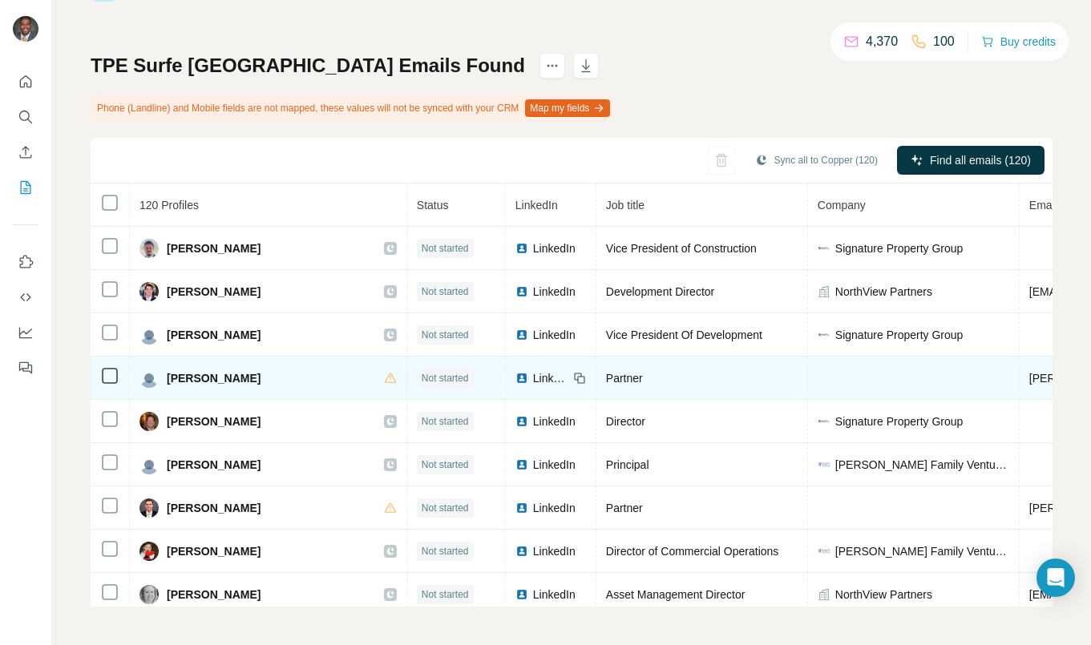
click at [515, 379] on img at bounding box center [521, 378] width 13 height 13
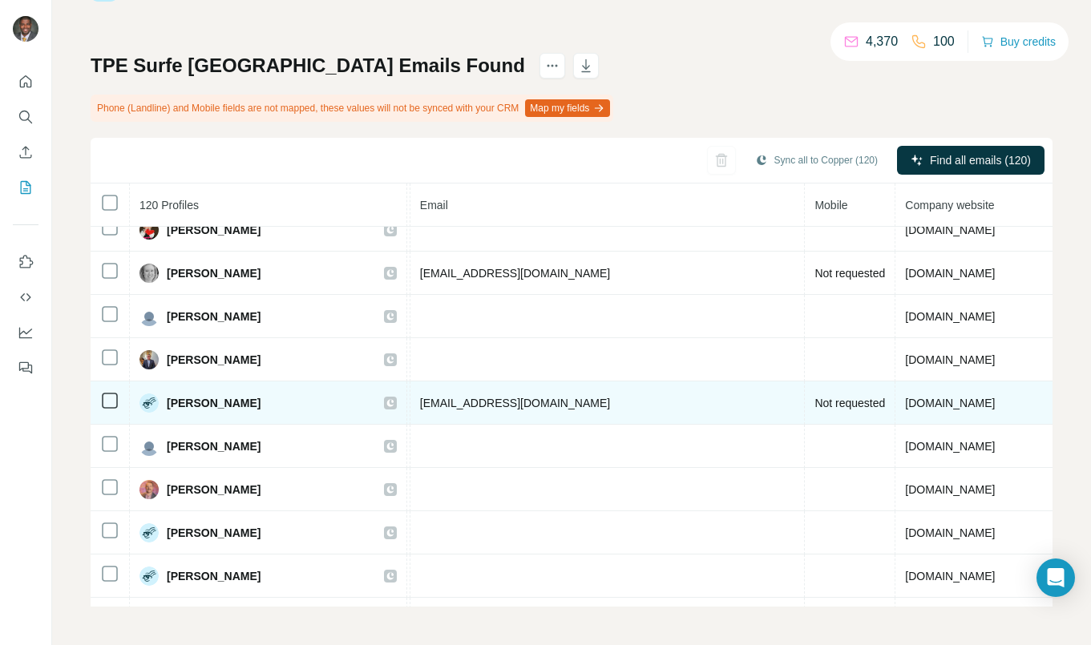
scroll to position [321, 609]
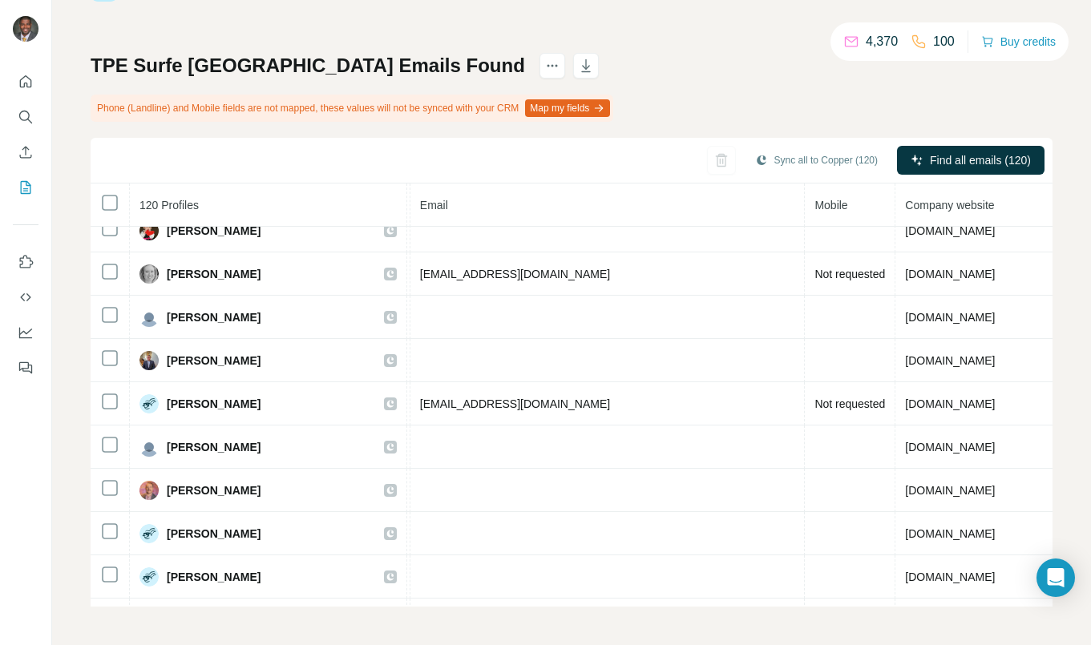
drag, startPoint x: 280, startPoint y: 149, endPoint x: 289, endPoint y: 149, distance: 8.8
click at [284, 149] on div "Sync all to Copper (120) Find all emails (120)" at bounding box center [572, 161] width 962 height 46
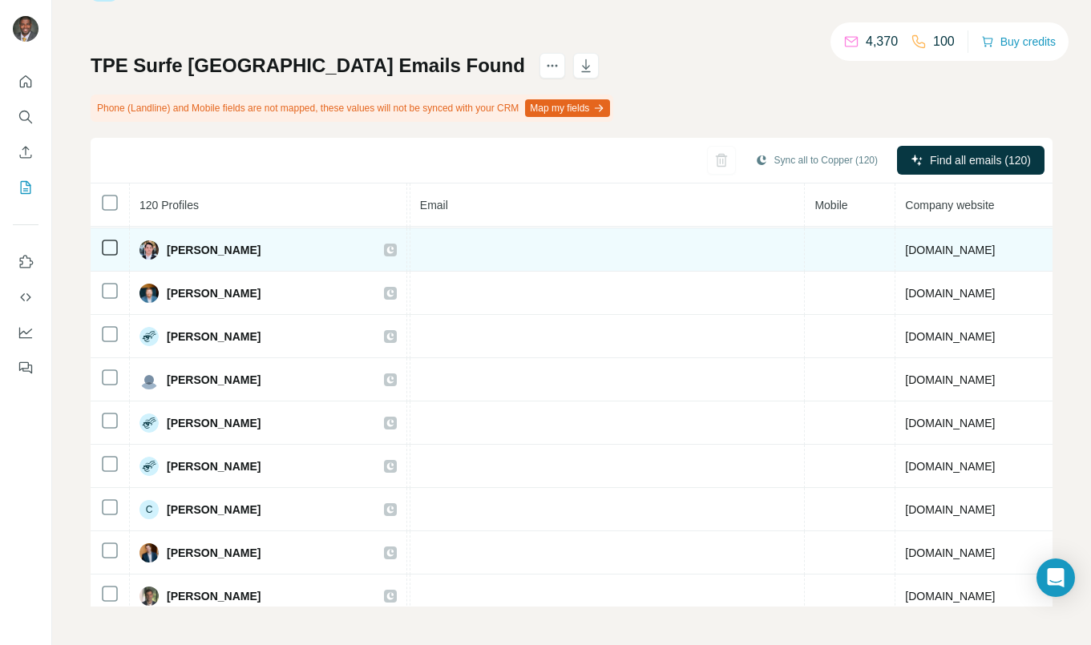
scroll to position [1523, 609]
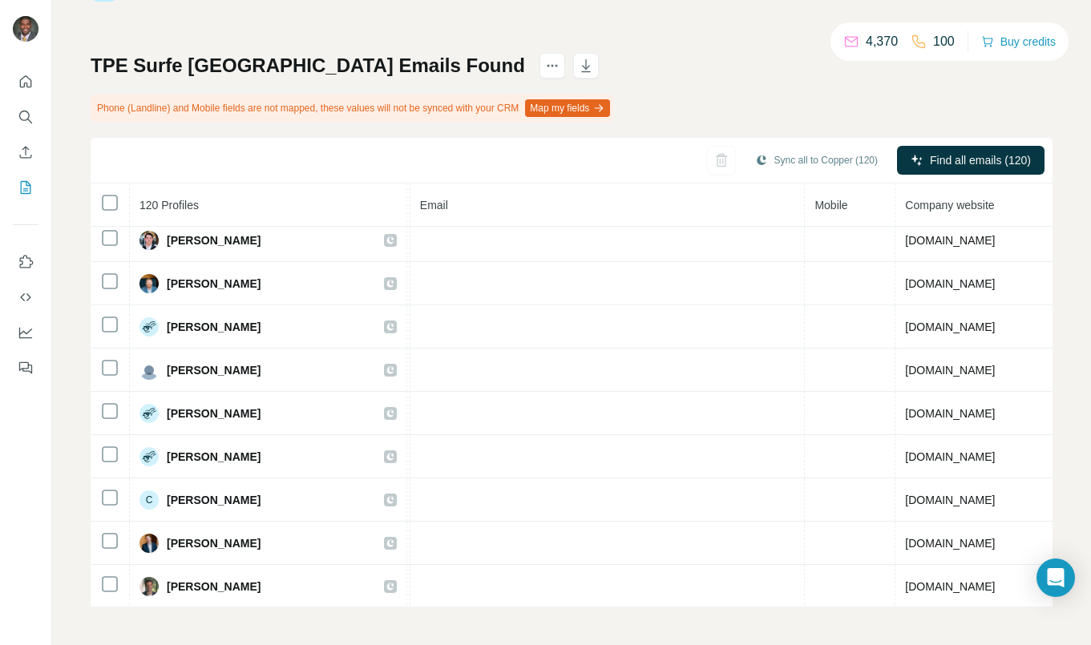
click at [557, 54] on div "My lists / TPE Surfe NC Emails Found 4,370 100 Buy credits TPE Surfe NC Emails …" at bounding box center [572, 290] width 962 height 632
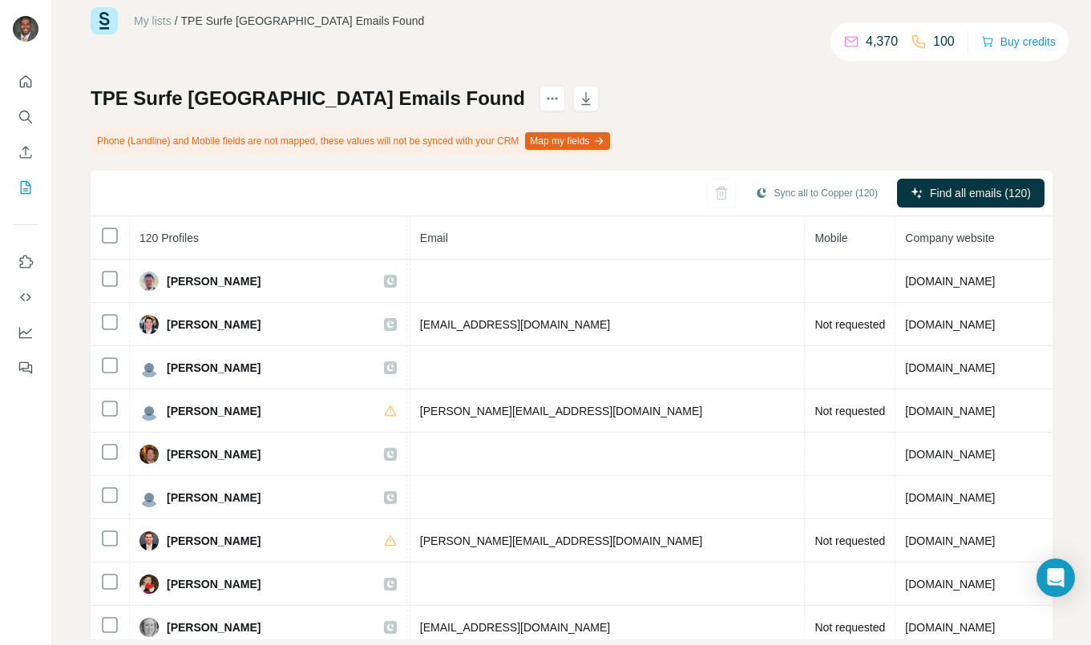
scroll to position [0, 0]
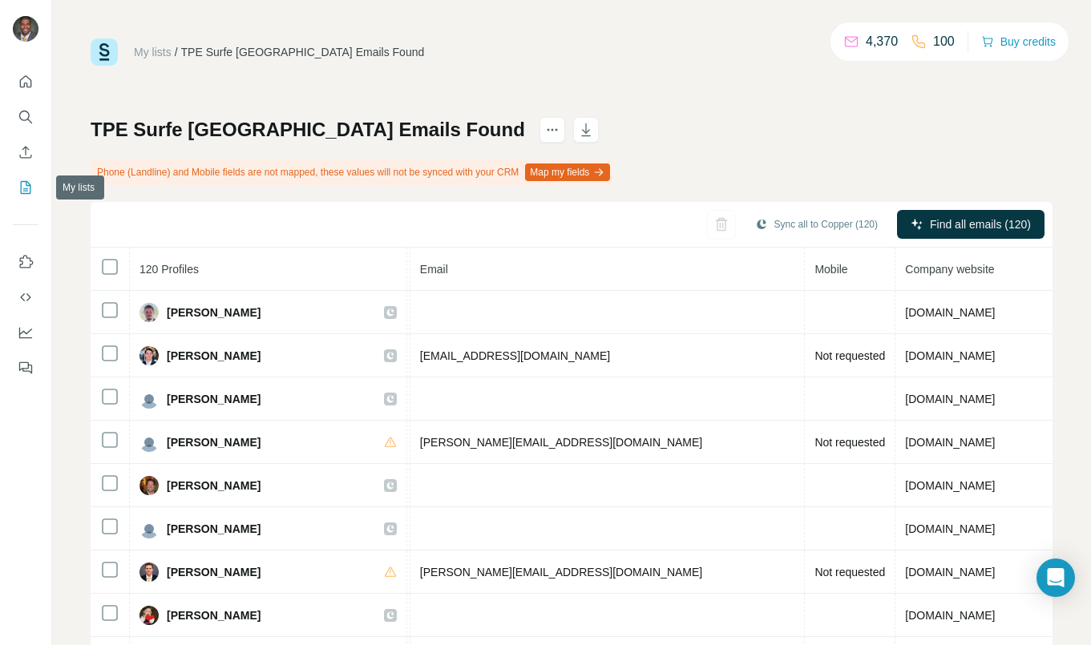
click at [28, 194] on icon "My lists" at bounding box center [26, 187] width 10 height 13
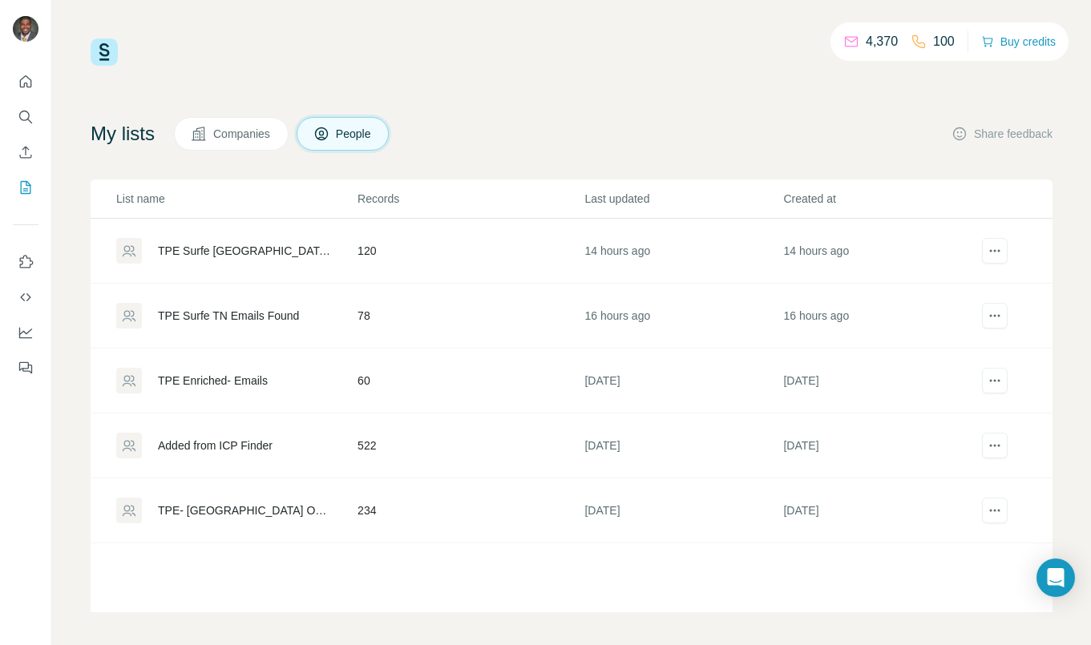
click at [244, 450] on div "Added from ICP Finder" at bounding box center [215, 446] width 115 height 16
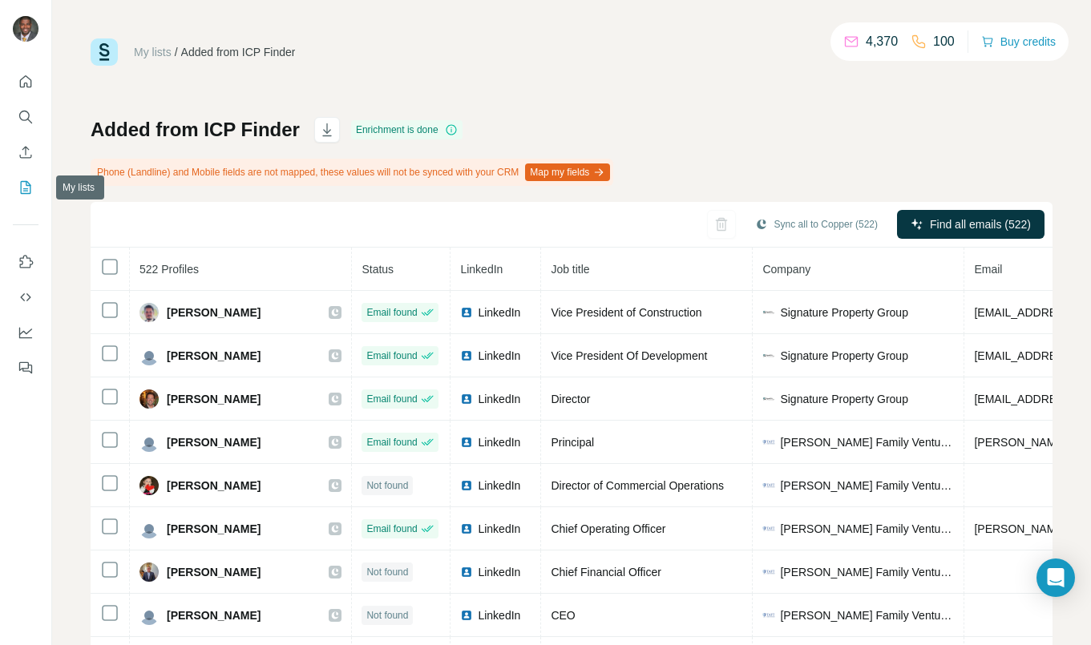
click at [27, 188] on icon "My lists" at bounding box center [26, 188] width 16 height 16
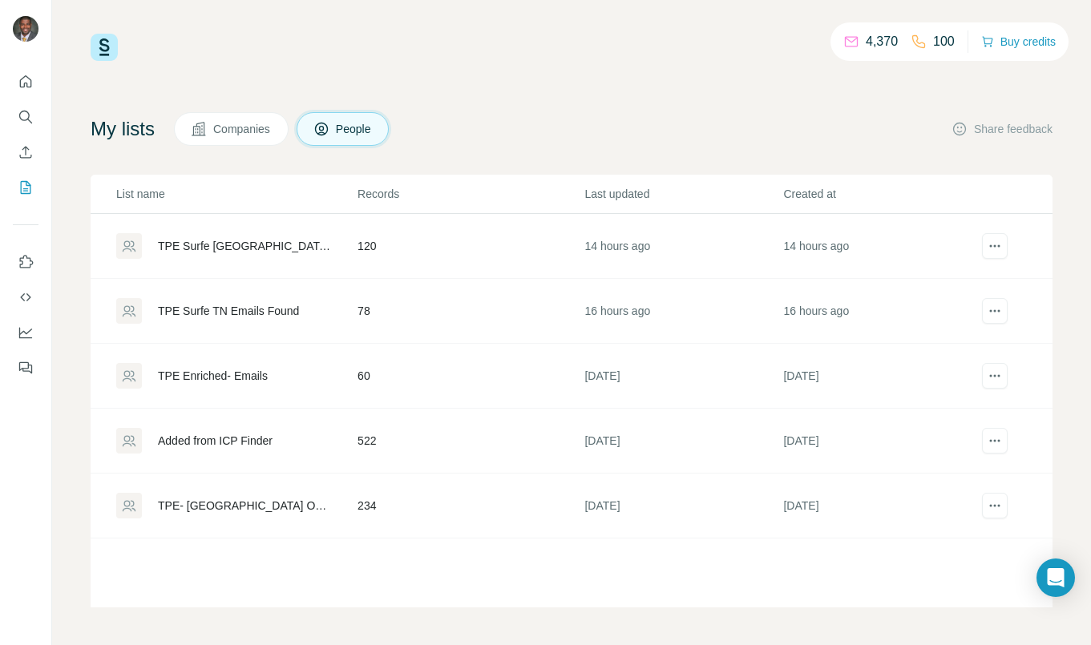
scroll to position [6, 0]
click at [219, 436] on div "Added from ICP Finder" at bounding box center [215, 440] width 115 height 16
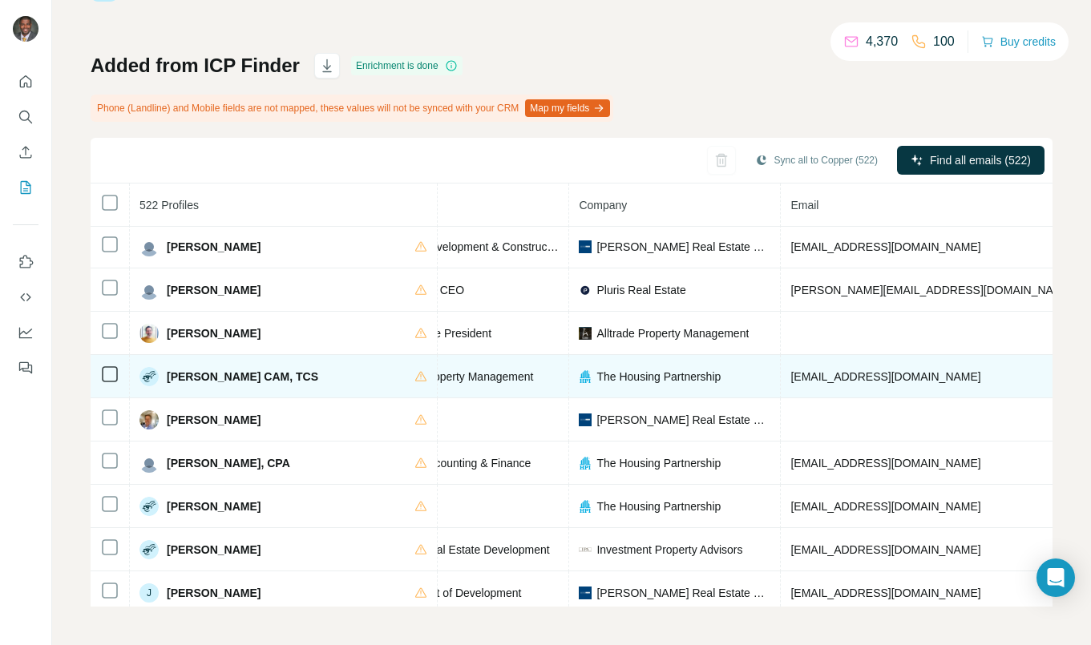
scroll to position [8395, 269]
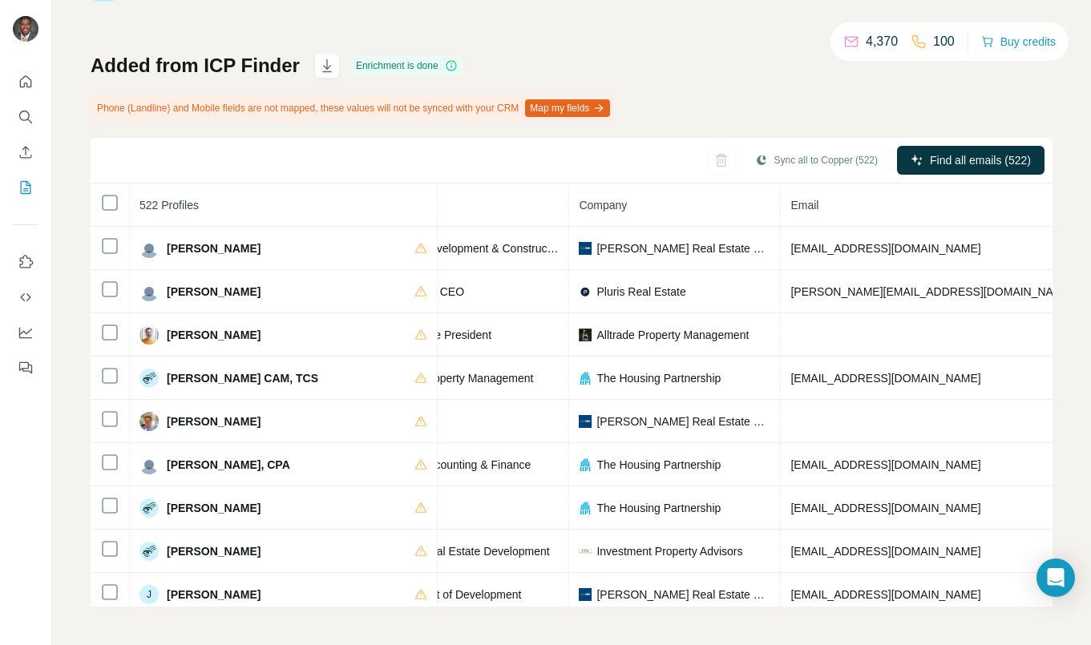
click at [772, 83] on div "Added from ICP Finder Enrichment is done Phone (Landline) and Mobile fields are…" at bounding box center [572, 330] width 962 height 554
click at [790, 152] on button "Sync all to Copper (522)" at bounding box center [816, 160] width 145 height 24
click at [778, 89] on div "Added from ICP Finder Enrichment is done Phone (Landline) and Mobile fields are…" at bounding box center [572, 330] width 962 height 554
click at [327, 66] on icon "button" at bounding box center [327, 67] width 8 height 5
